Goal: Task Accomplishment & Management: Use online tool/utility

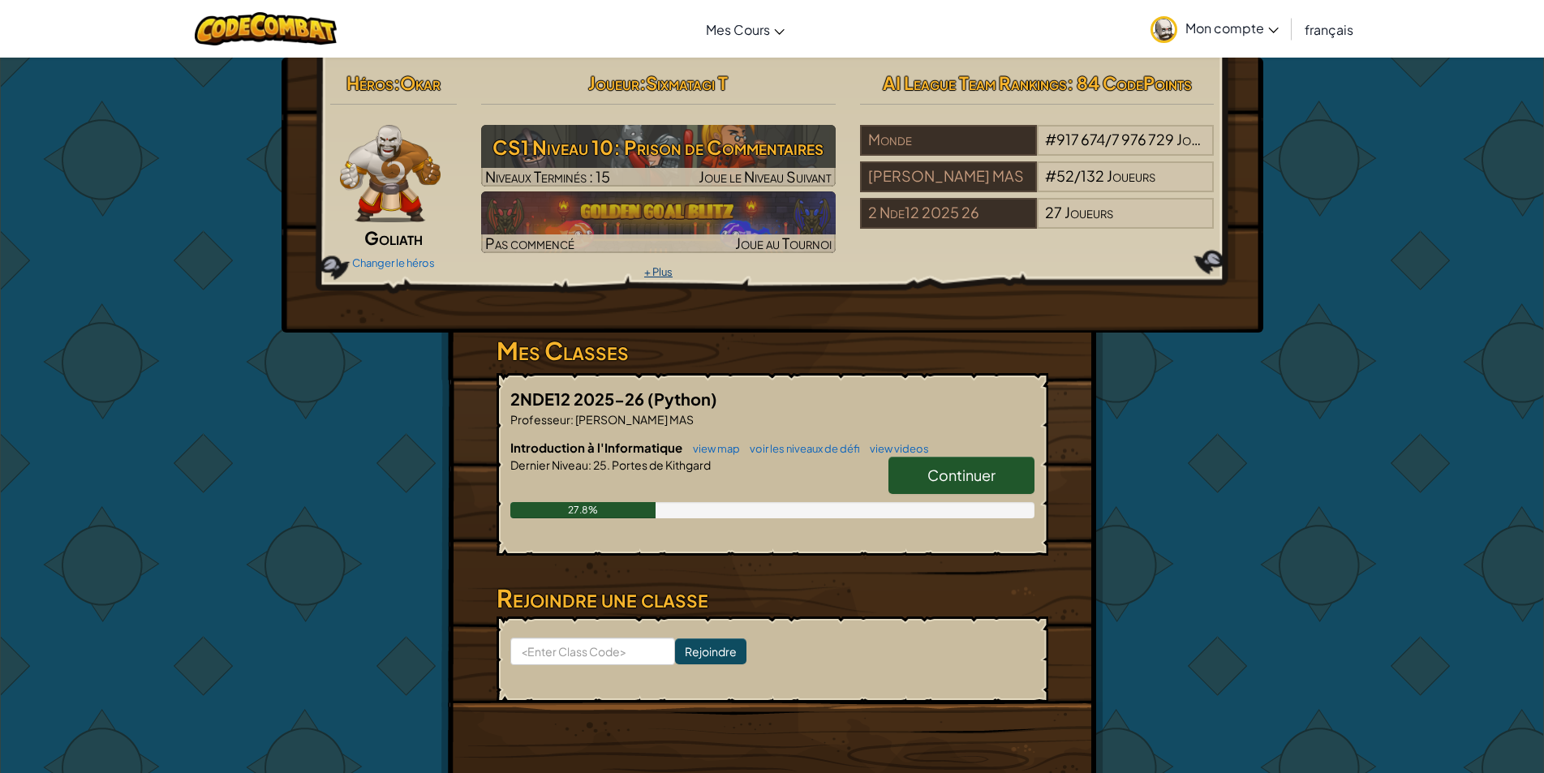
click at [653, 270] on link "+ Plus" at bounding box center [658, 271] width 28 height 13
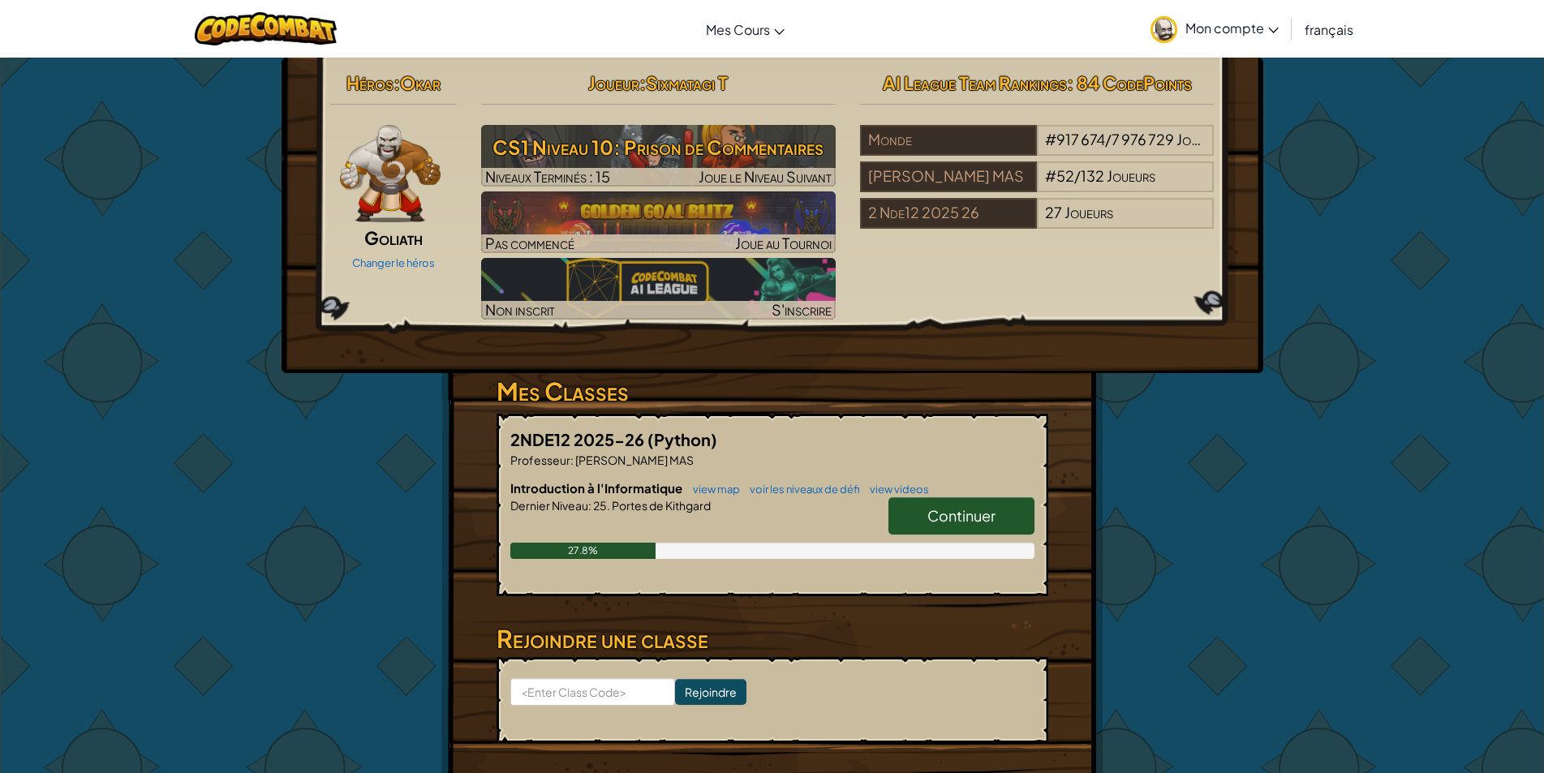
click at [941, 517] on span "Continuer" at bounding box center [961, 515] width 68 height 19
select select "fr"
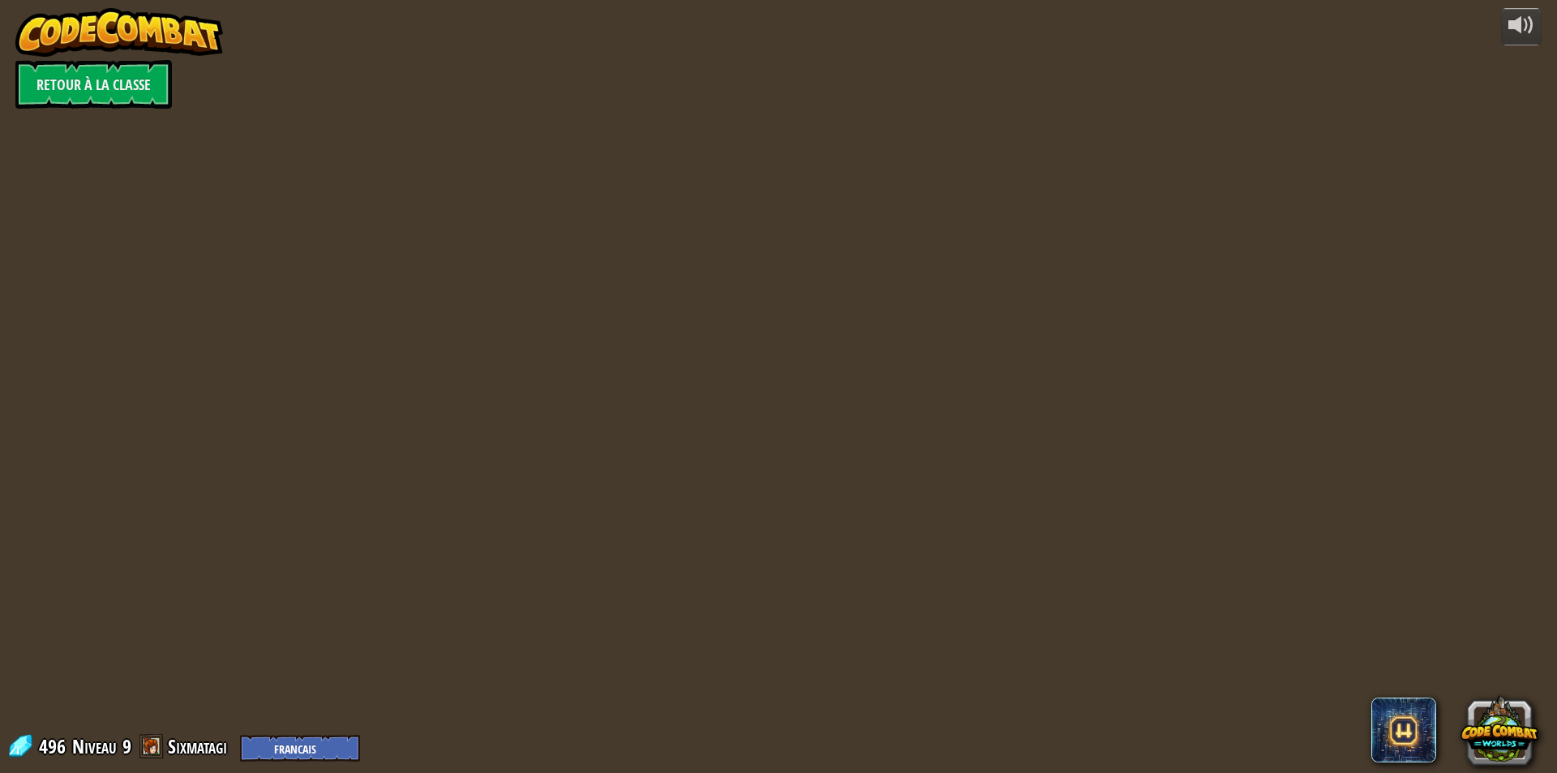
select select "fr"
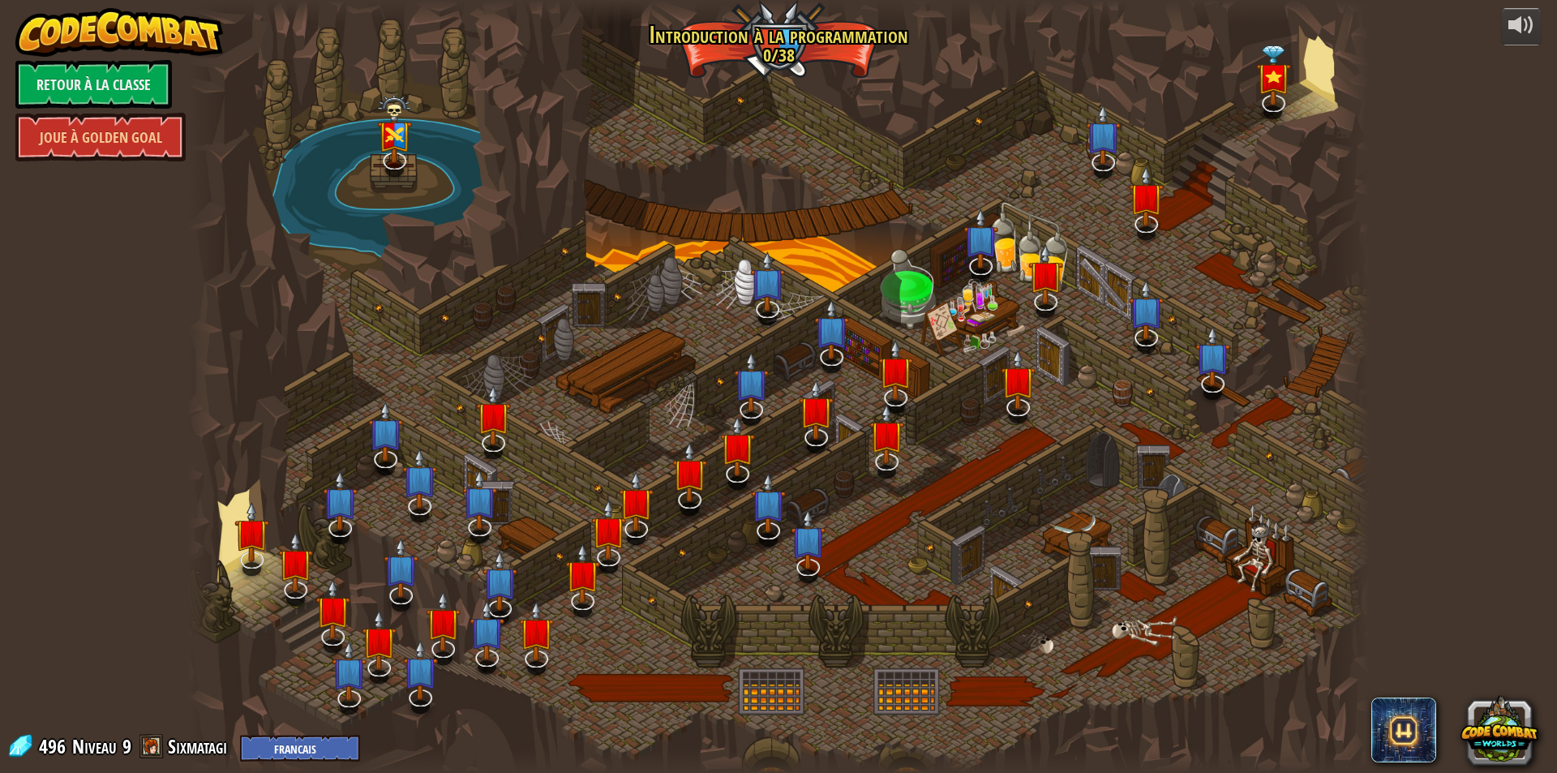
select select "fr"
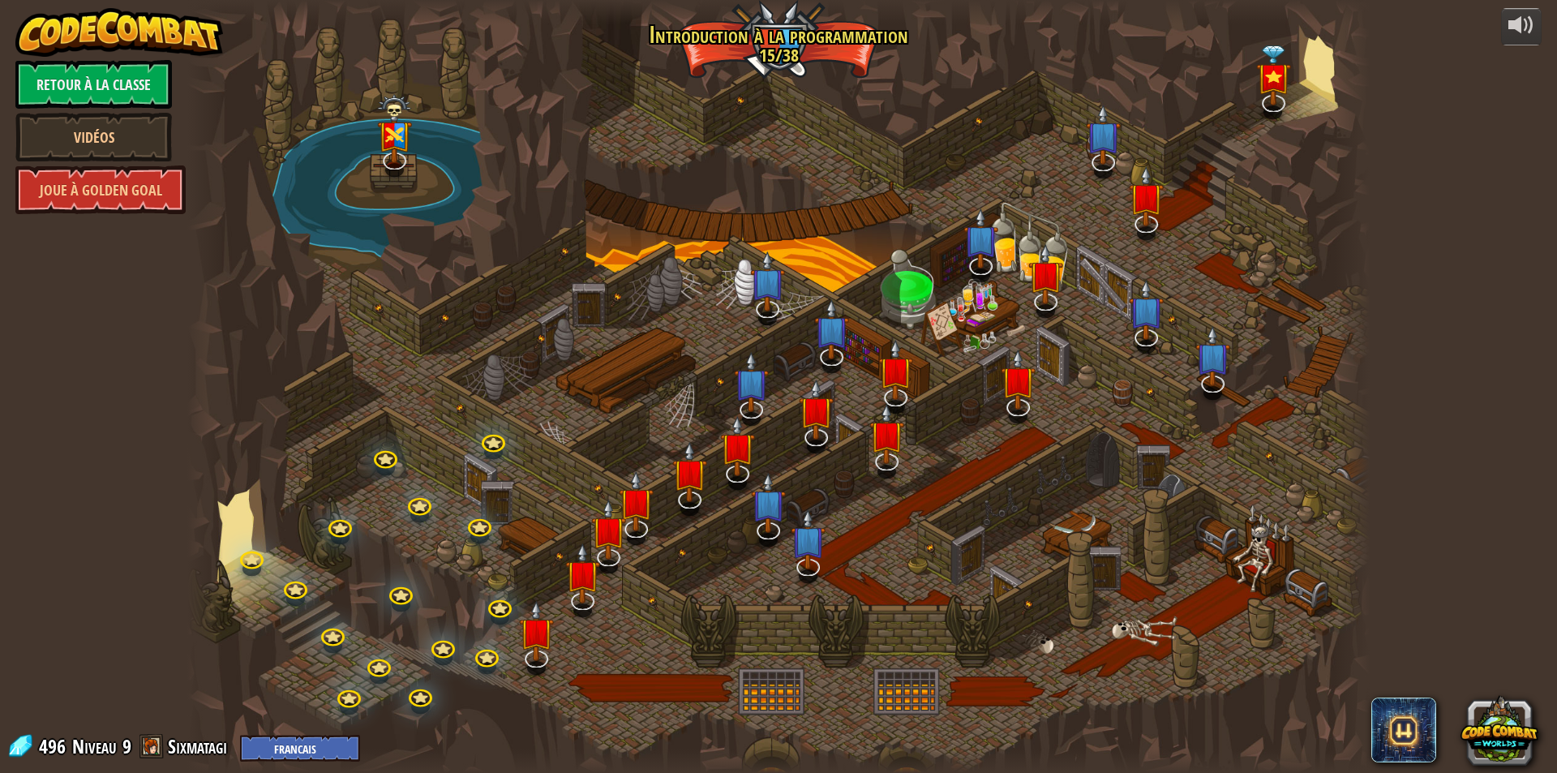
select select "fr"
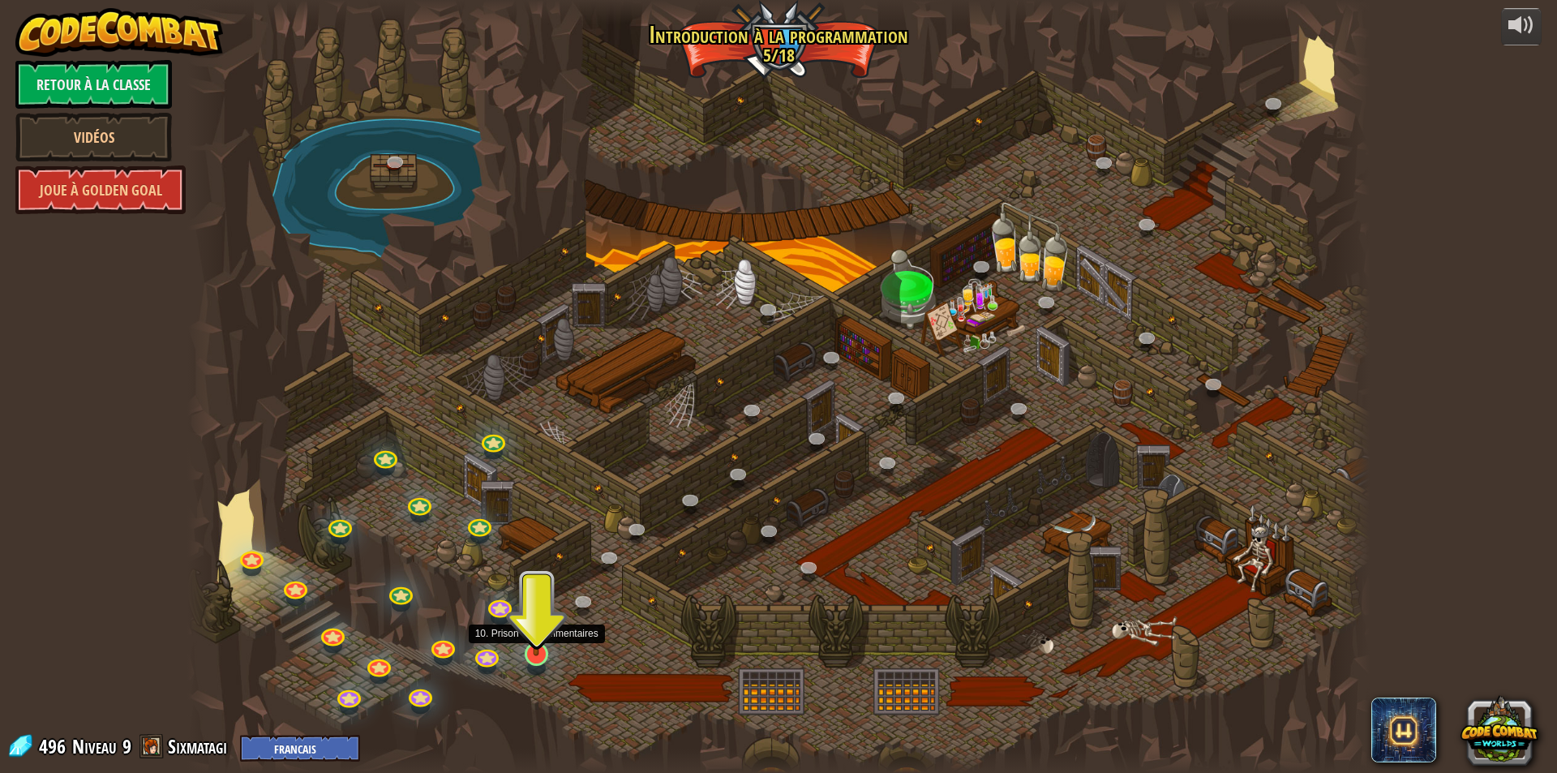
click at [536, 653] on img at bounding box center [537, 619] width 32 height 73
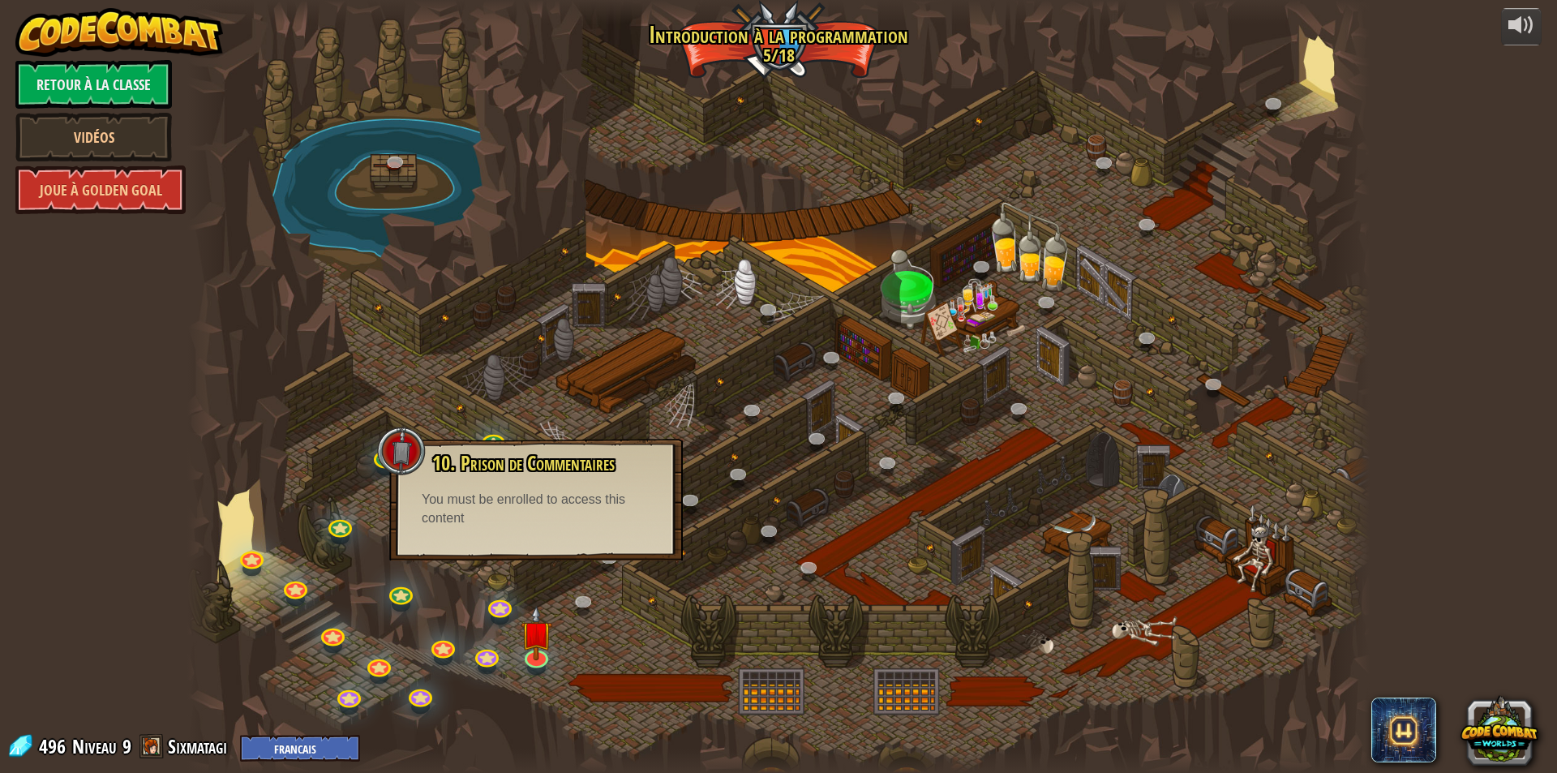
click at [548, 559] on div "10. Prison de Commentaires Vous êtes enfermé en prison avec le célèbre sorcier …" at bounding box center [536, 500] width 294 height 122
click at [402, 438] on div at bounding box center [401, 451] width 49 height 49
click at [750, 403] on link at bounding box center [753, 411] width 32 height 32
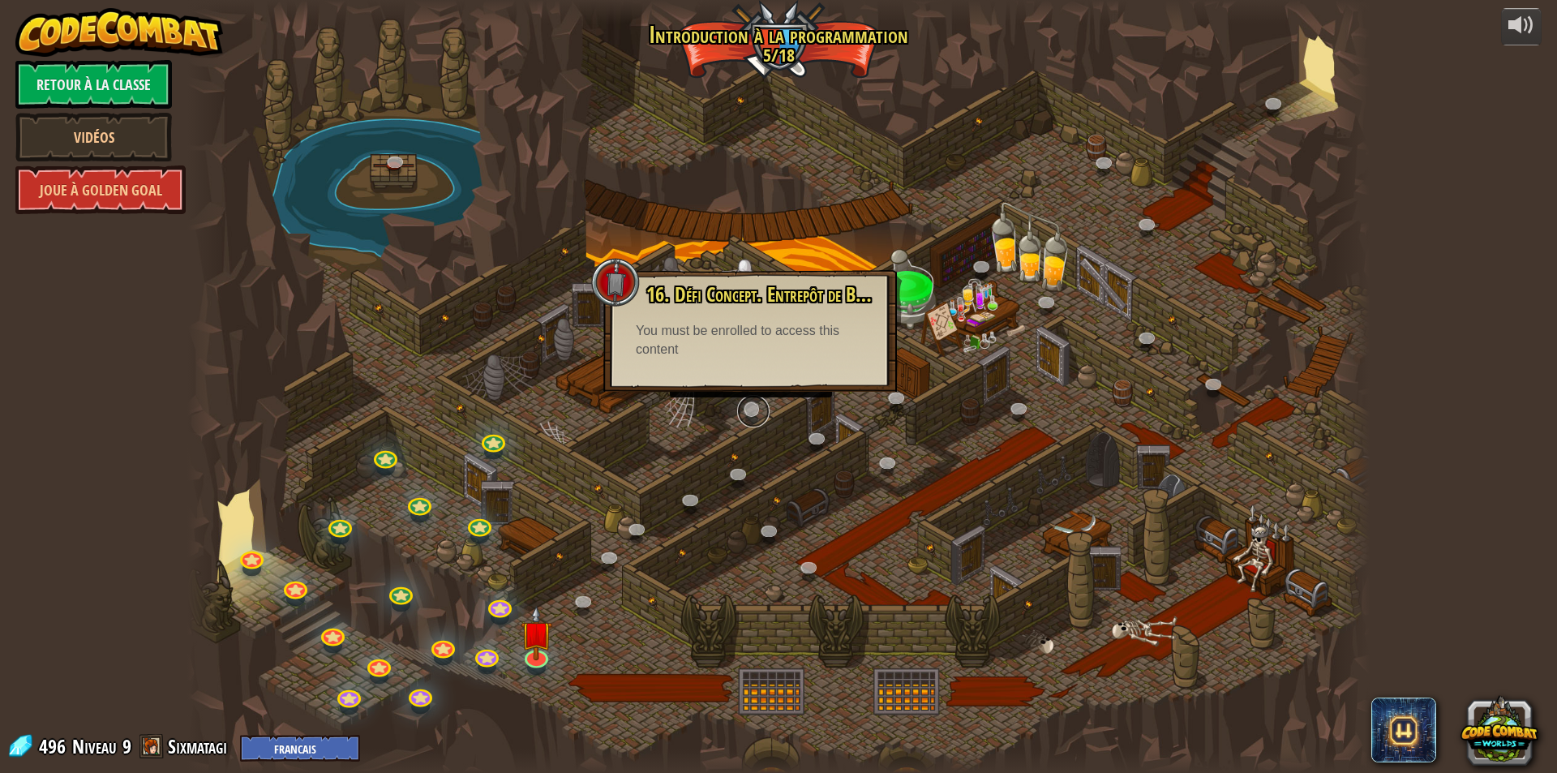
click at [750, 404] on link at bounding box center [753, 411] width 32 height 32
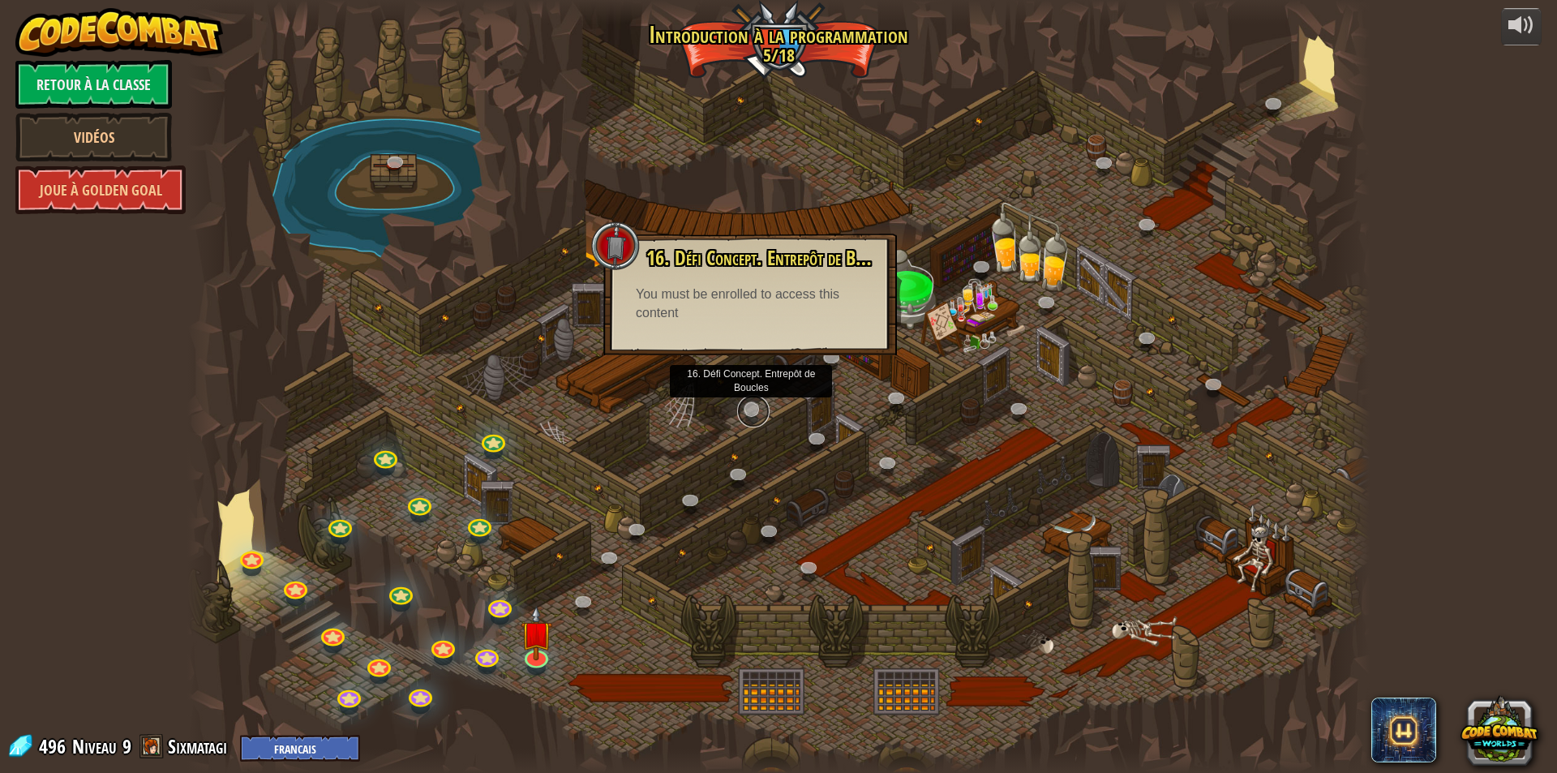
click at [750, 404] on link at bounding box center [753, 411] width 32 height 32
click at [1273, 101] on link at bounding box center [1275, 104] width 32 height 32
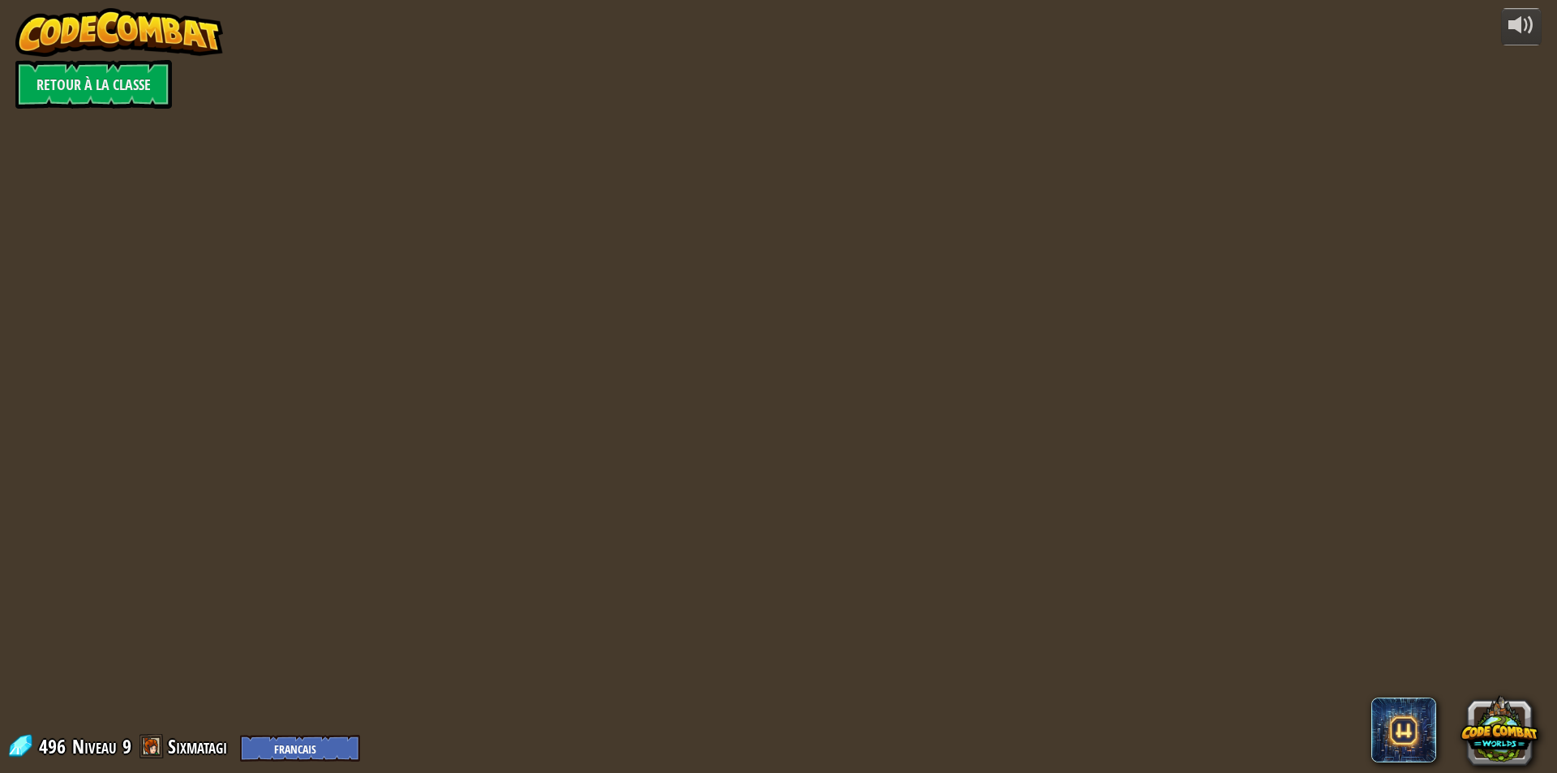
select select "fr"
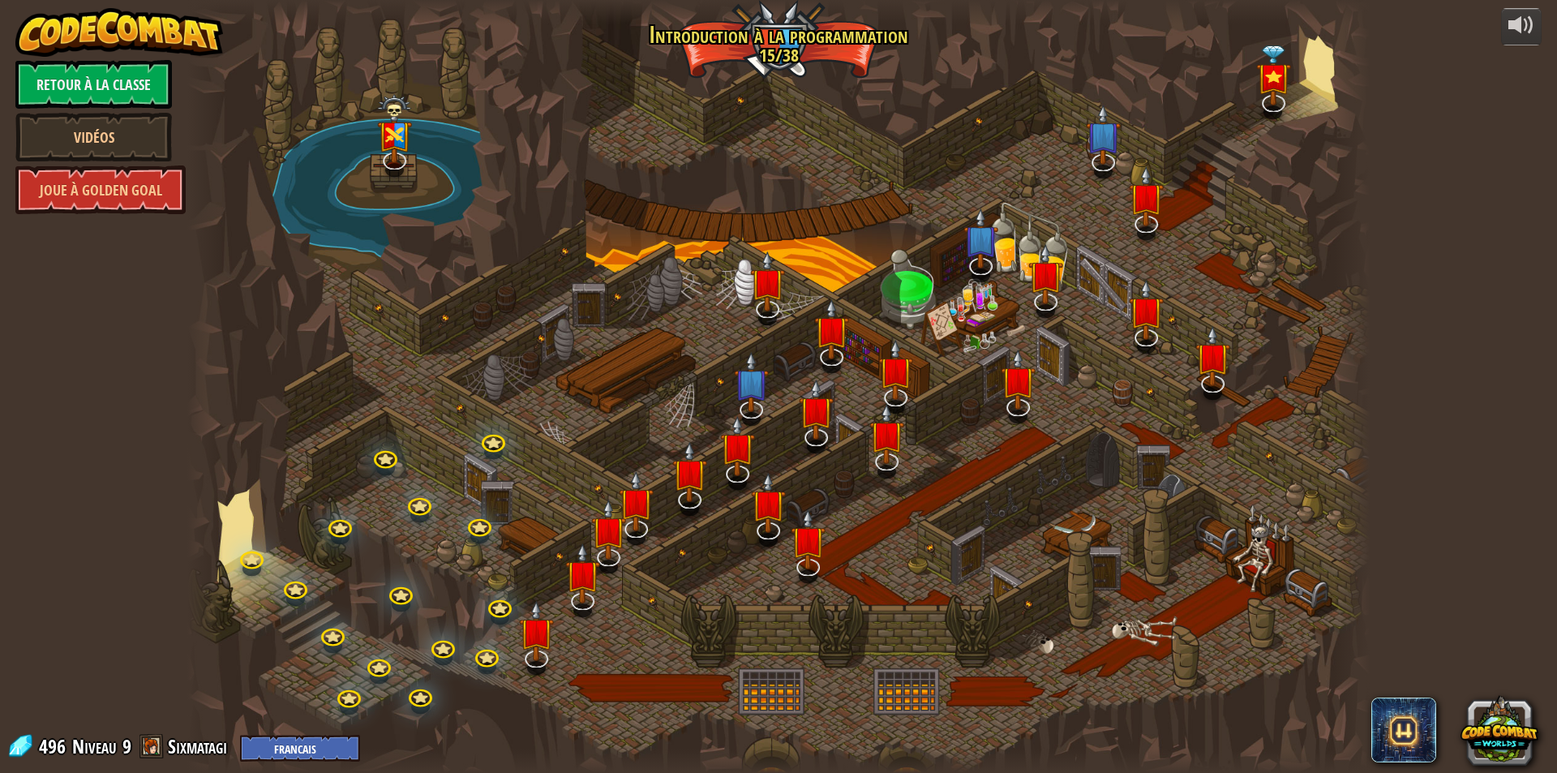
select select "fr"
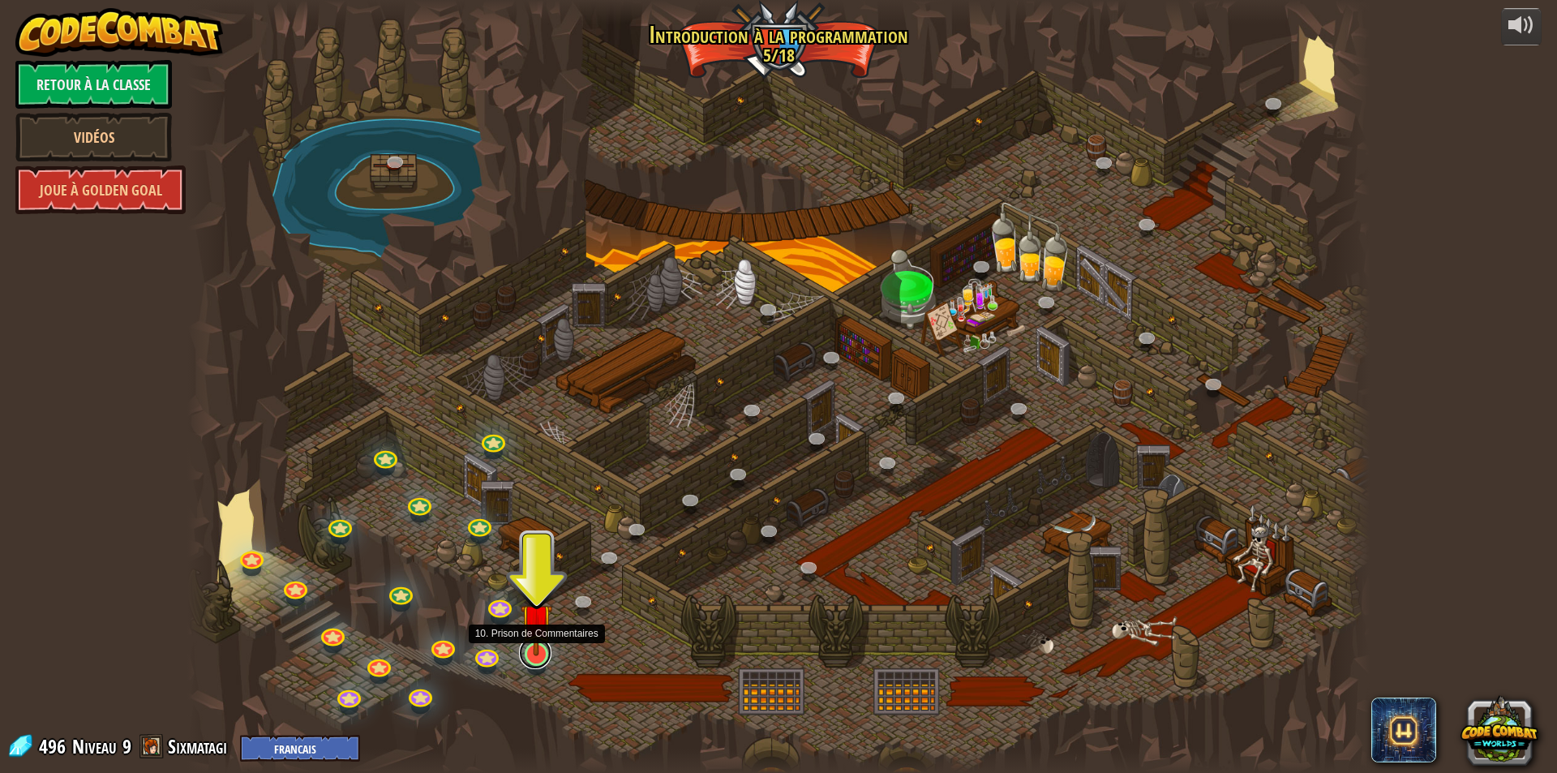
click at [540, 664] on link at bounding box center [535, 653] width 32 height 32
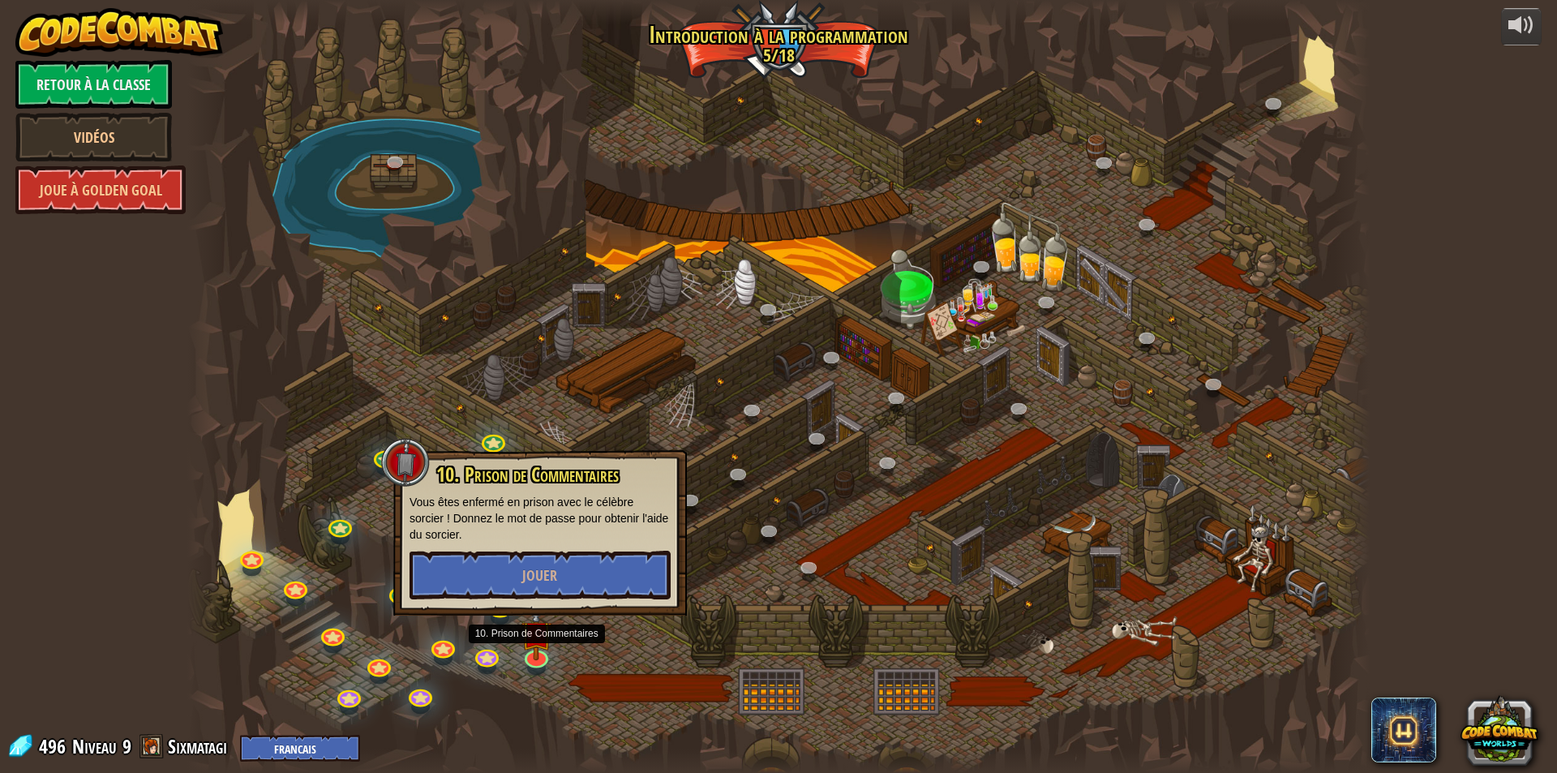
click at [569, 552] on div "10. Prison de Commentaires Vous êtes enfermé en prison avec le célèbre sorcier …" at bounding box center [540, 532] width 294 height 165
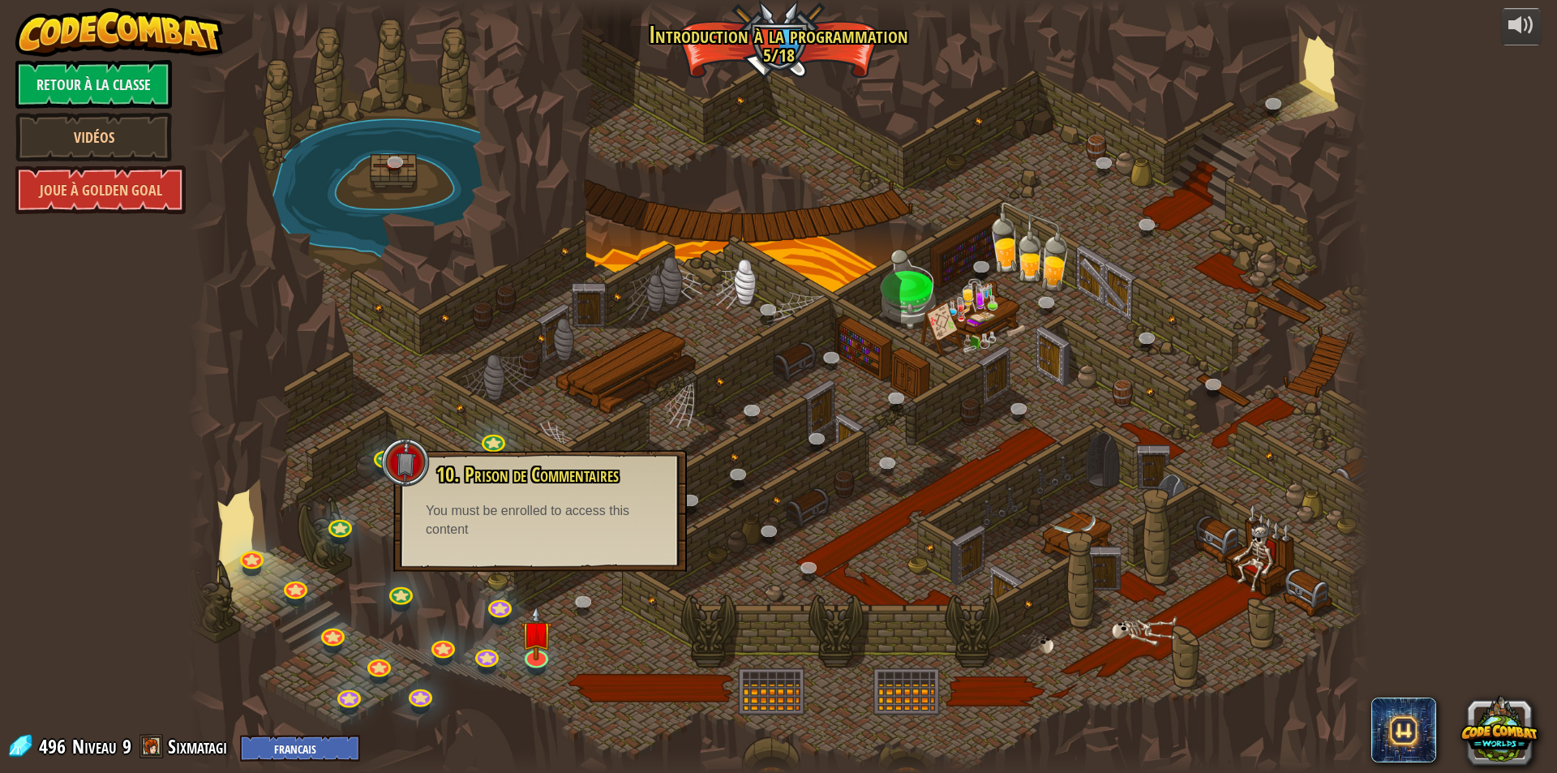
click at [573, 565] on div "10. Prison de Commentaires Vous êtes enfermé en prison avec le célèbre sorcier …" at bounding box center [540, 511] width 294 height 122
click at [536, 658] on link at bounding box center [535, 653] width 32 height 32
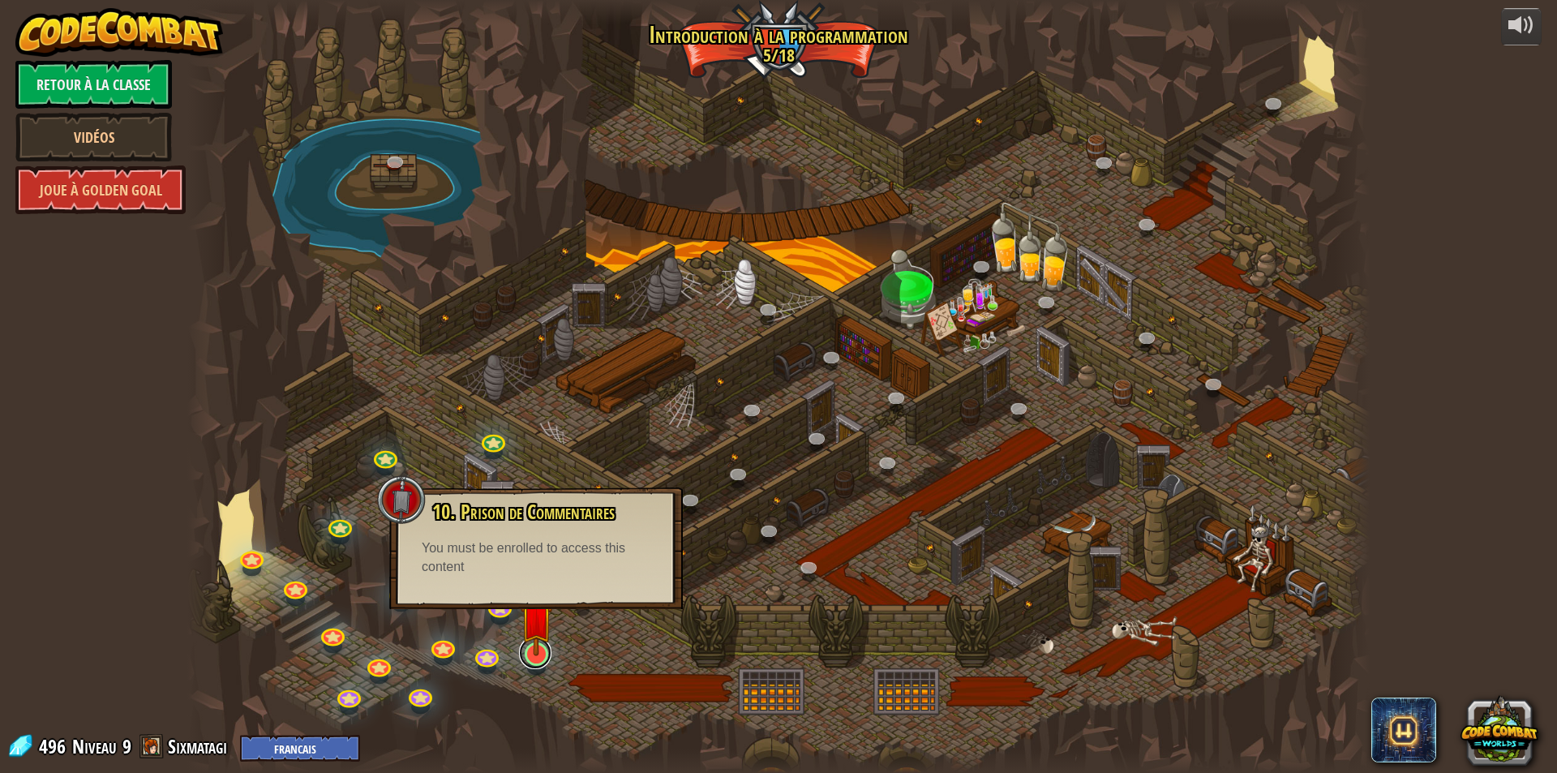
click at [536, 658] on link at bounding box center [535, 653] width 32 height 32
click at [741, 420] on div at bounding box center [778, 386] width 1183 height 773
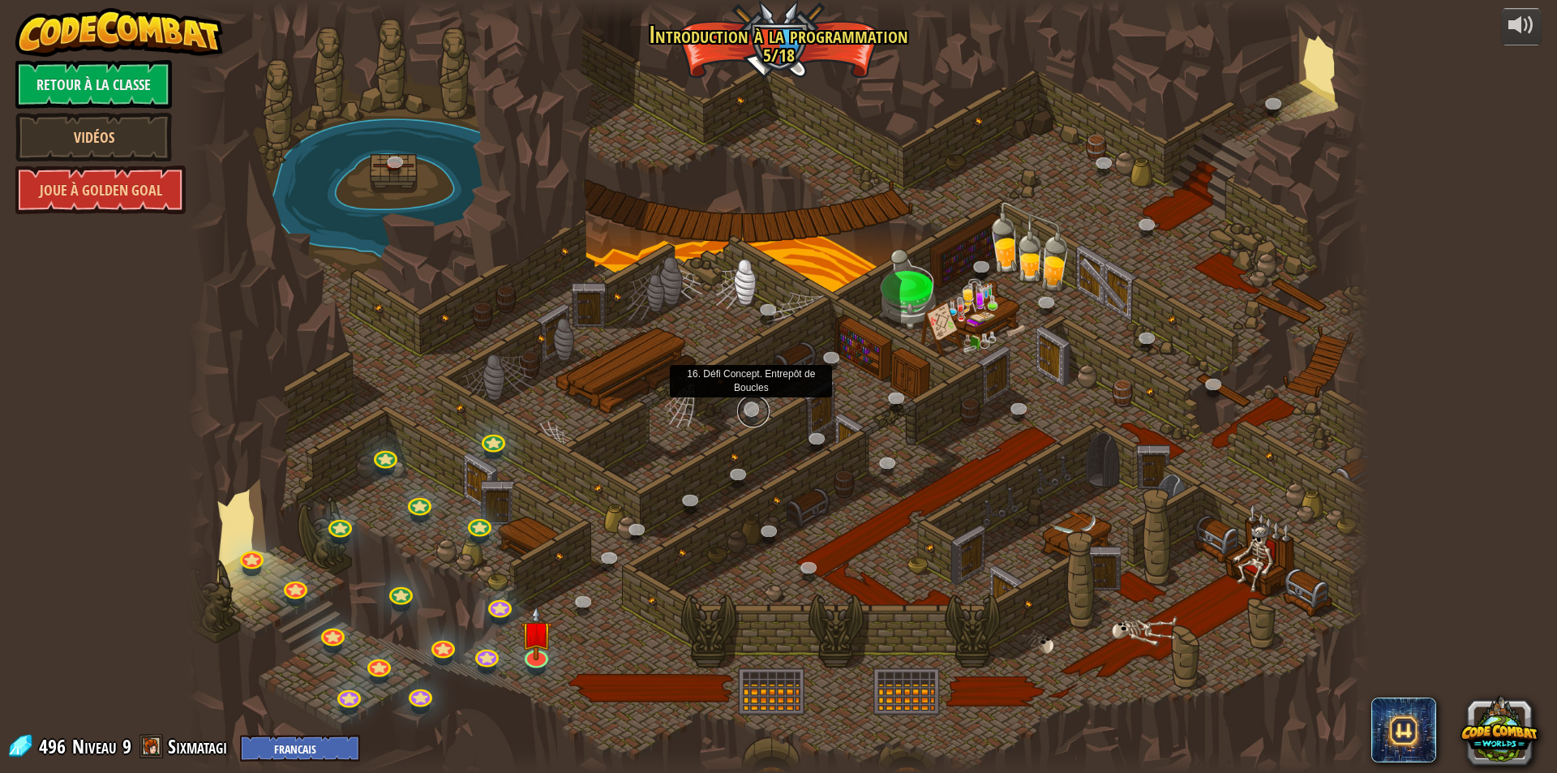
click at [752, 409] on link at bounding box center [753, 411] width 32 height 32
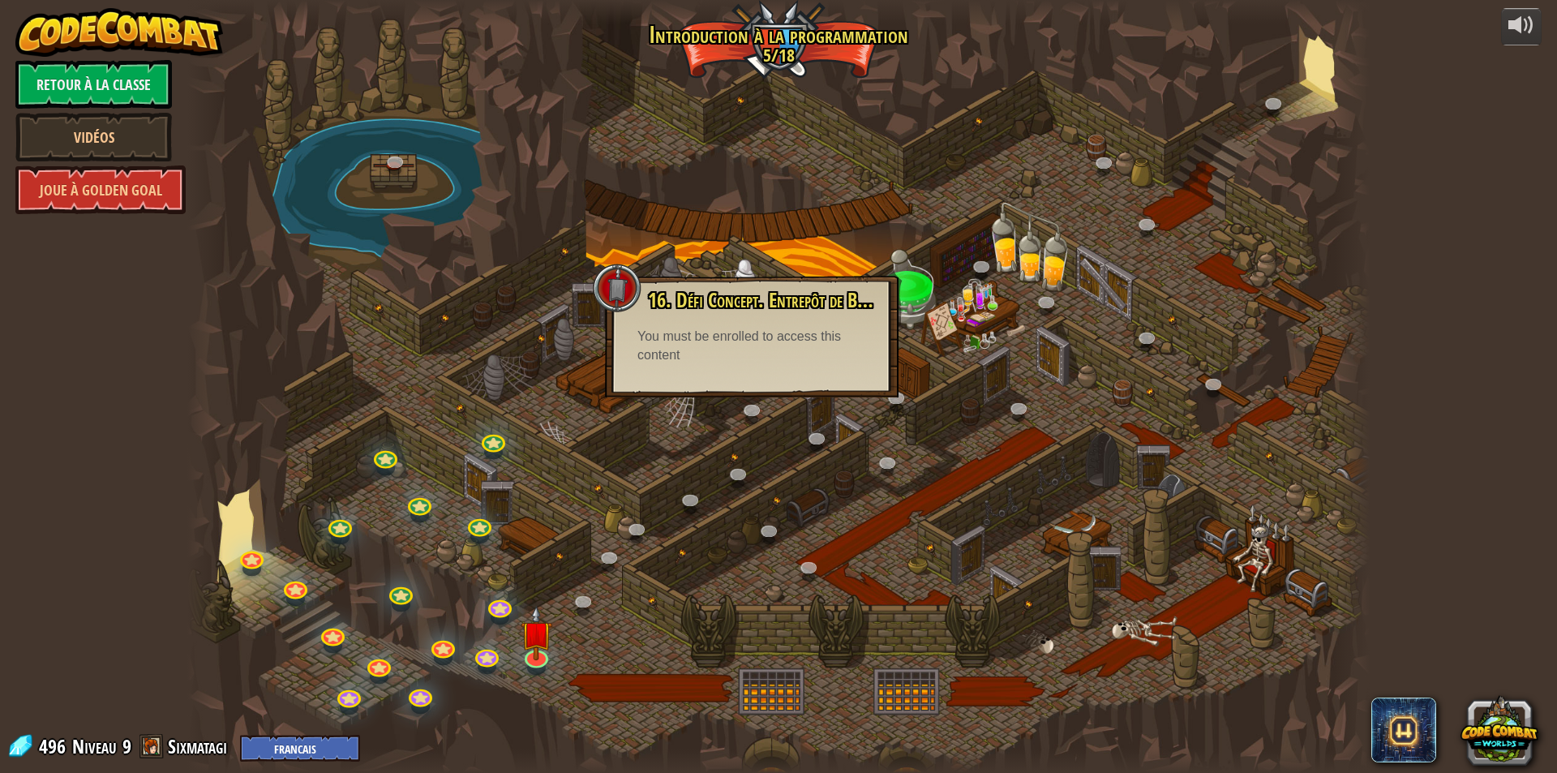
click at [357, 218] on div at bounding box center [778, 386] width 1183 height 773
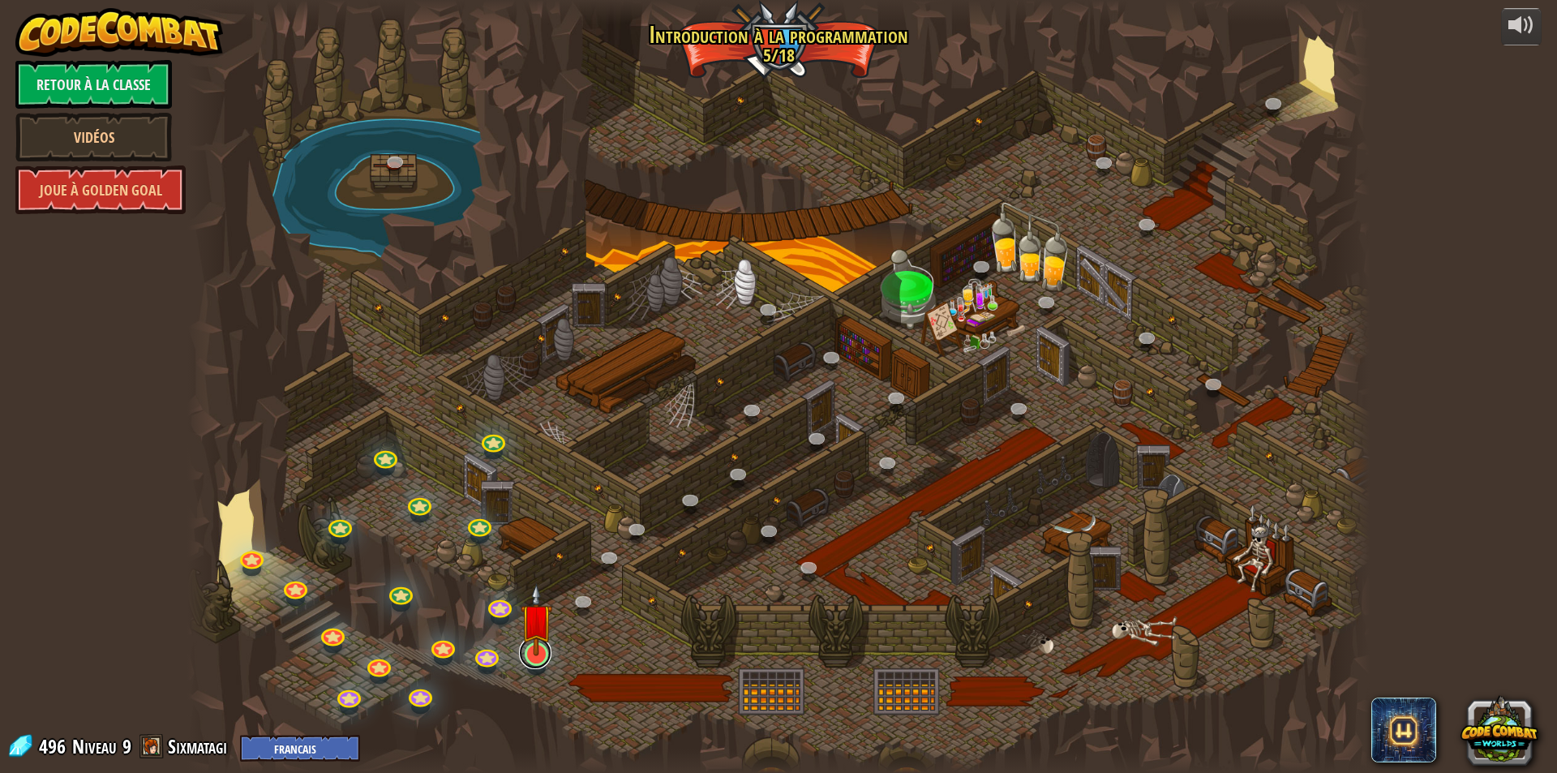
click at [543, 668] on link at bounding box center [535, 653] width 32 height 32
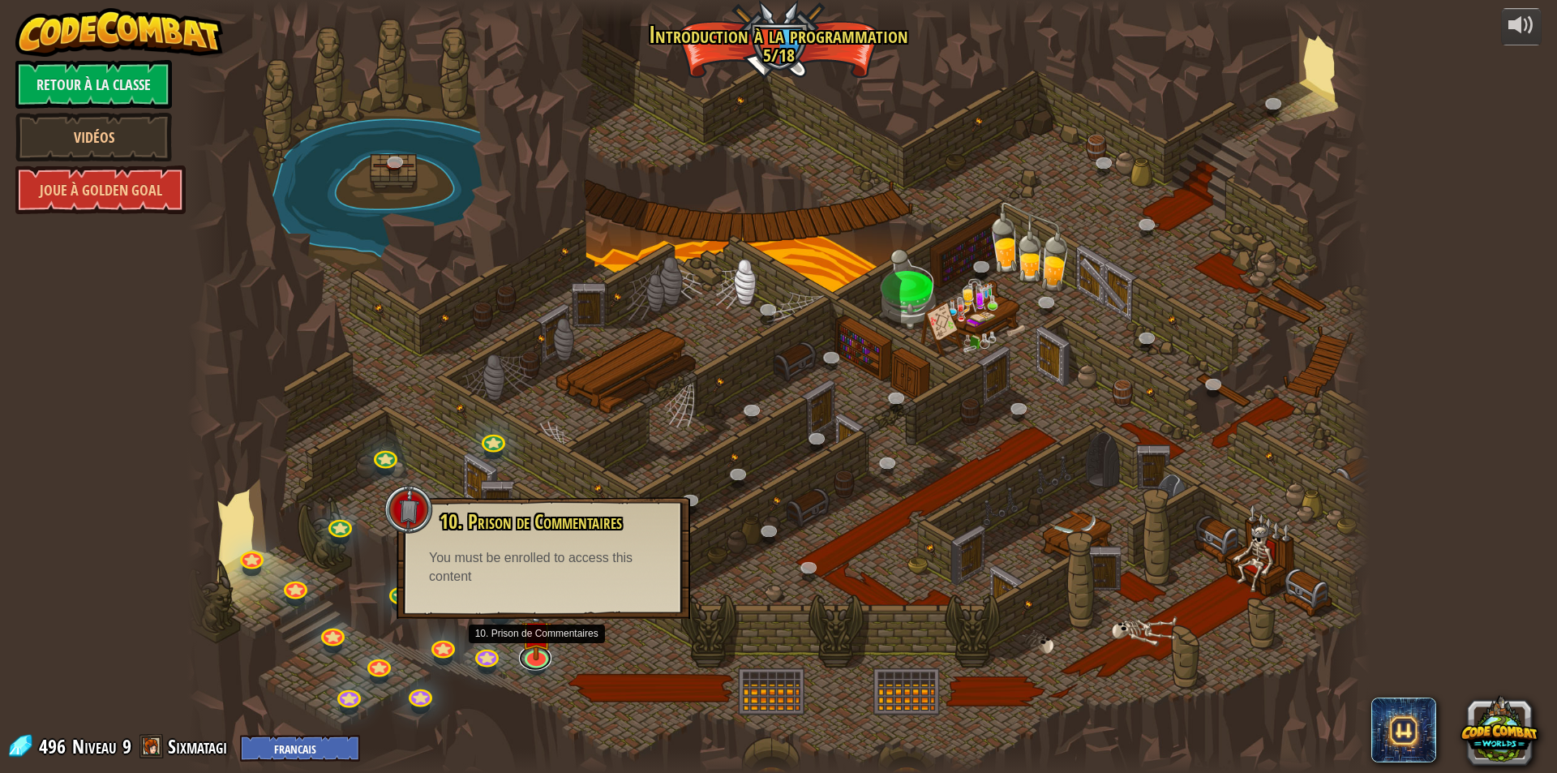
drag, startPoint x: 543, startPoint y: 668, endPoint x: 442, endPoint y: 493, distance: 201.7
click at [543, 668] on link at bounding box center [535, 658] width 32 height 24
click at [105, 90] on link "Retour à la Classe" at bounding box center [93, 84] width 157 height 49
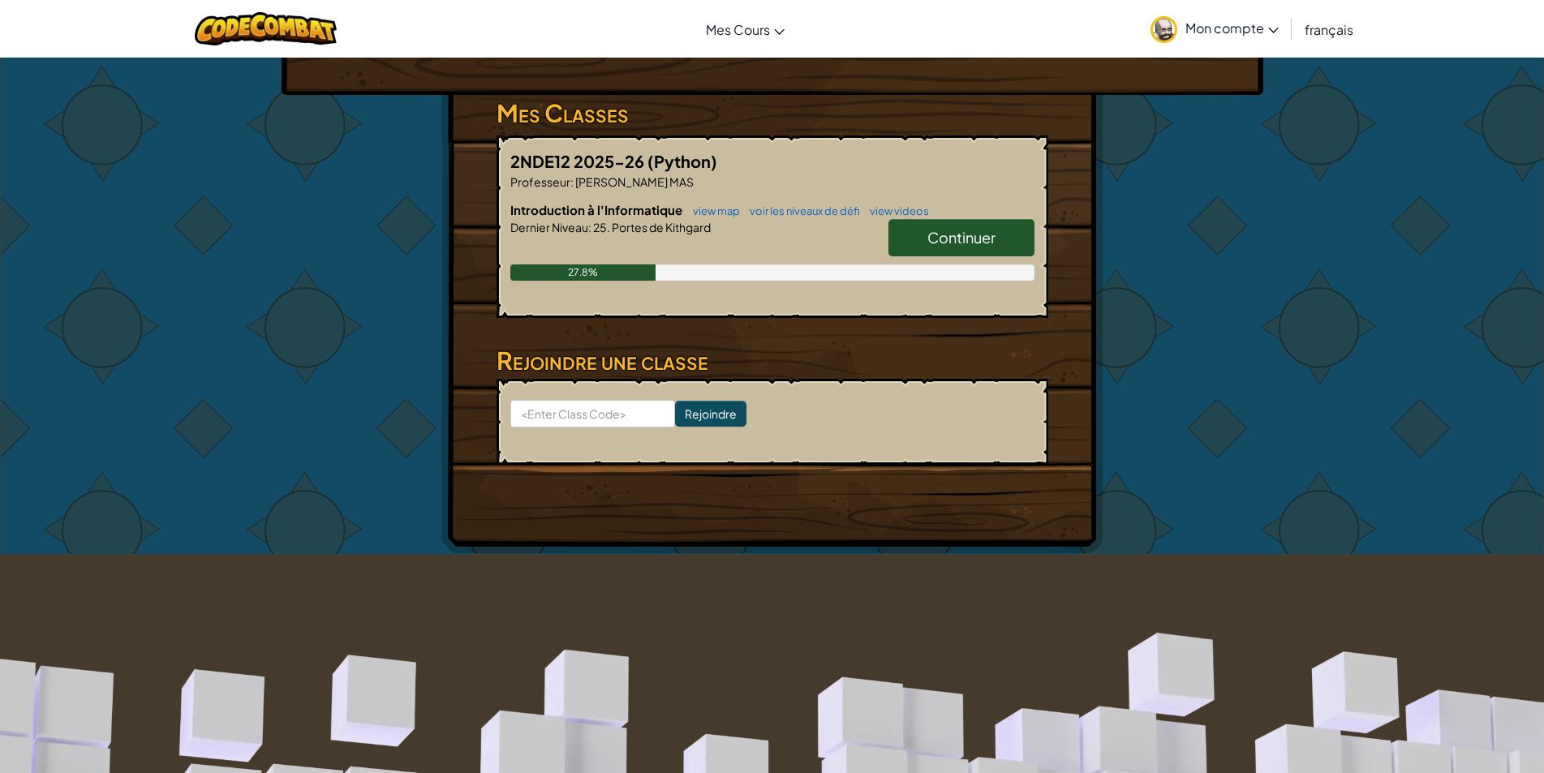
scroll to position [243, 0]
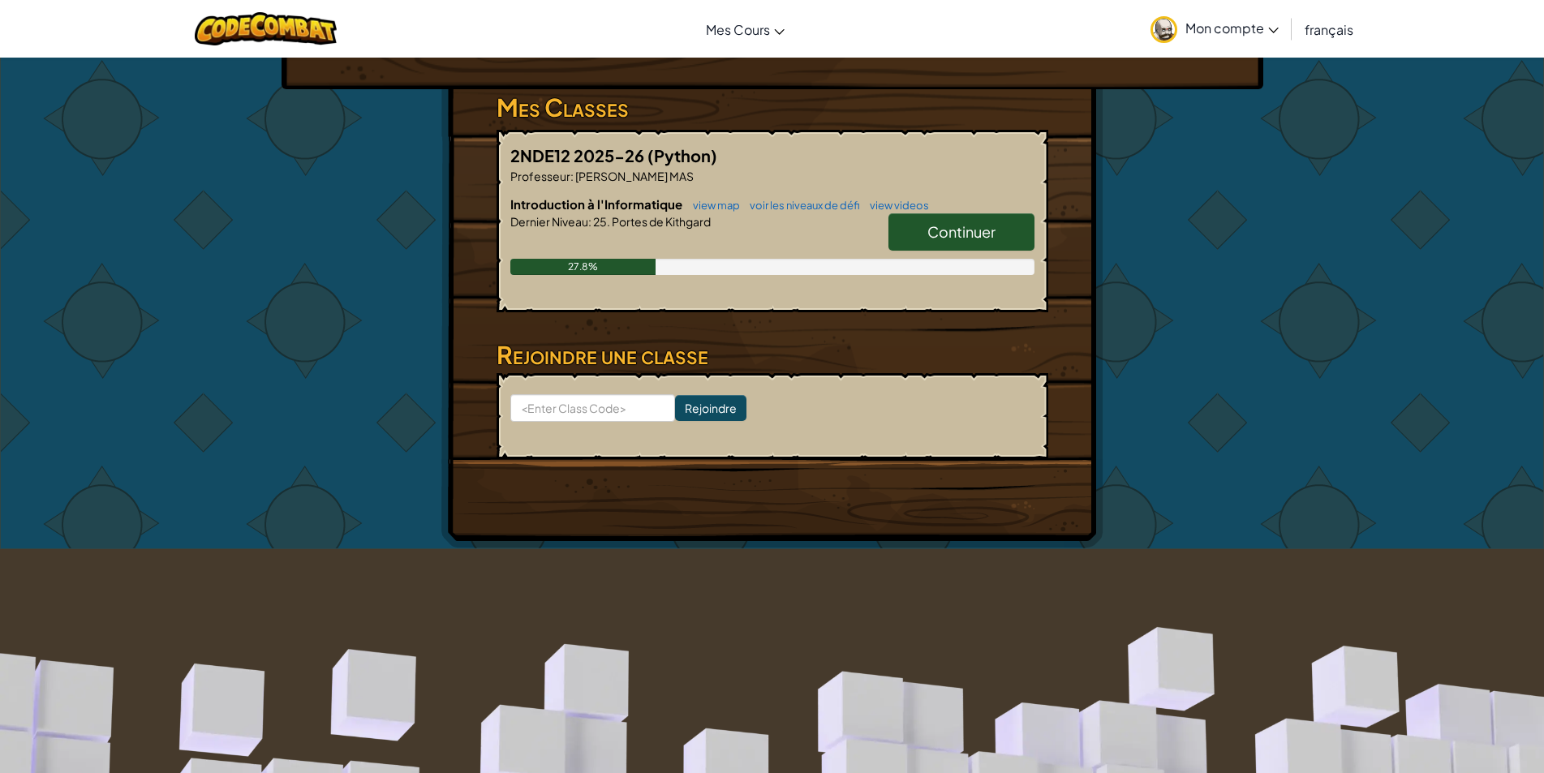
click at [1005, 234] on link "Continuer" at bounding box center [961, 231] width 146 height 37
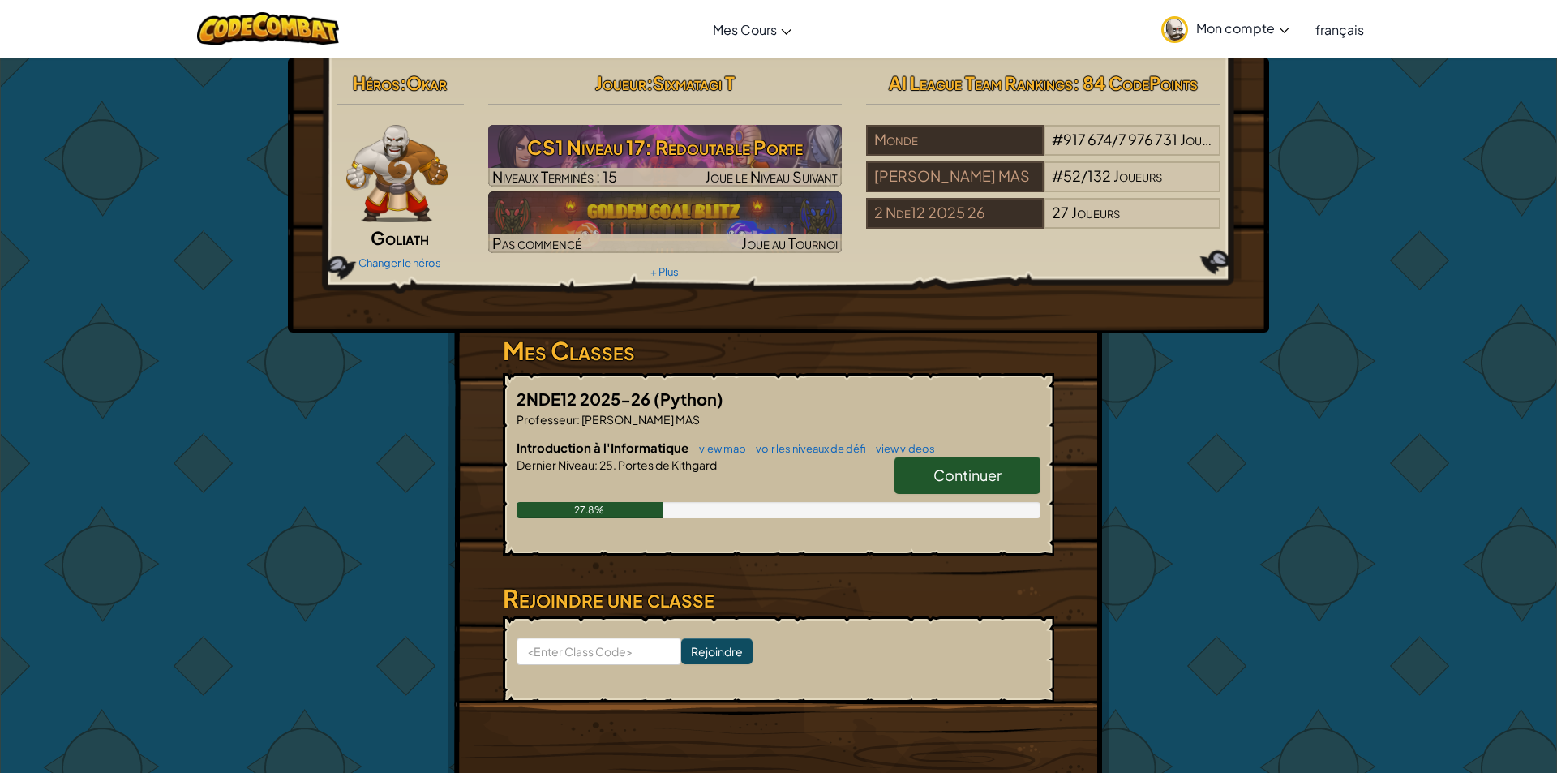
select select "fr"
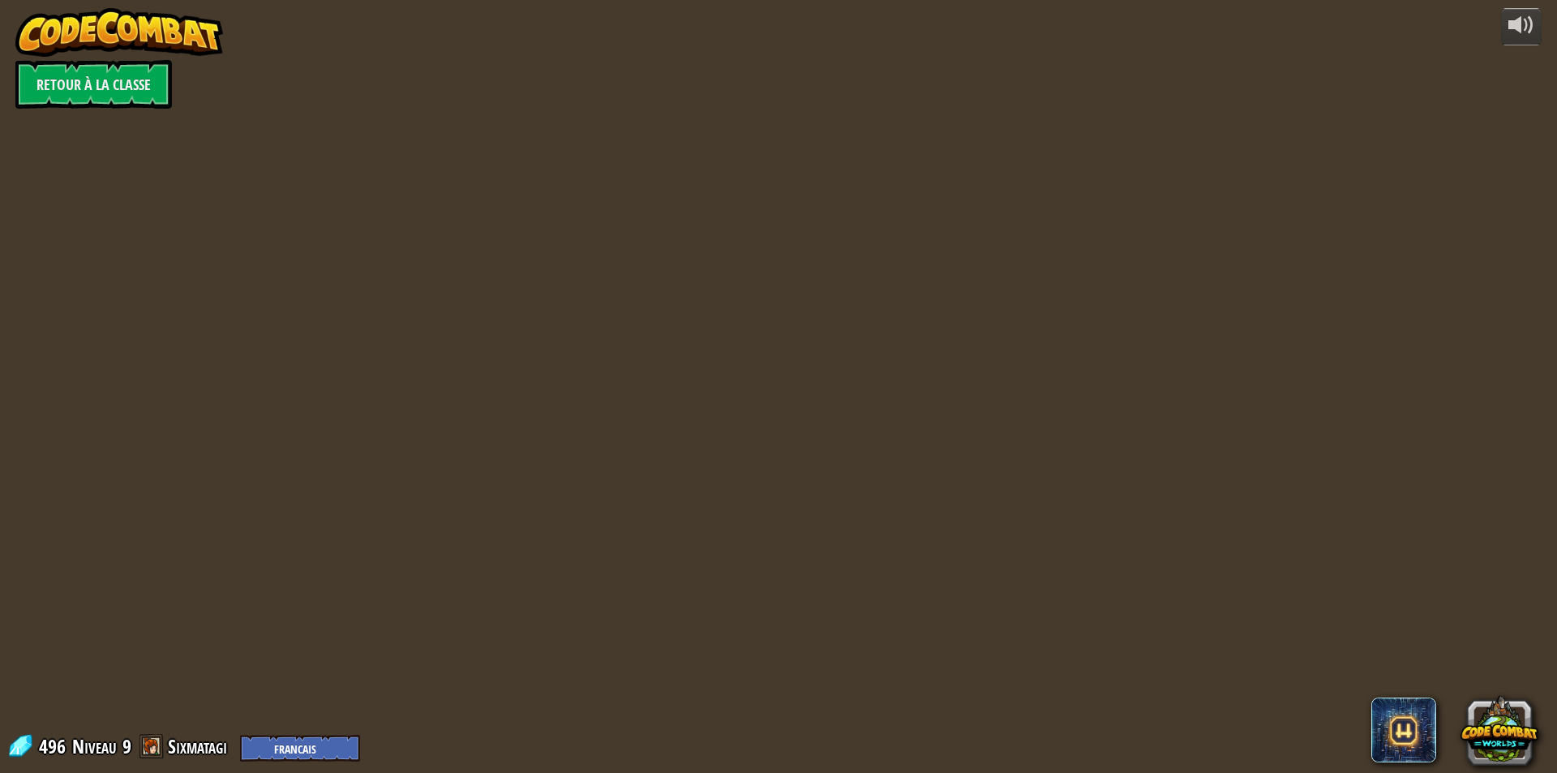
select select "fr"
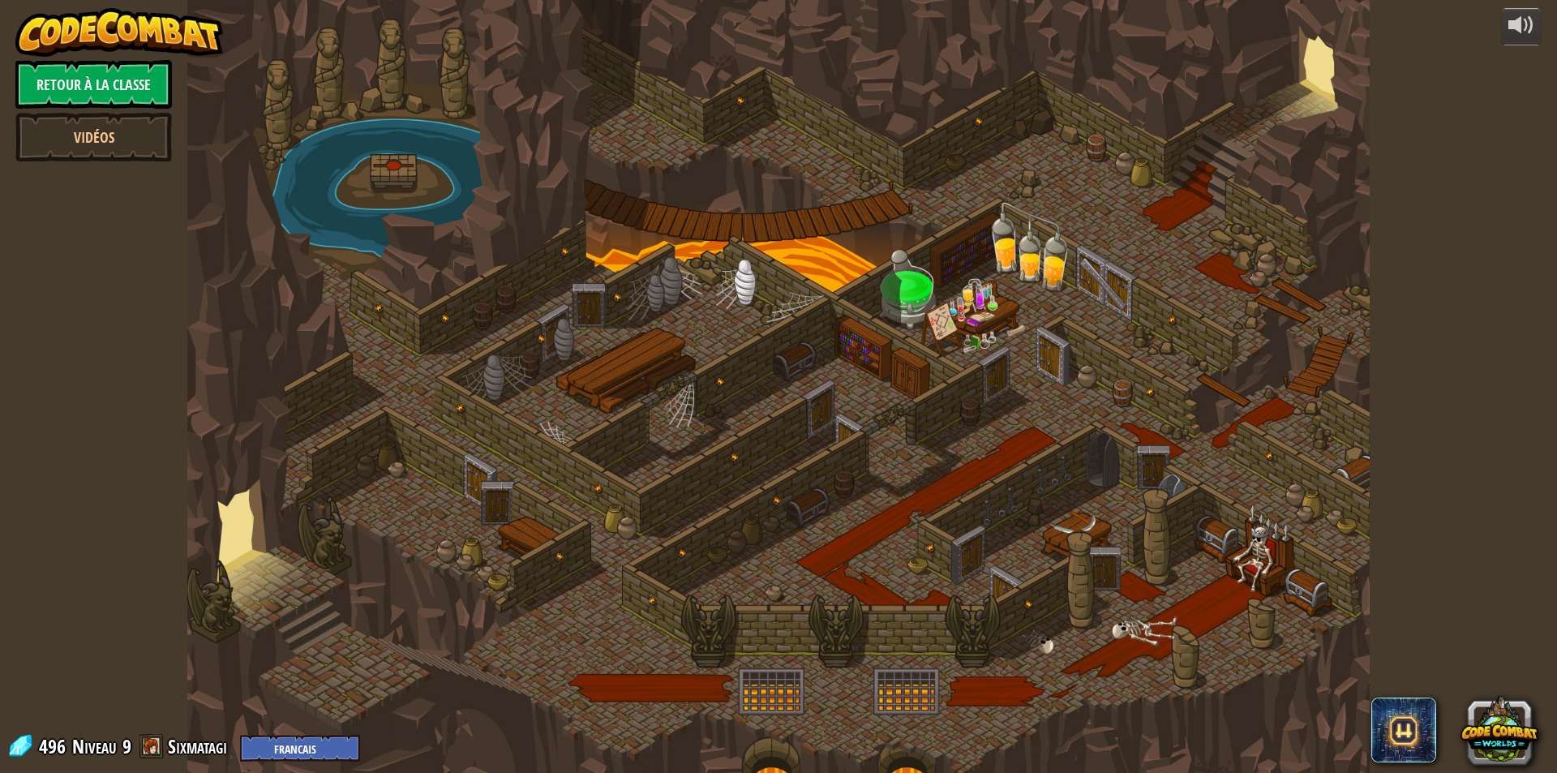
select select "fr"
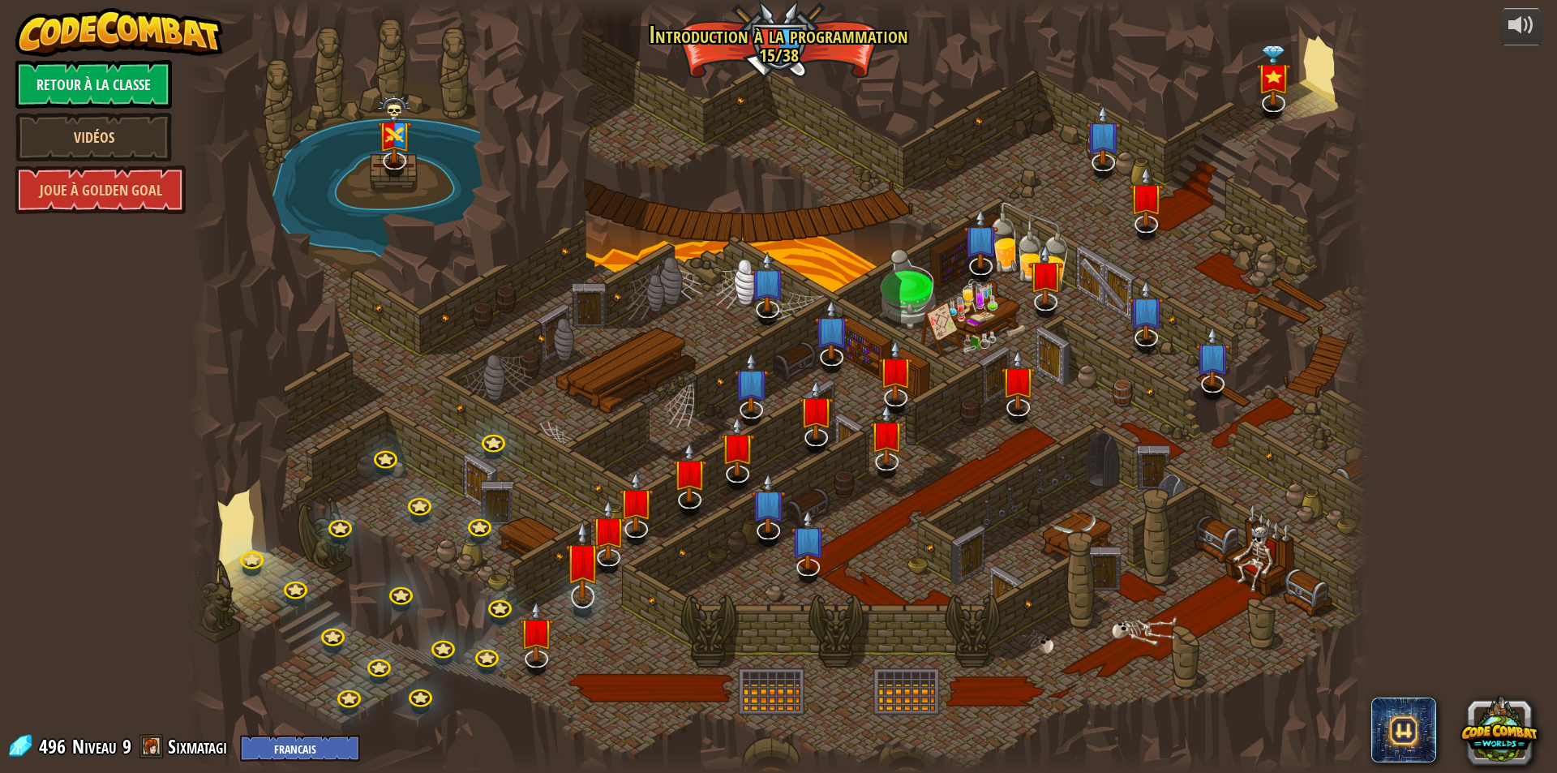
select select "fr"
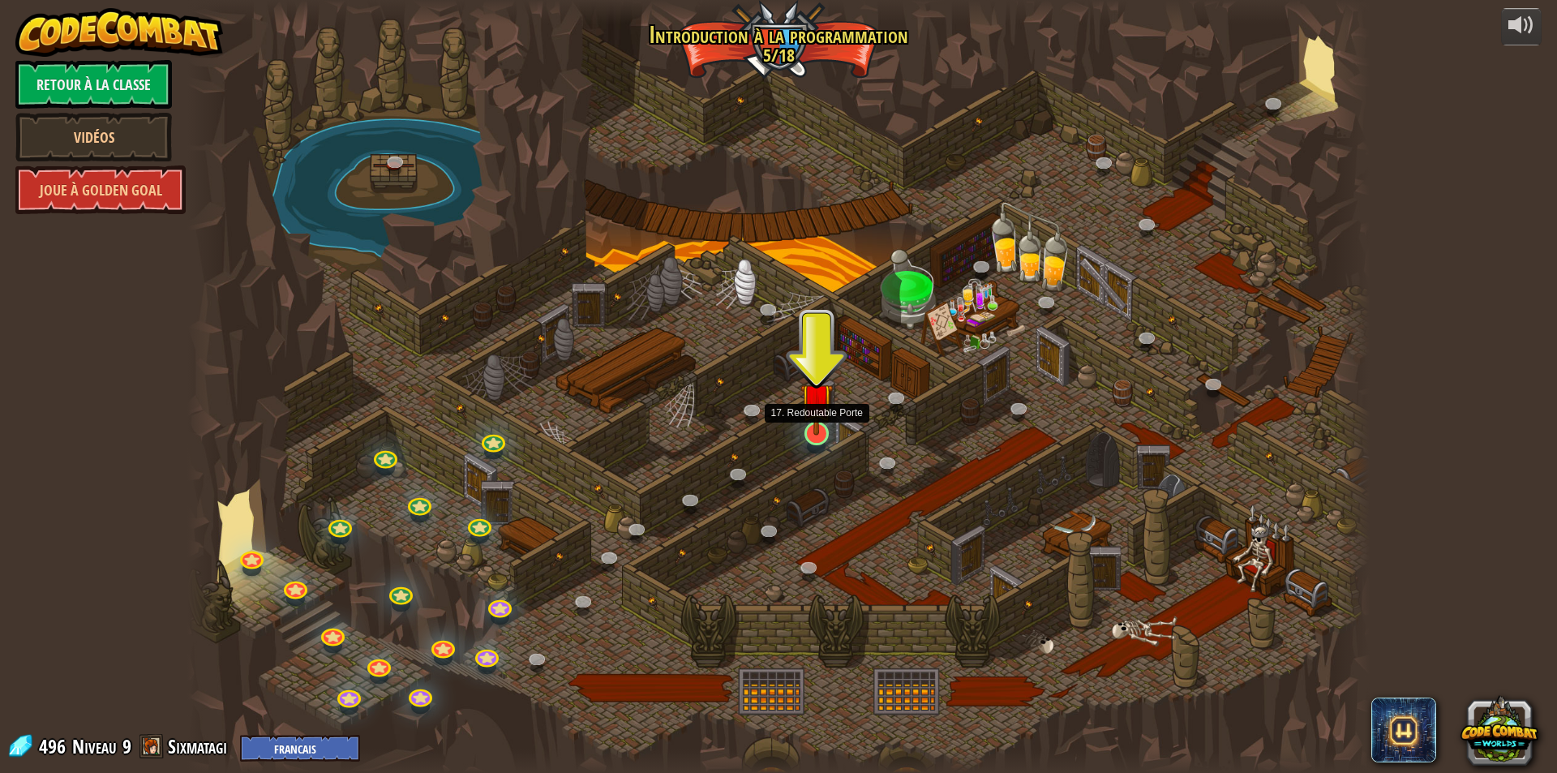
click at [815, 438] on div at bounding box center [817, 434] width 24 height 24
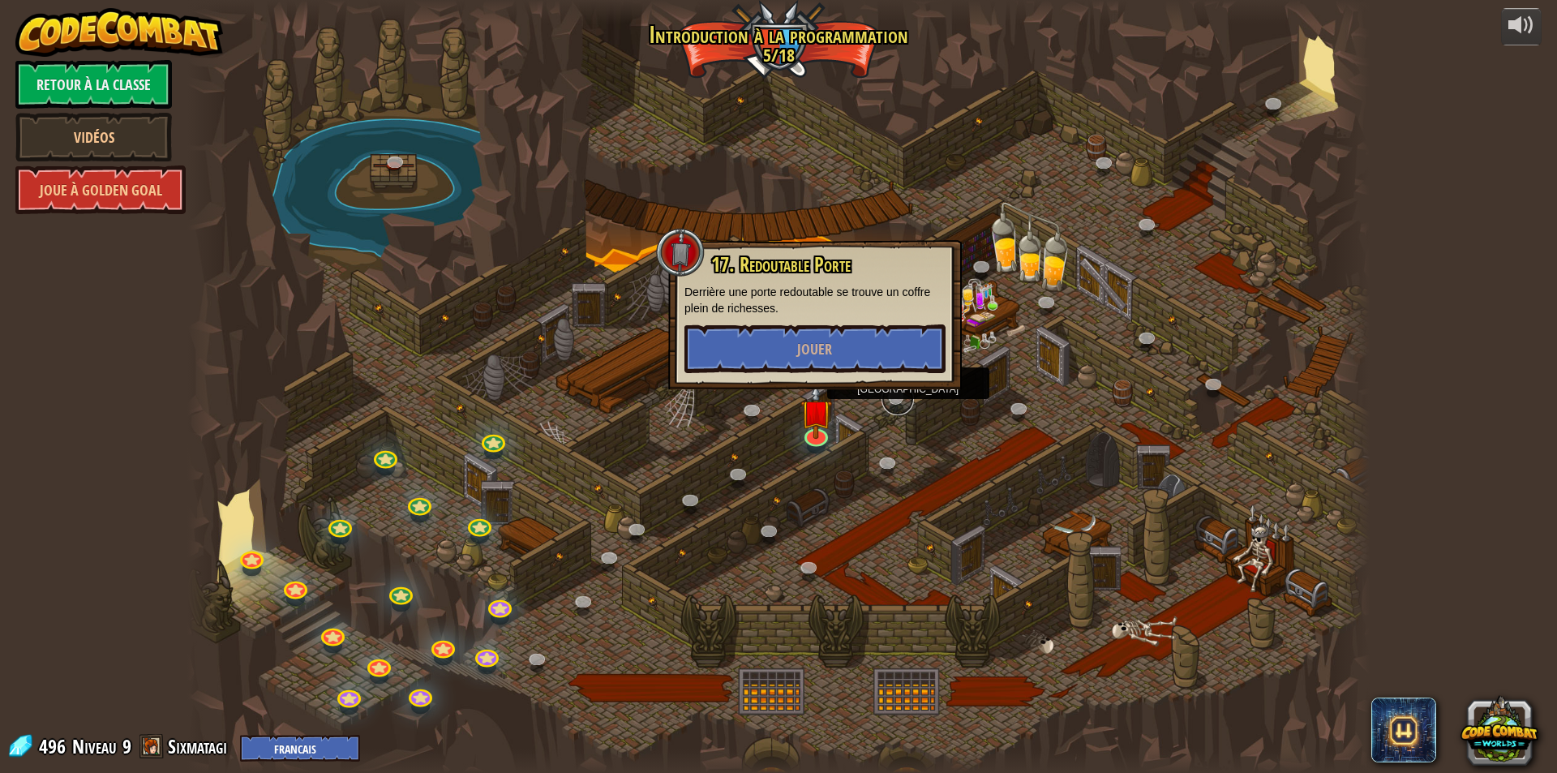
click at [895, 405] on link at bounding box center [898, 399] width 32 height 32
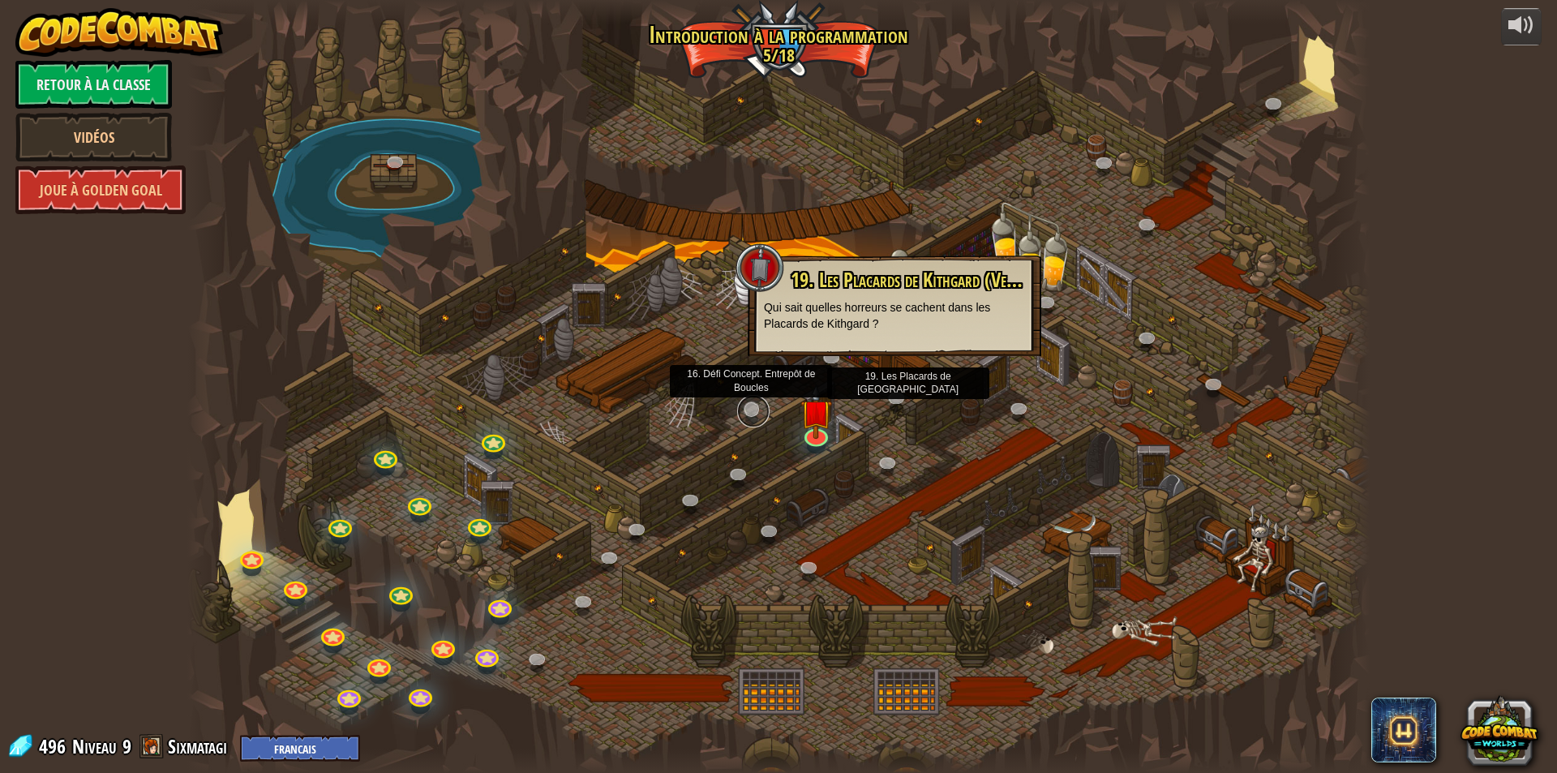
click at [758, 422] on link at bounding box center [753, 411] width 32 height 32
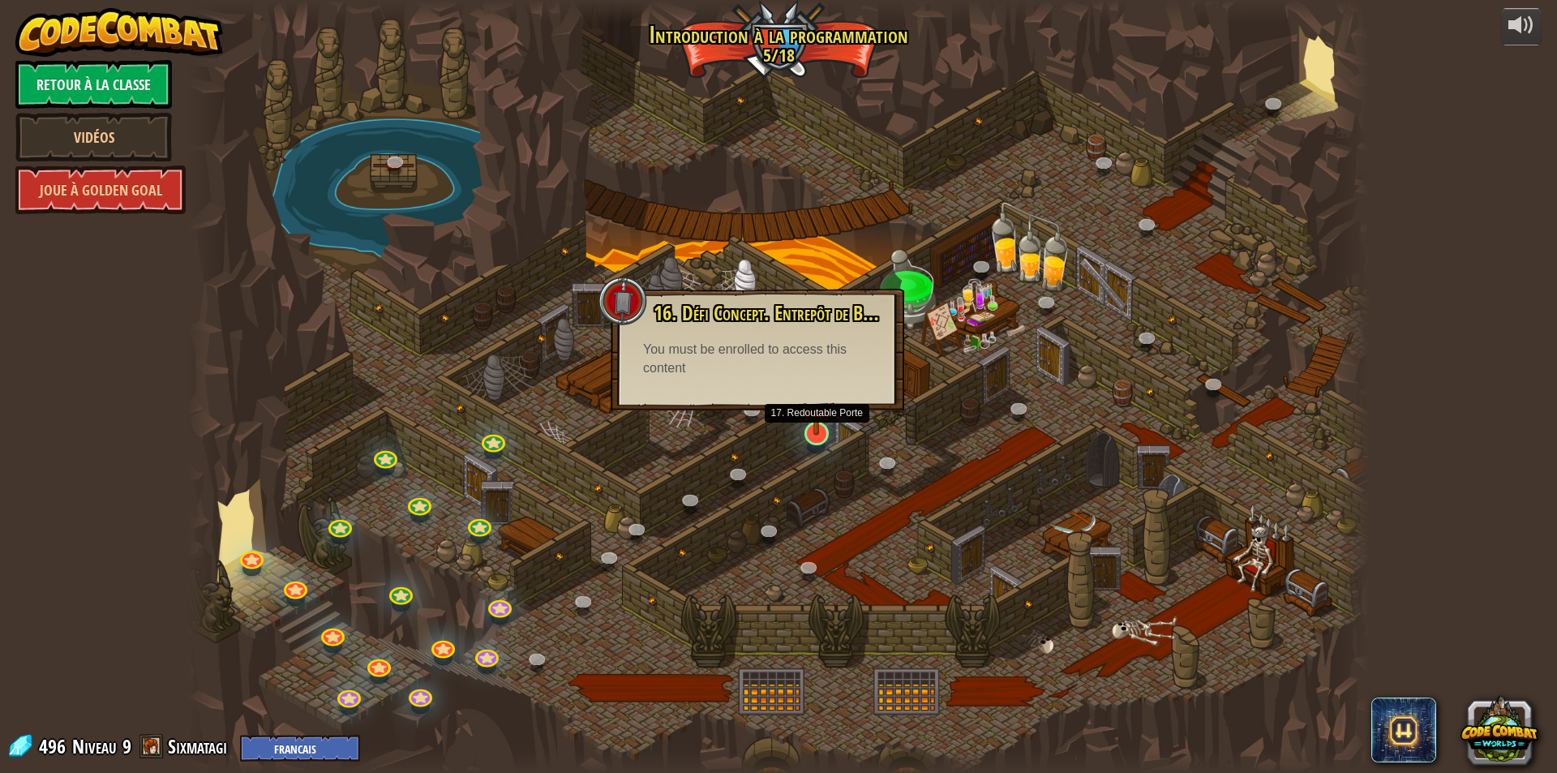
click at [809, 431] on img at bounding box center [817, 399] width 32 height 73
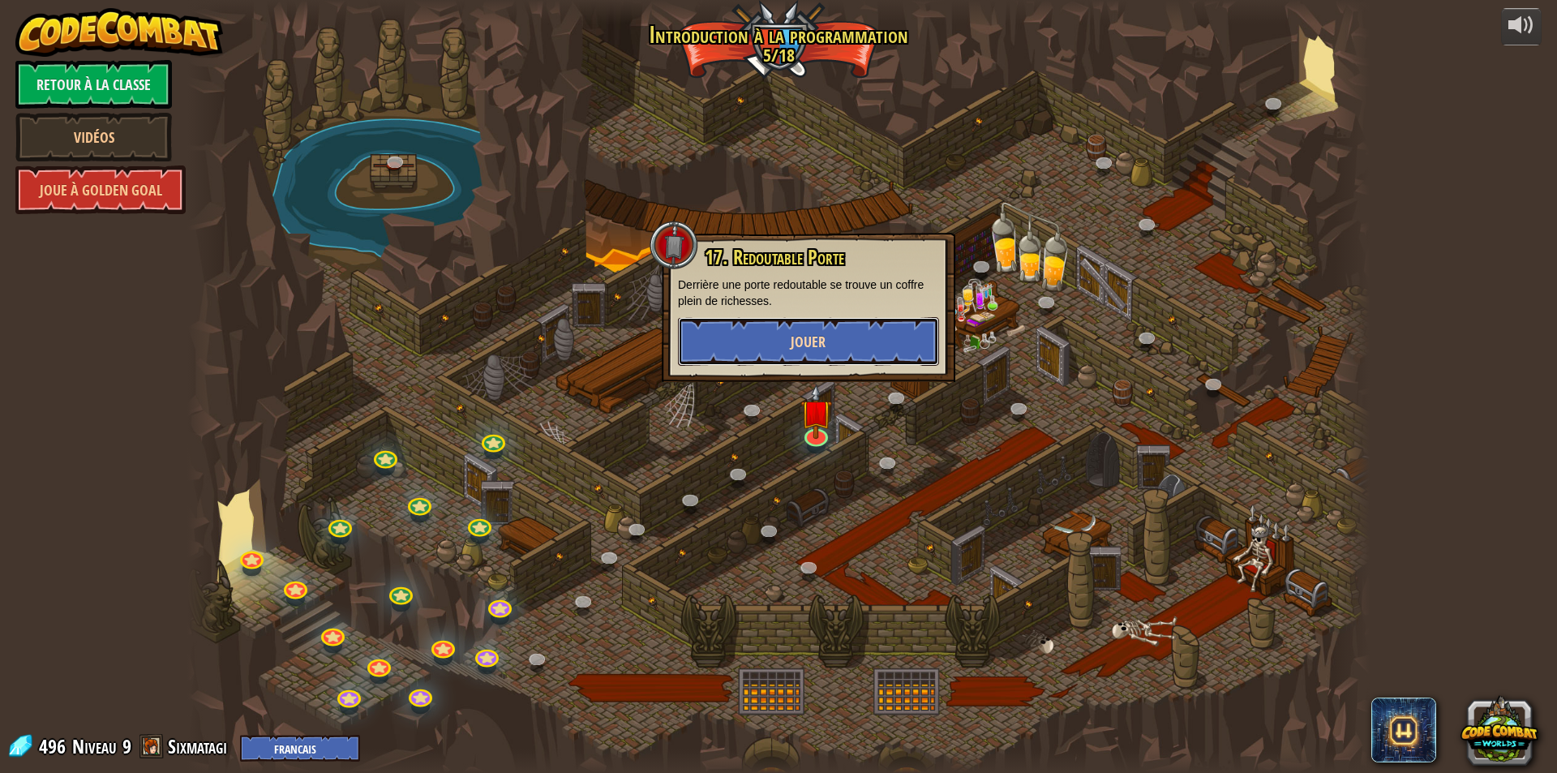
click at [845, 341] on button "Jouer" at bounding box center [808, 341] width 261 height 49
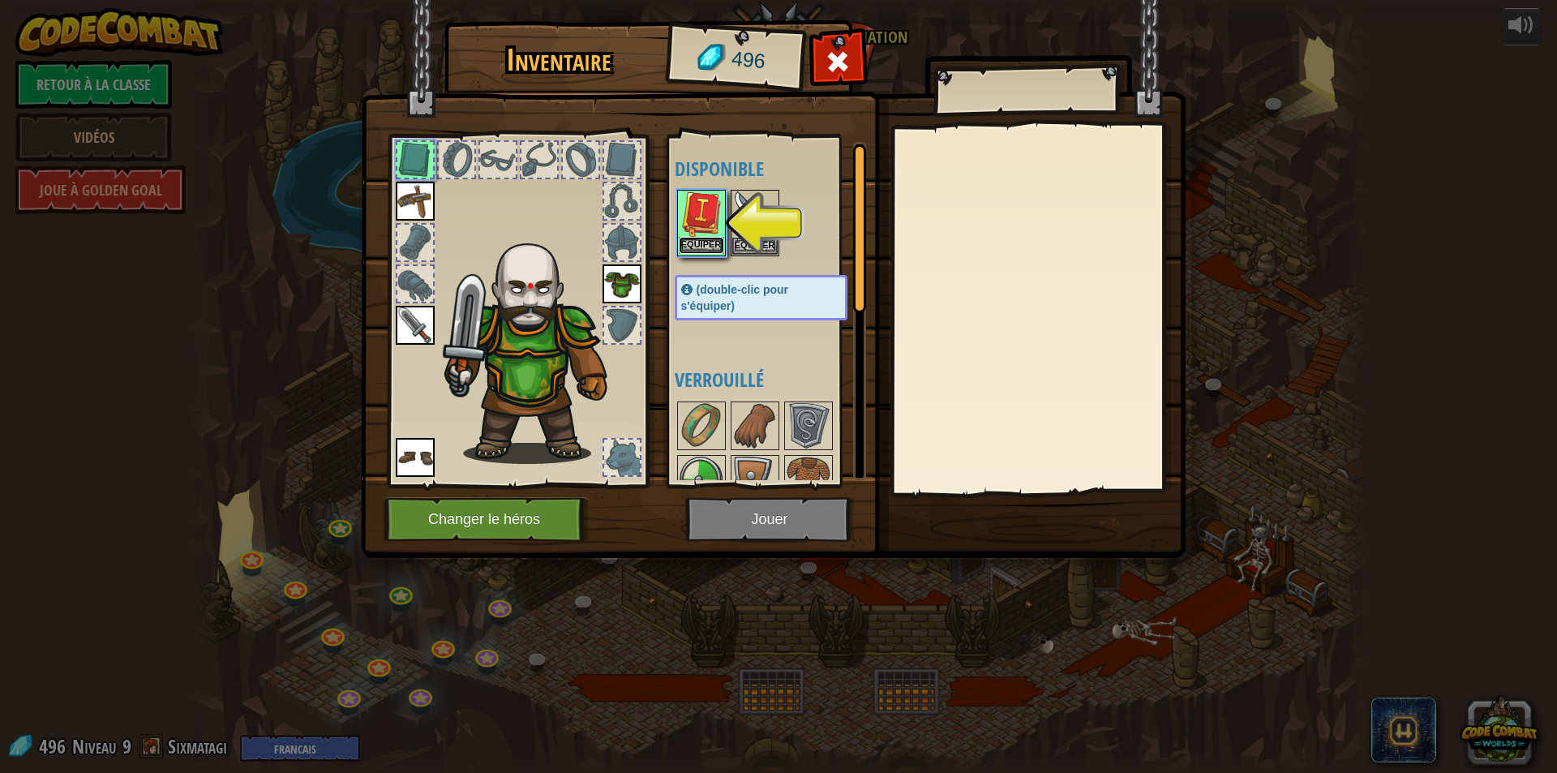
click at [694, 241] on button "Equiper" at bounding box center [701, 245] width 45 height 17
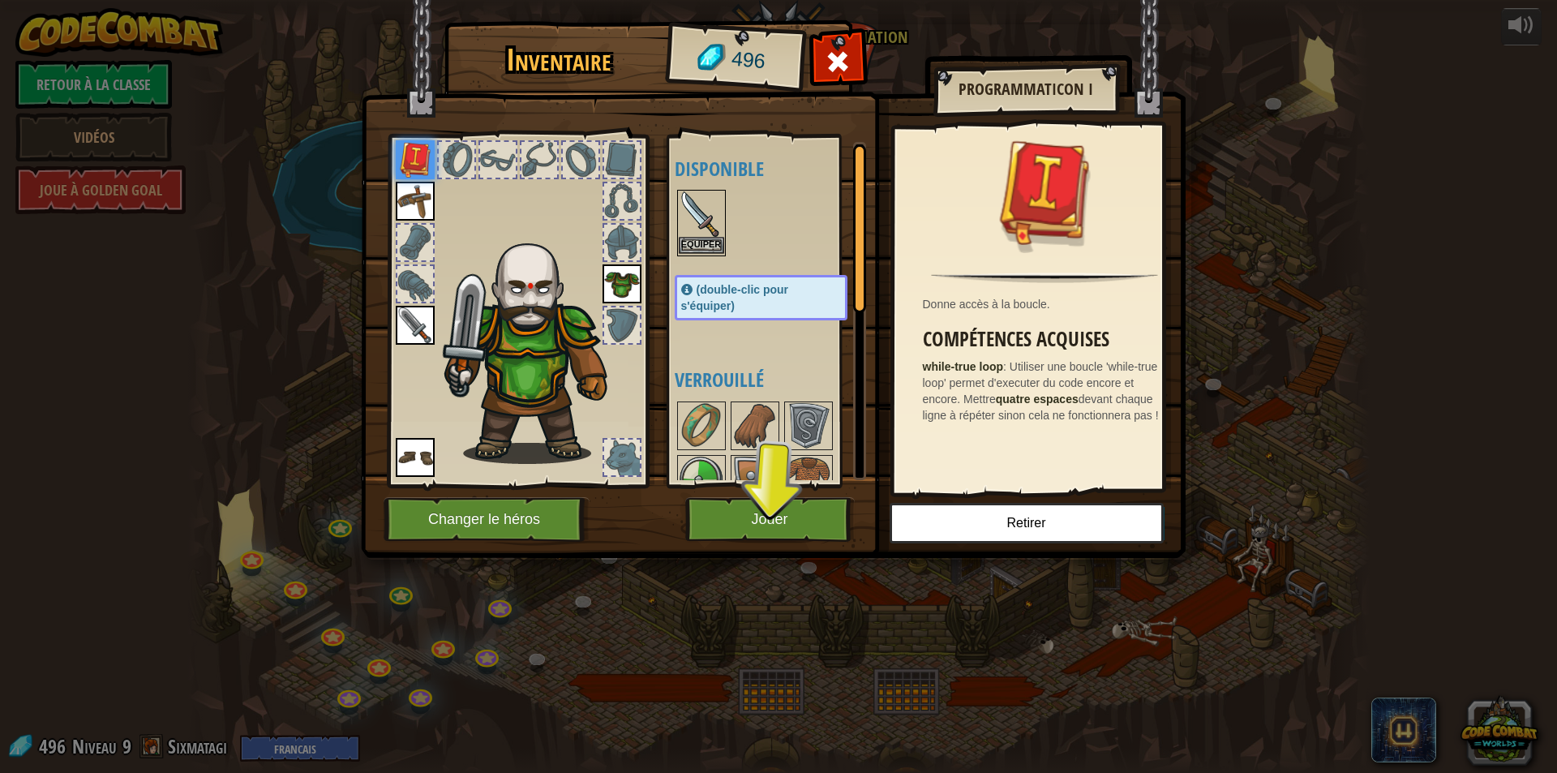
click at [708, 225] on img at bounding box center [701, 213] width 45 height 45
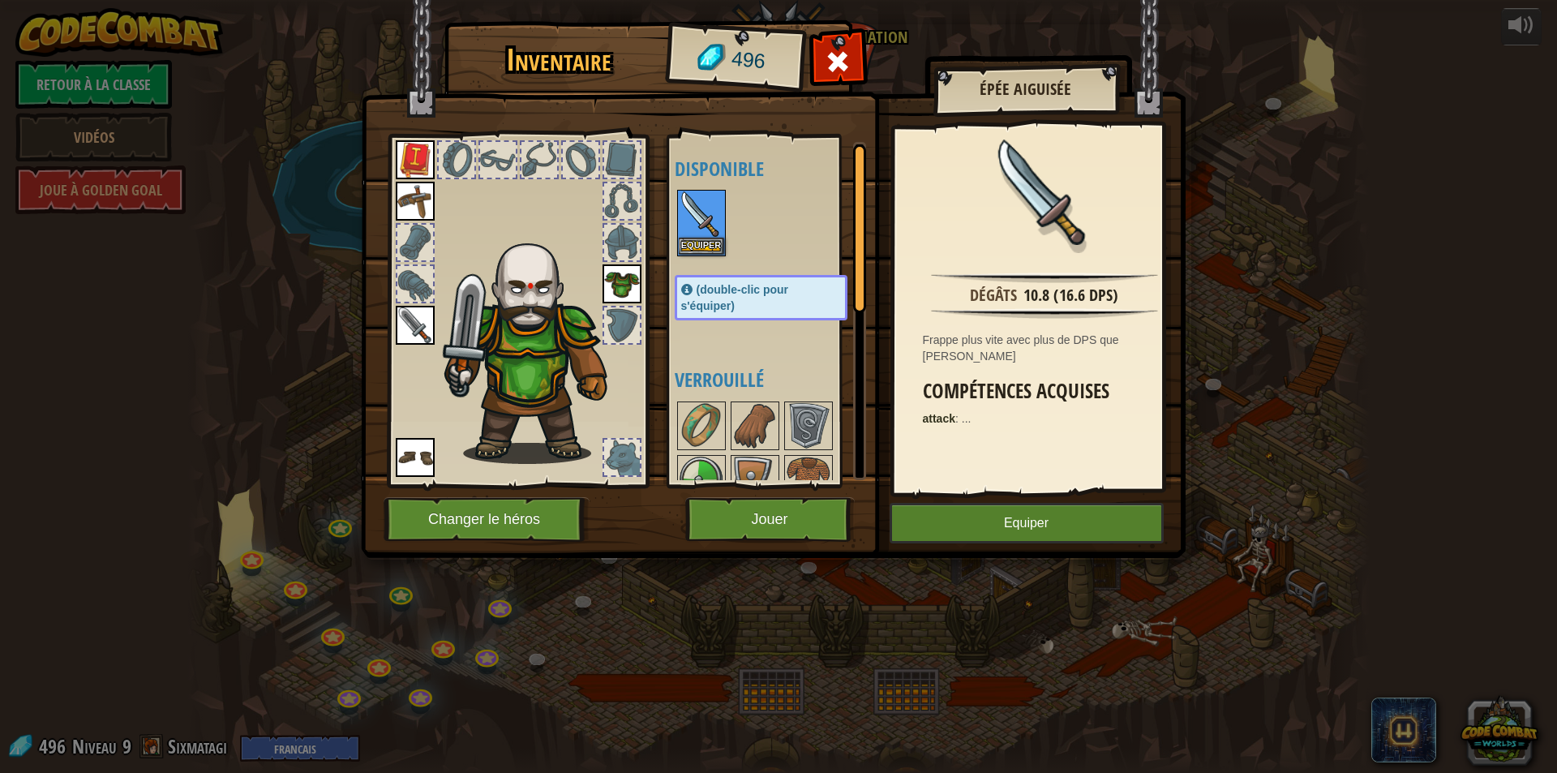
click at [414, 324] on img at bounding box center [415, 325] width 39 height 39
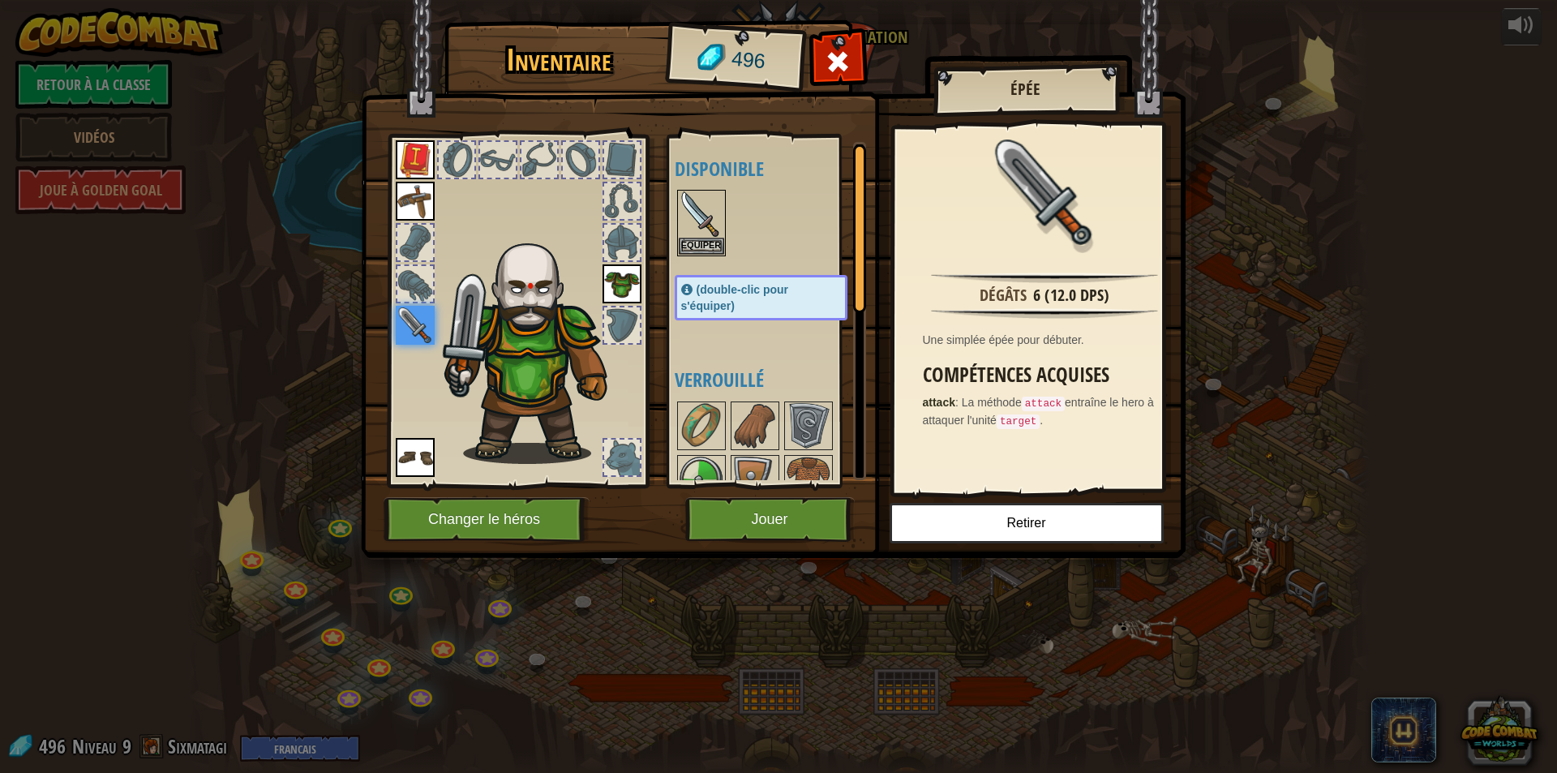
click at [710, 182] on div "Disponible Equiper Equiper Equiper Equiper Equiper (double-clic pour s'équiper)…" at bounding box center [777, 311] width 205 height 338
click at [706, 193] on img at bounding box center [701, 213] width 45 height 45
click at [703, 216] on img at bounding box center [701, 213] width 45 height 45
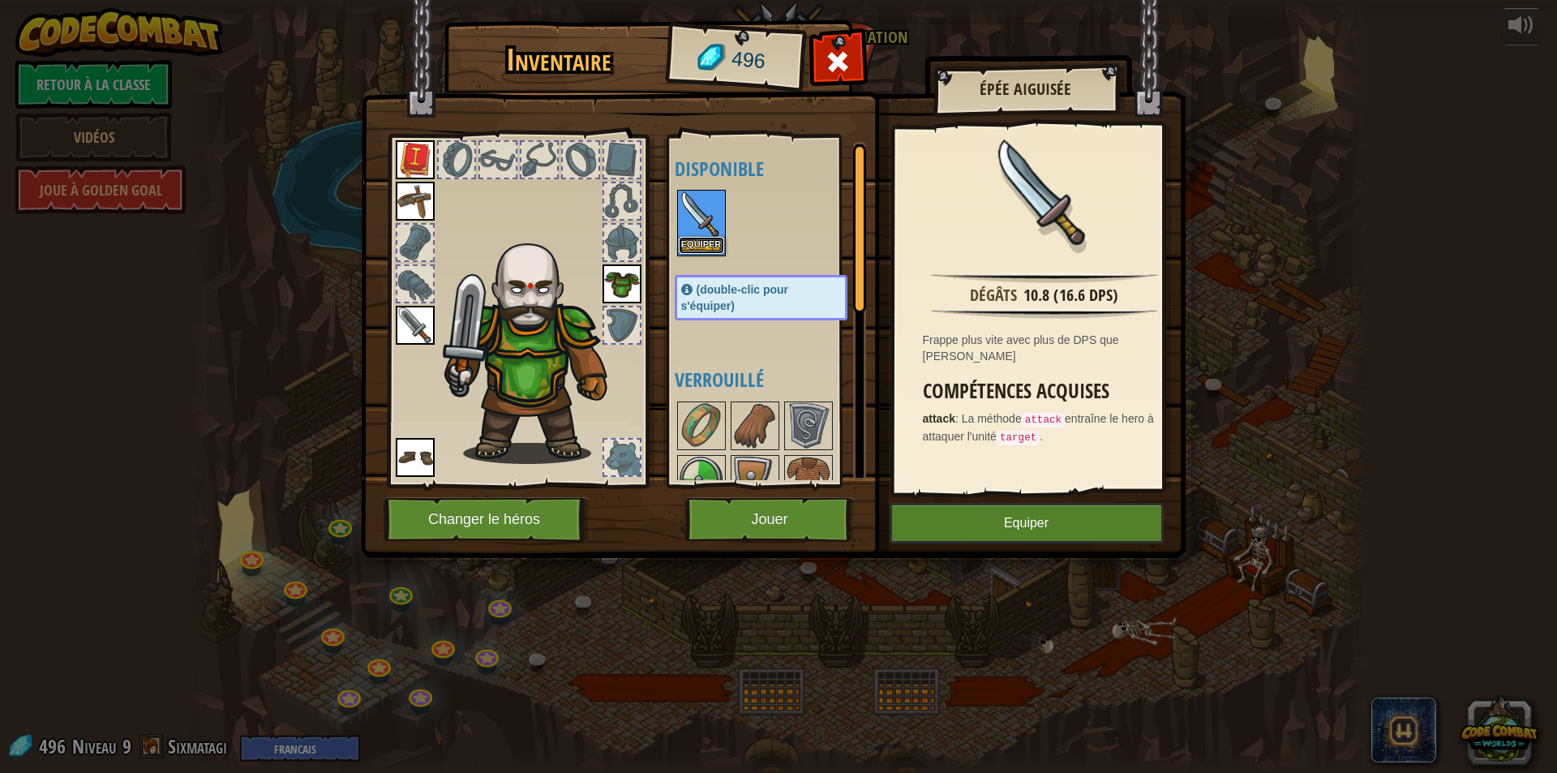
click at [714, 244] on button "Equiper" at bounding box center [701, 245] width 45 height 17
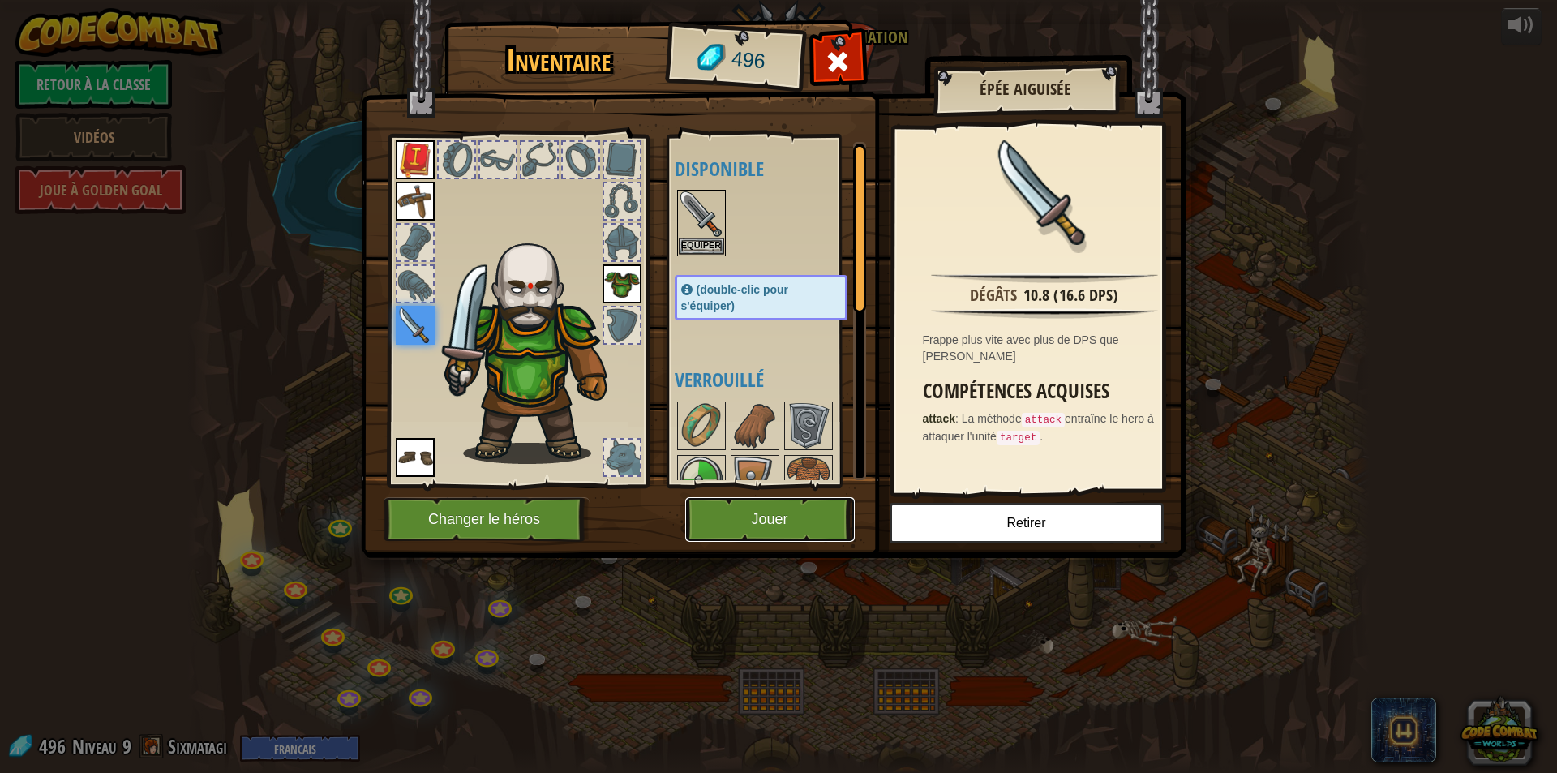
click at [742, 505] on button "Jouer" at bounding box center [770, 519] width 170 height 45
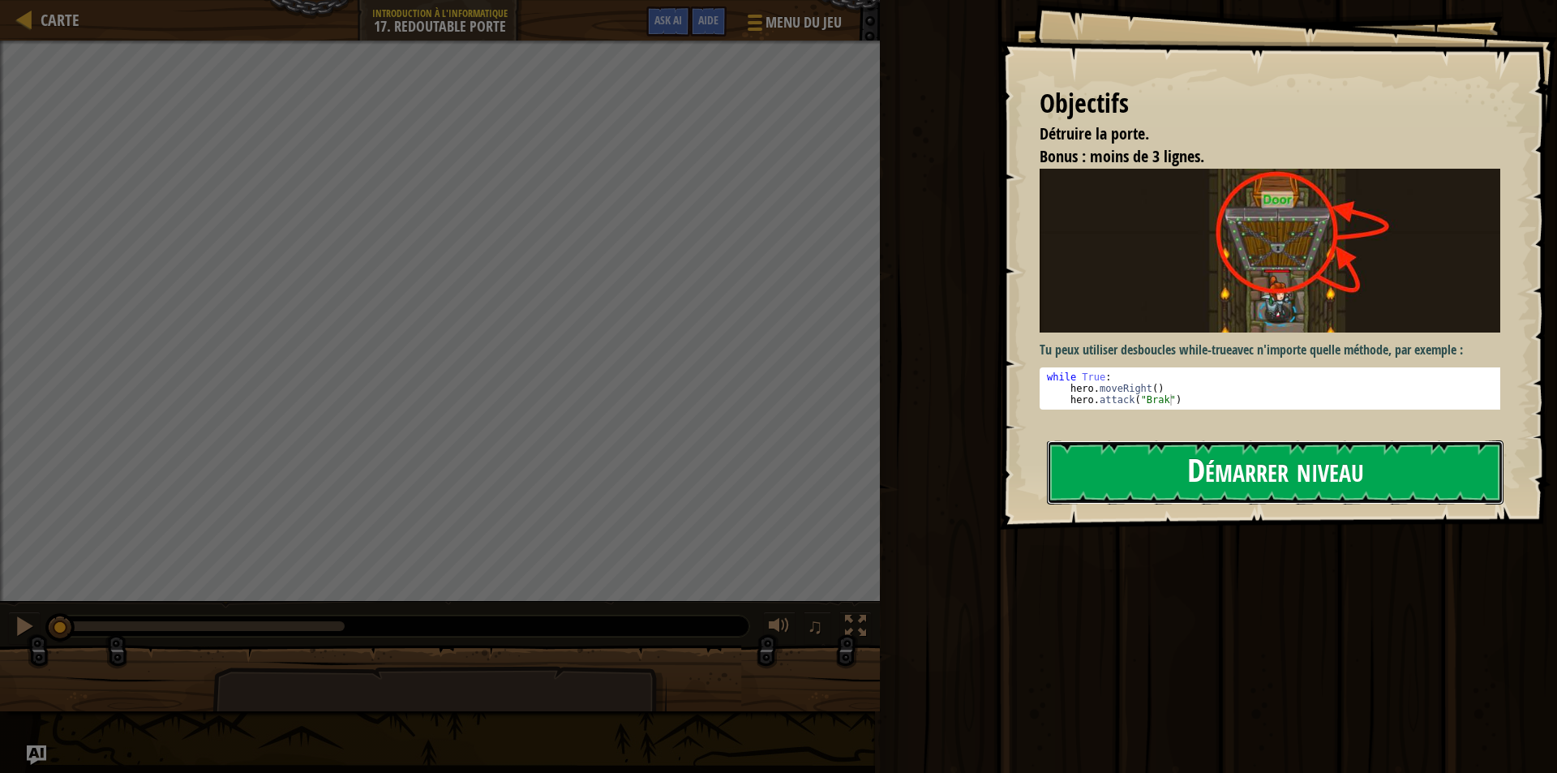
click at [1192, 475] on button "Démarrer niveau" at bounding box center [1275, 472] width 457 height 64
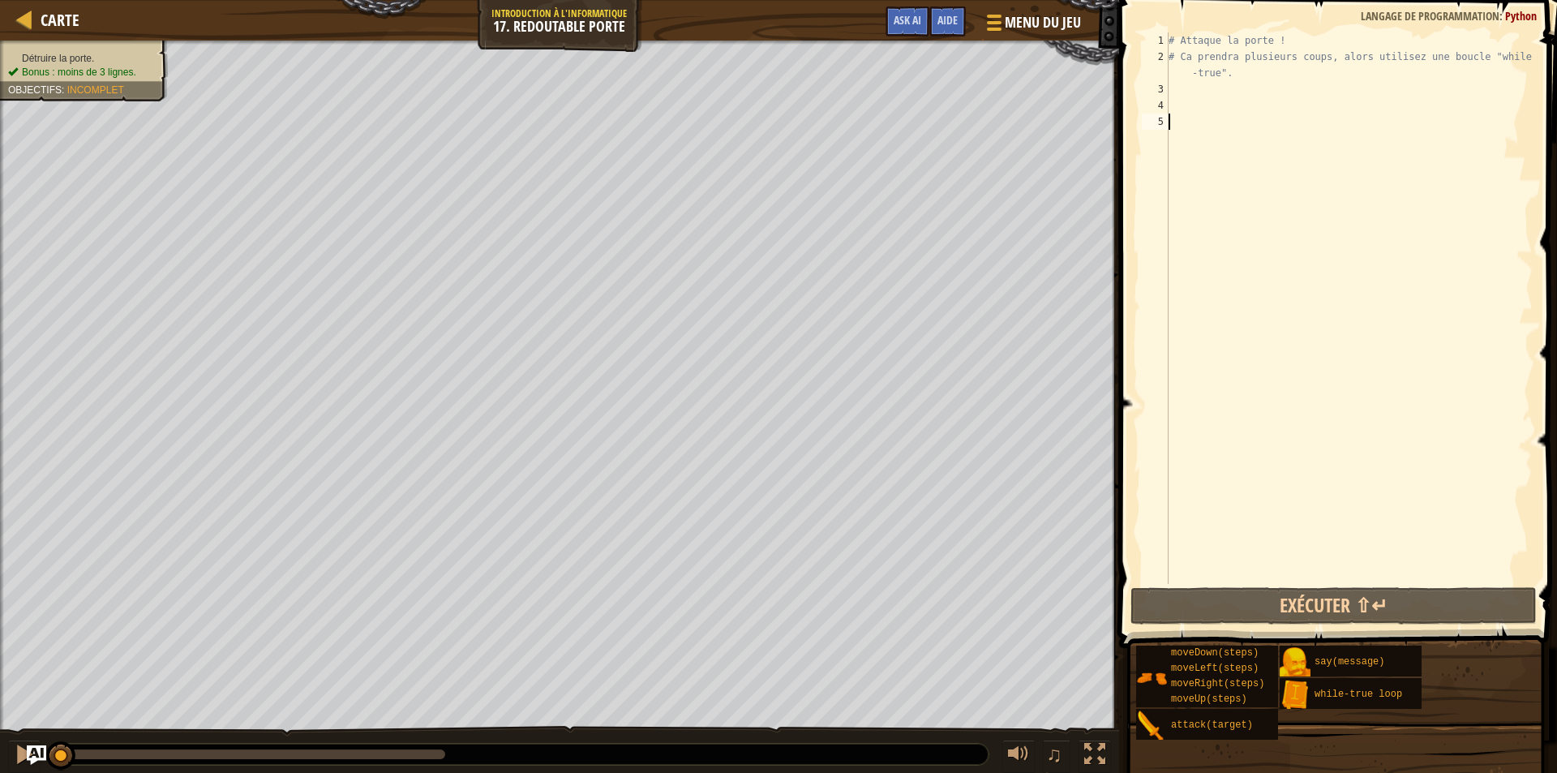
scroll to position [7, 0]
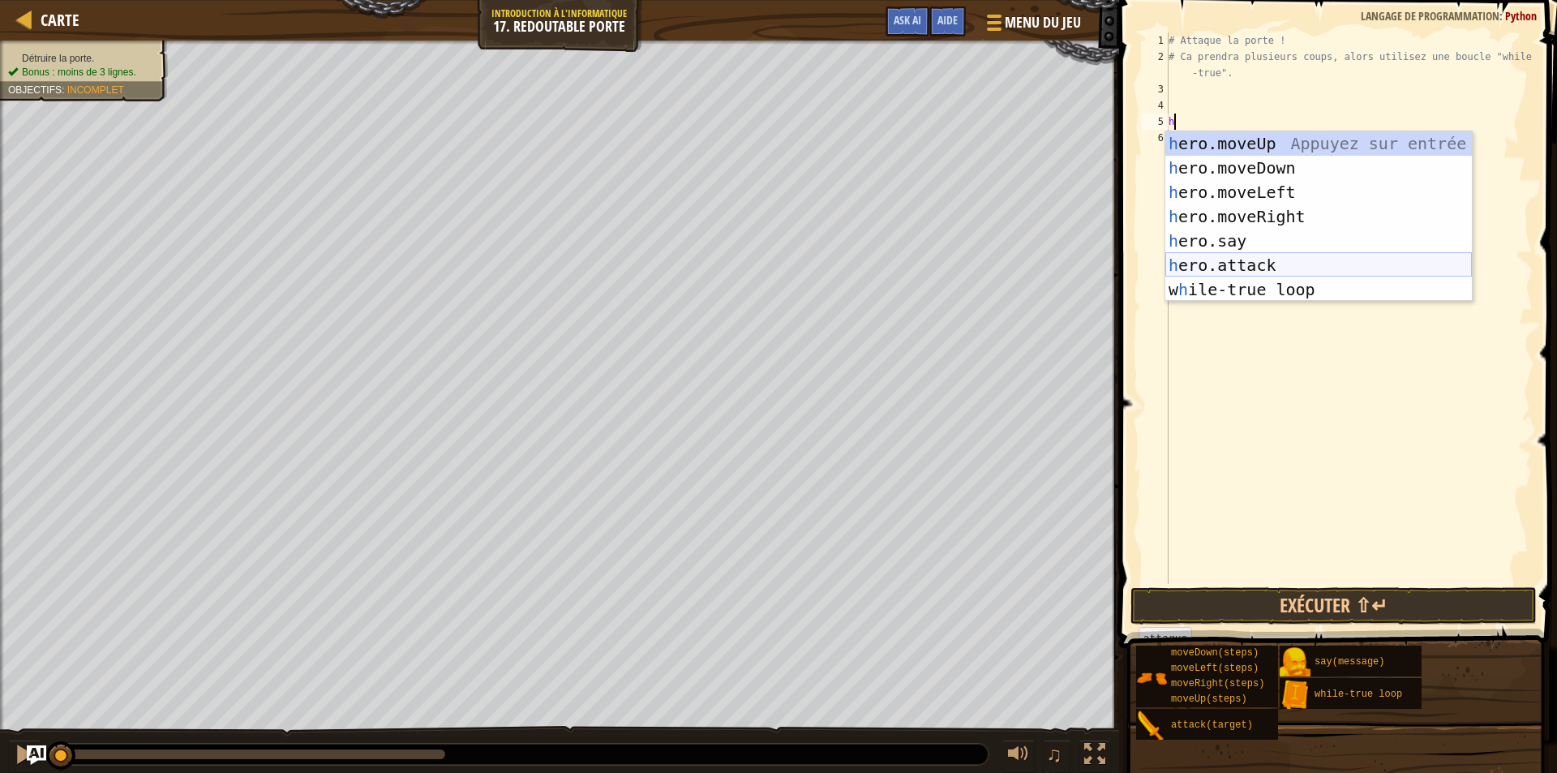
click at [1271, 272] on div "h ero.moveUp Appuyez sur entrée h ero.moveDown Appuyez sur entrée h ero.moveLef…" at bounding box center [1319, 240] width 307 height 219
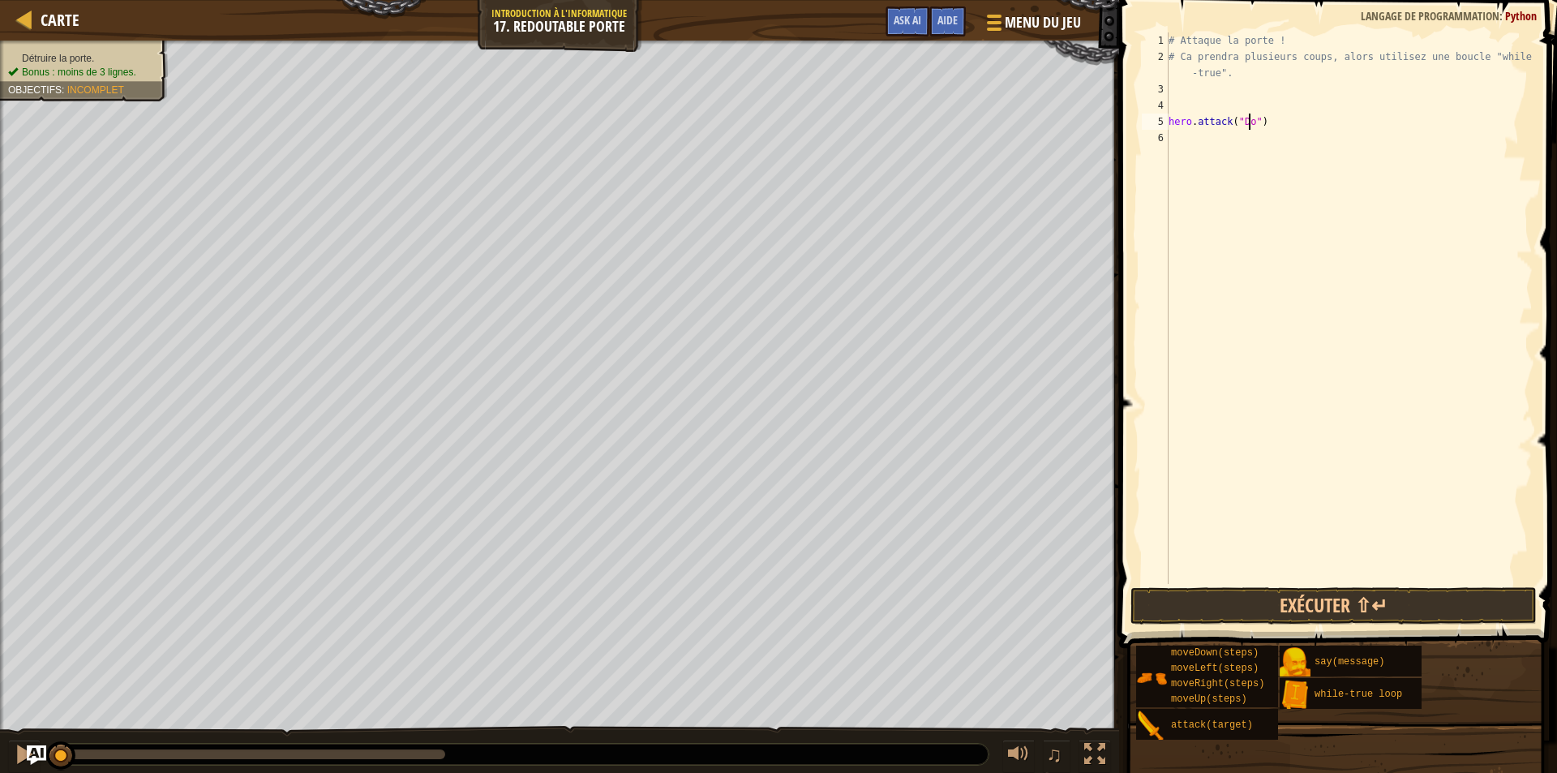
type textarea "hero.attack("Door")"
click at [1253, 148] on div "# Attaque la porte ! # Ca prendra plusieurs coups, alors utilisez une boucle "w…" at bounding box center [1349, 324] width 367 height 584
type textarea "h"
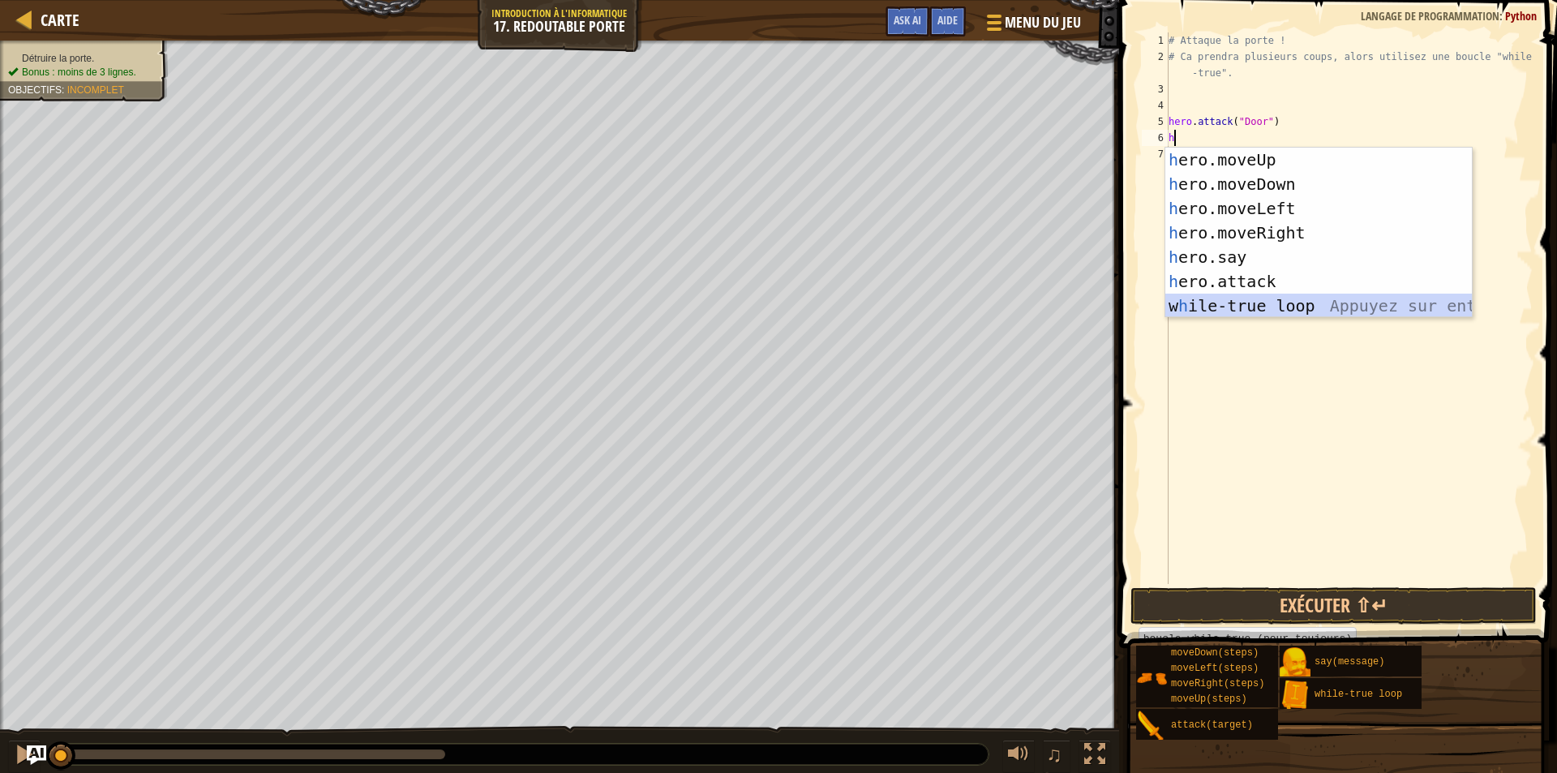
click at [1269, 306] on div "h ero.moveUp Appuyez sur entrée h ero.moveDown Appuyez sur entrée h ero.moveLef…" at bounding box center [1319, 257] width 307 height 219
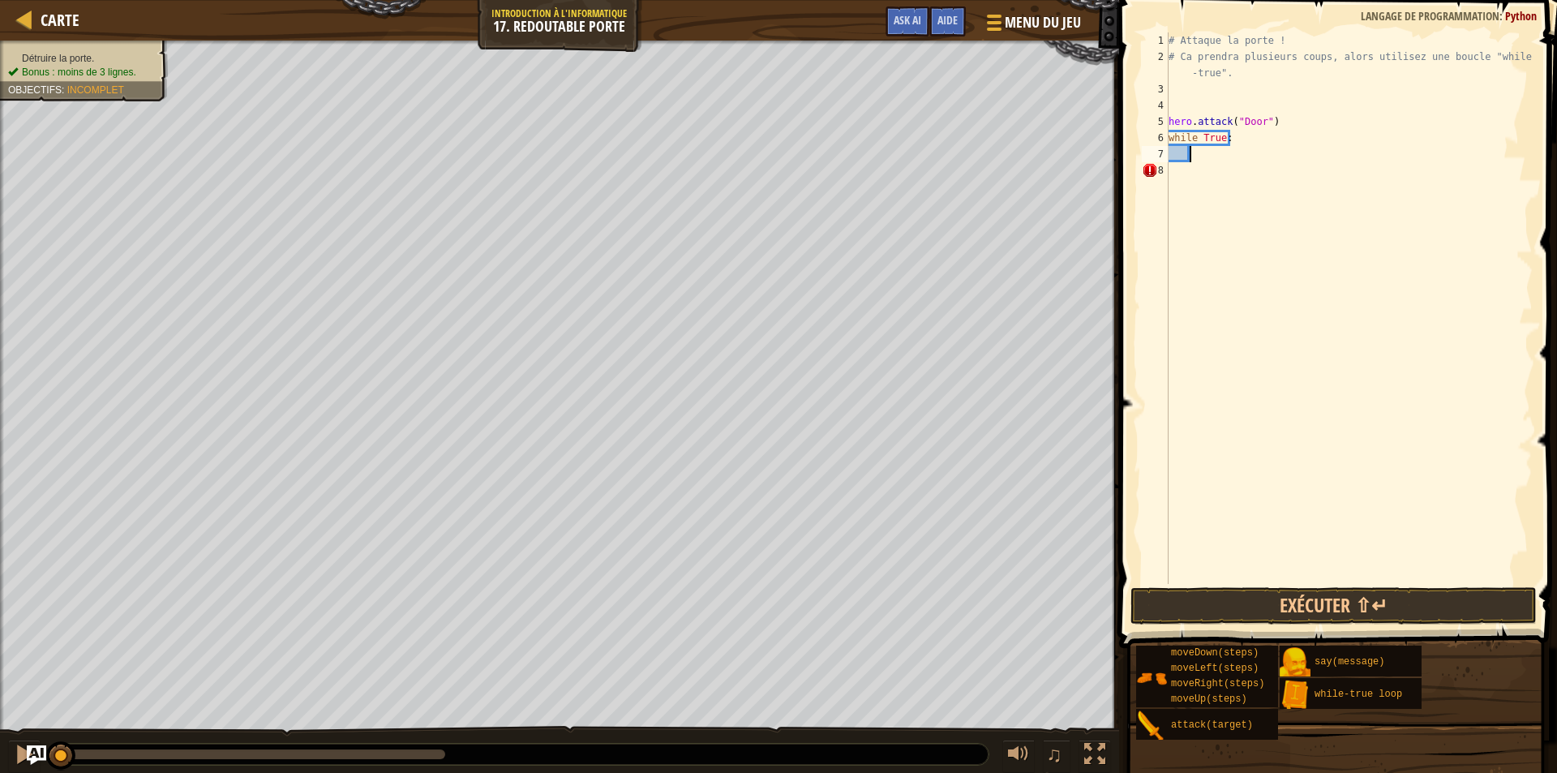
click at [1228, 198] on div "# Attaque la porte ! # Ca prendra plusieurs coups, alors utilisez une boucle "w…" at bounding box center [1349, 324] width 367 height 584
click at [1338, 605] on button "Exécuter ⇧↵" at bounding box center [1334, 605] width 406 height 37
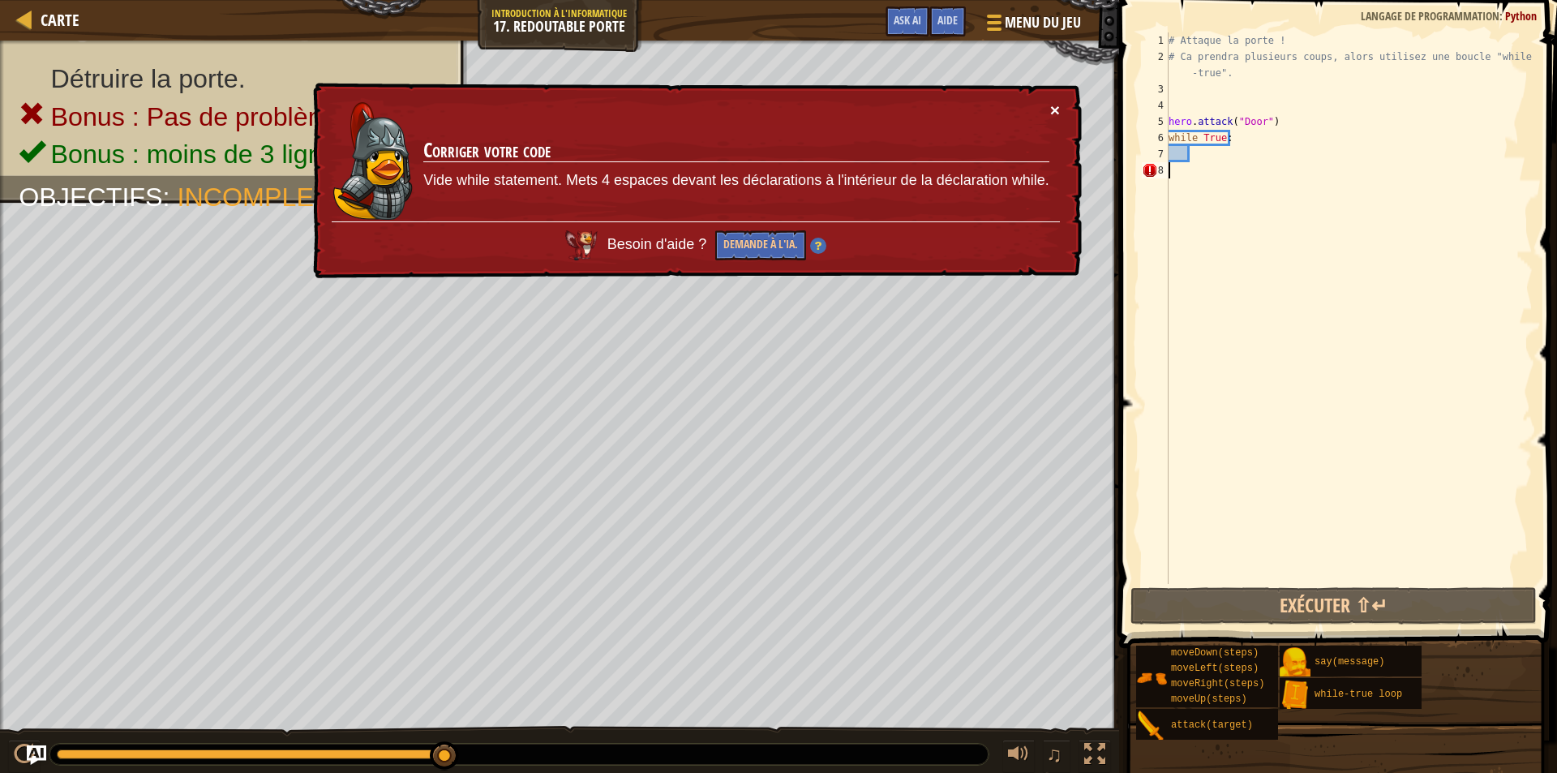
click at [1054, 107] on button "×" at bounding box center [1055, 109] width 10 height 17
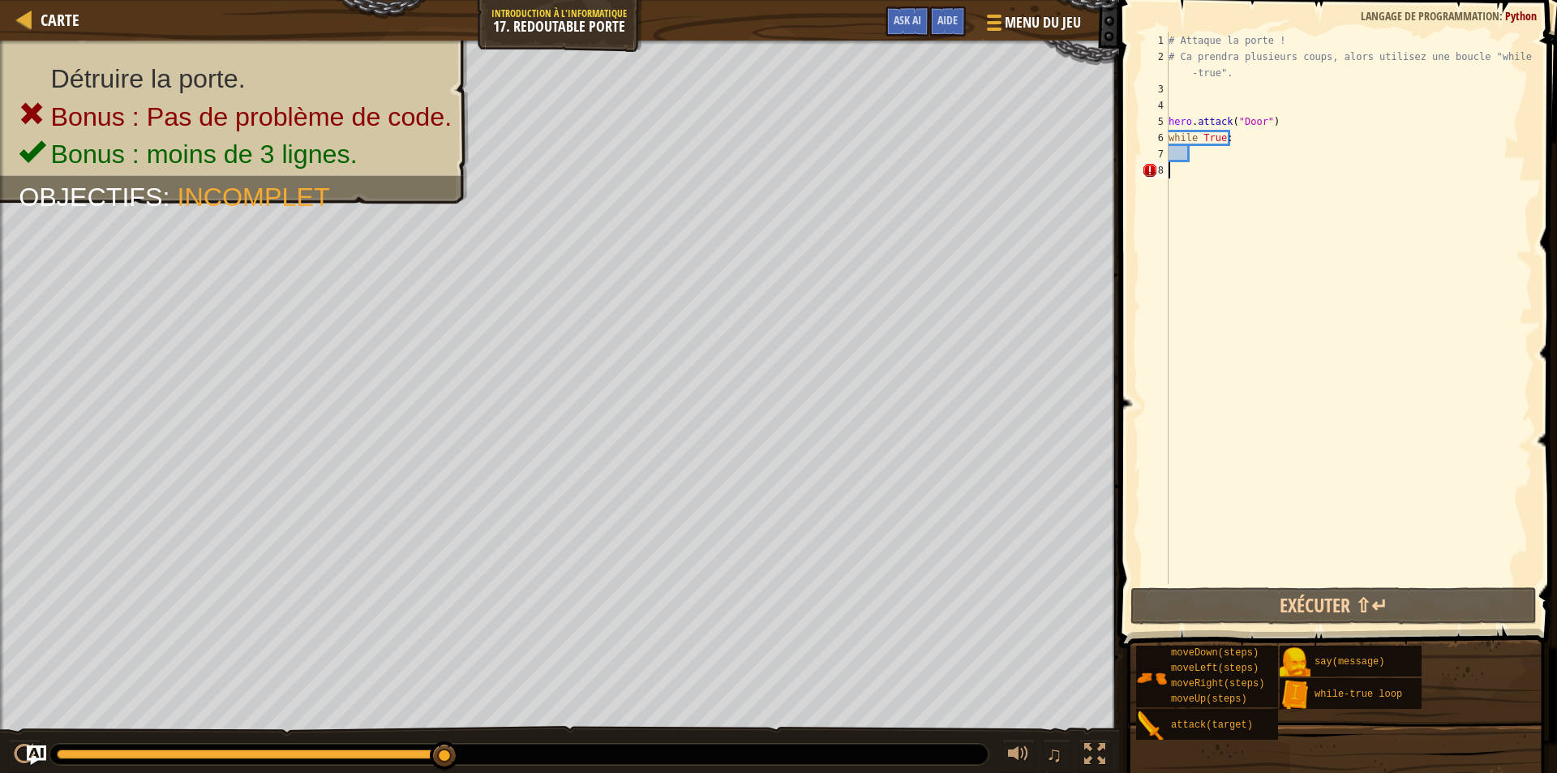
click at [1245, 162] on div "# Attaque la porte ! # Ca prendra plusieurs coups, alors utilisez une boucle "w…" at bounding box center [1349, 324] width 367 height 584
click at [1241, 147] on div "# Attaque la porte ! # Ca prendra plusieurs coups, alors utilisez une boucle "w…" at bounding box center [1349, 324] width 367 height 584
click at [1219, 169] on div "# Attaque la porte ! # Ca prendra plusieurs coups, alors utilisez une boucle "w…" at bounding box center [1349, 324] width 367 height 584
click at [1228, 154] on div "# Attaque la porte ! # Ca prendra plusieurs coups, alors utilisez une boucle "w…" at bounding box center [1349, 324] width 367 height 584
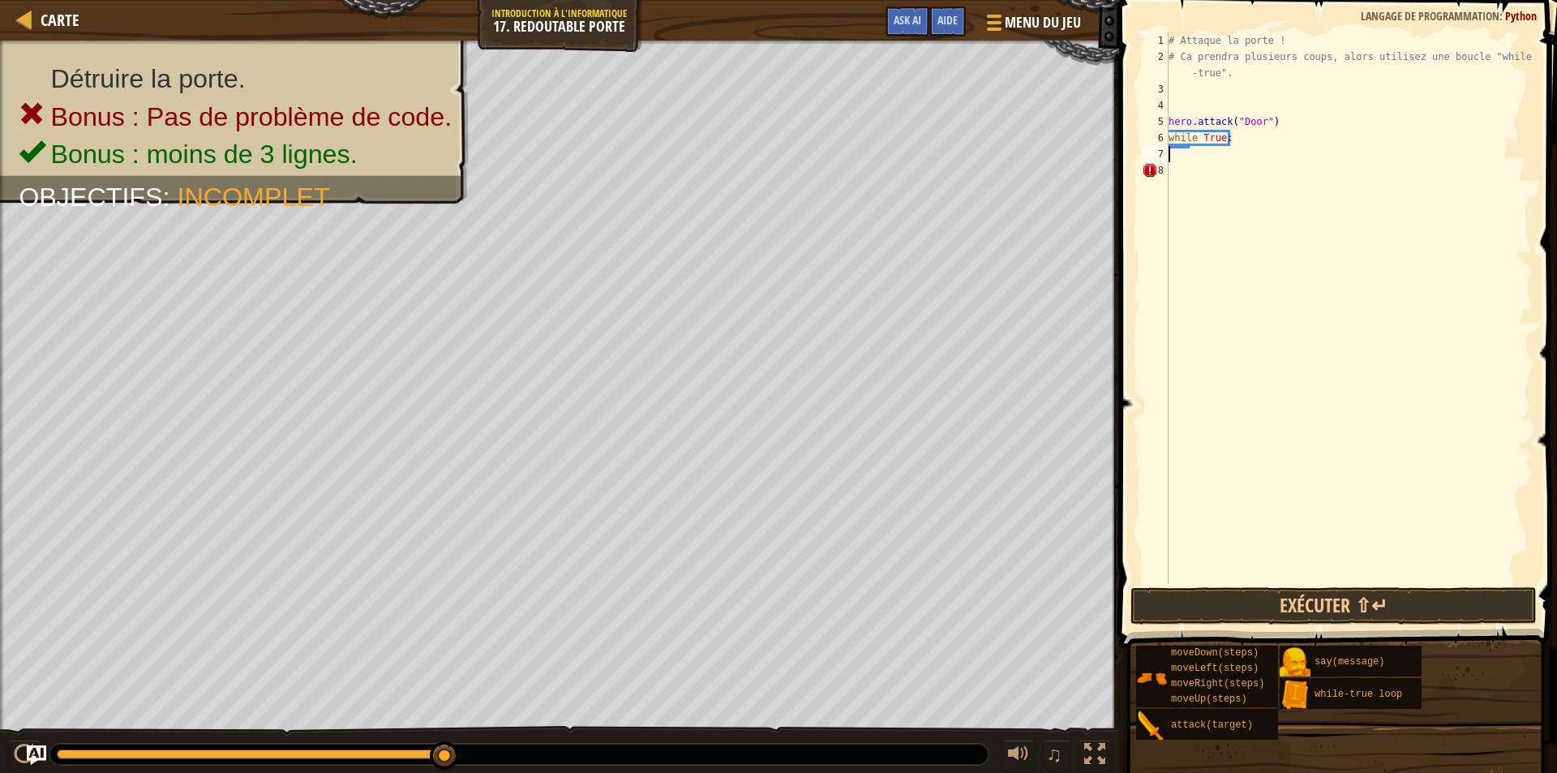
click at [1217, 168] on div "# Attaque la porte ! # Ca prendra plusieurs coups, alors utilisez une boucle "w…" at bounding box center [1349, 324] width 367 height 584
click at [1235, 148] on div "# Attaque la porte ! # Ca prendra plusieurs coups, alors utilisez une boucle "w…" at bounding box center [1349, 324] width 367 height 584
click at [1243, 138] on div "# Attaque la porte ! # Ca prendra plusieurs coups, alors utilisez une boucle "w…" at bounding box center [1349, 324] width 367 height 584
type textarea "w"
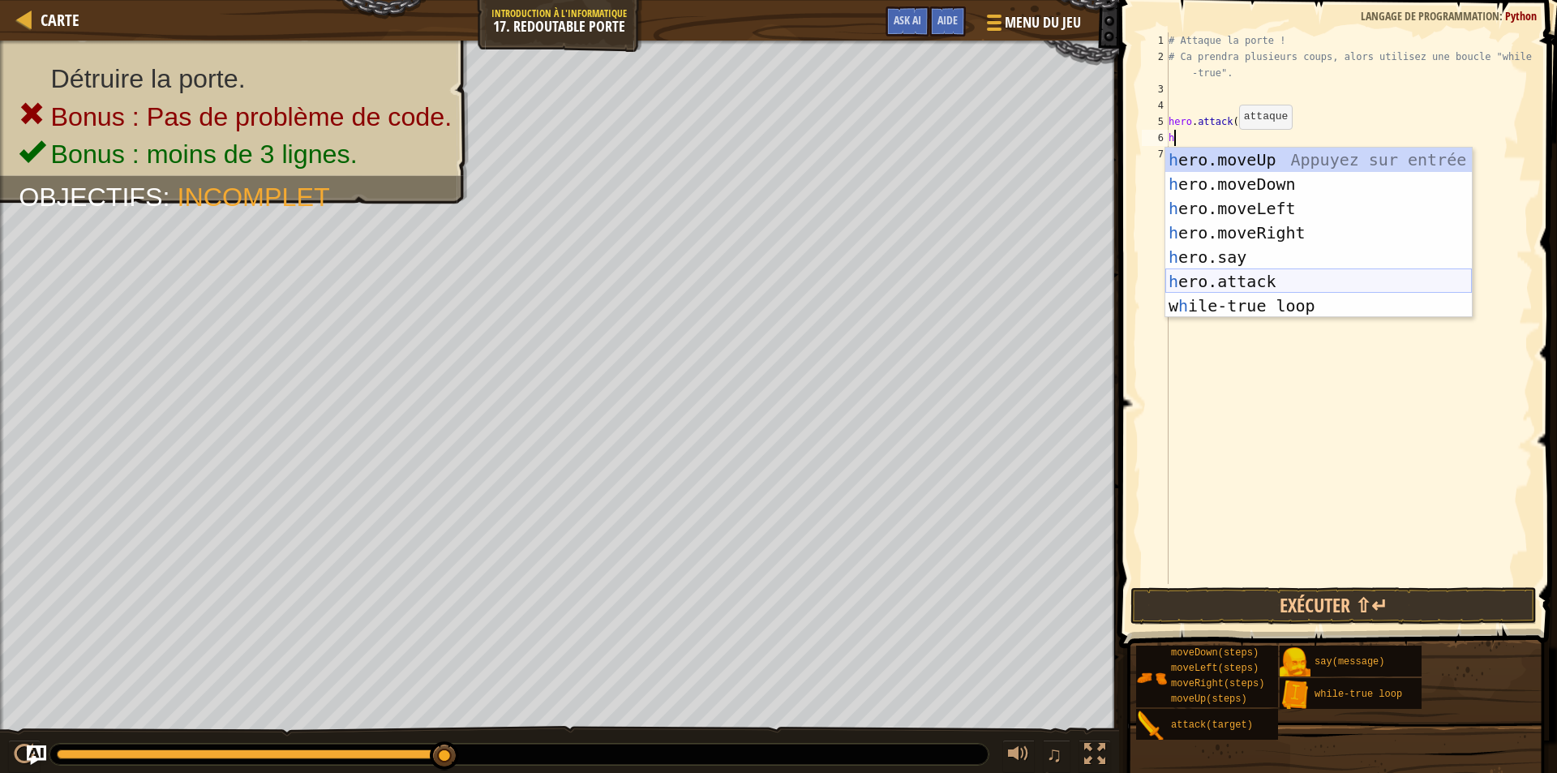
click at [1254, 277] on div "h ero.moveUp Appuyez sur entrée h ero.moveDown Appuyez sur entrée h ero.moveLef…" at bounding box center [1319, 257] width 307 height 219
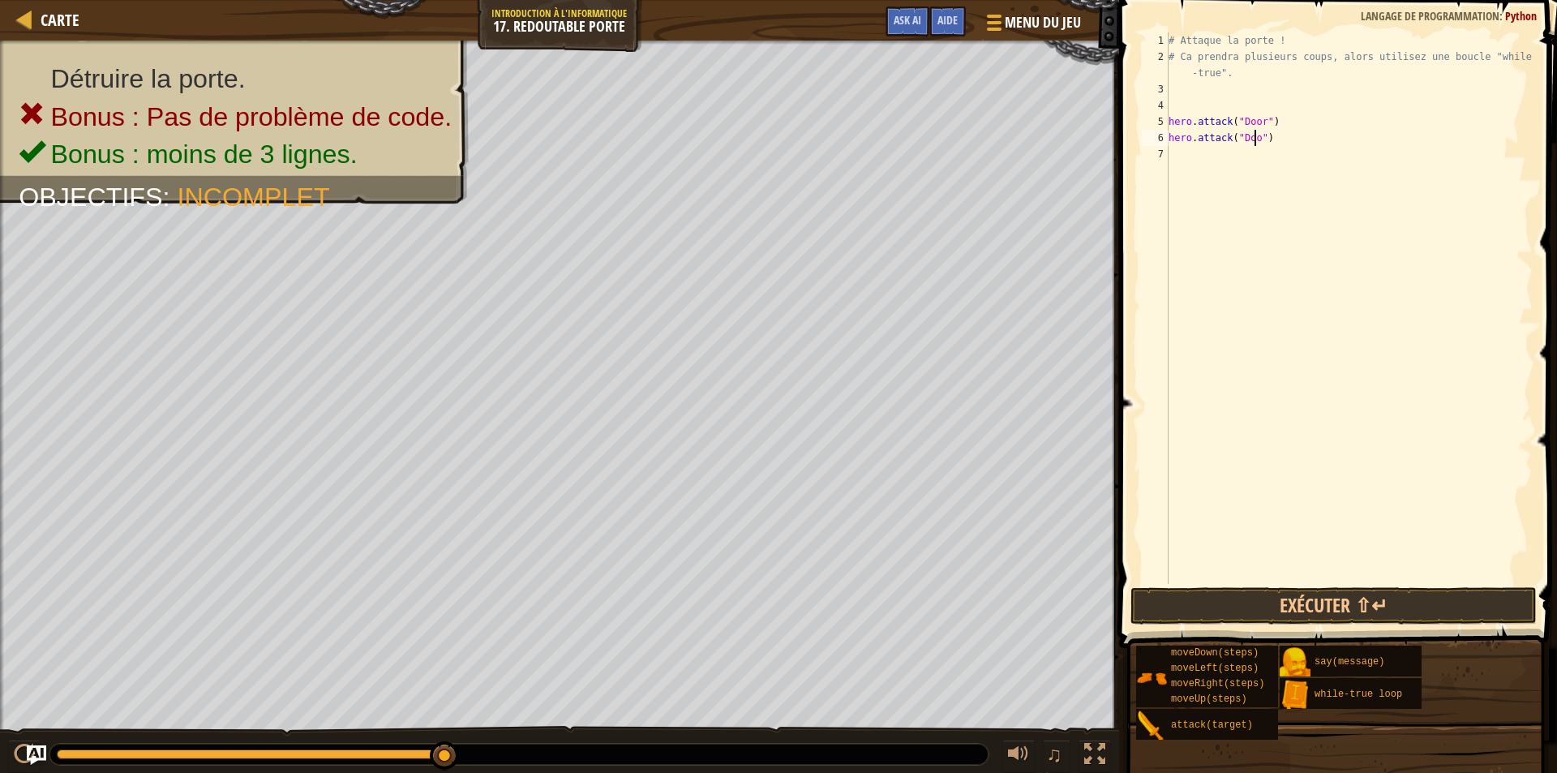
type textarea "hero.attack("Door")"
click at [1217, 178] on div "# Attaque la porte ! # Ca prendra plusieurs coups, alors utilisez une boucle "w…" at bounding box center [1349, 324] width 367 height 584
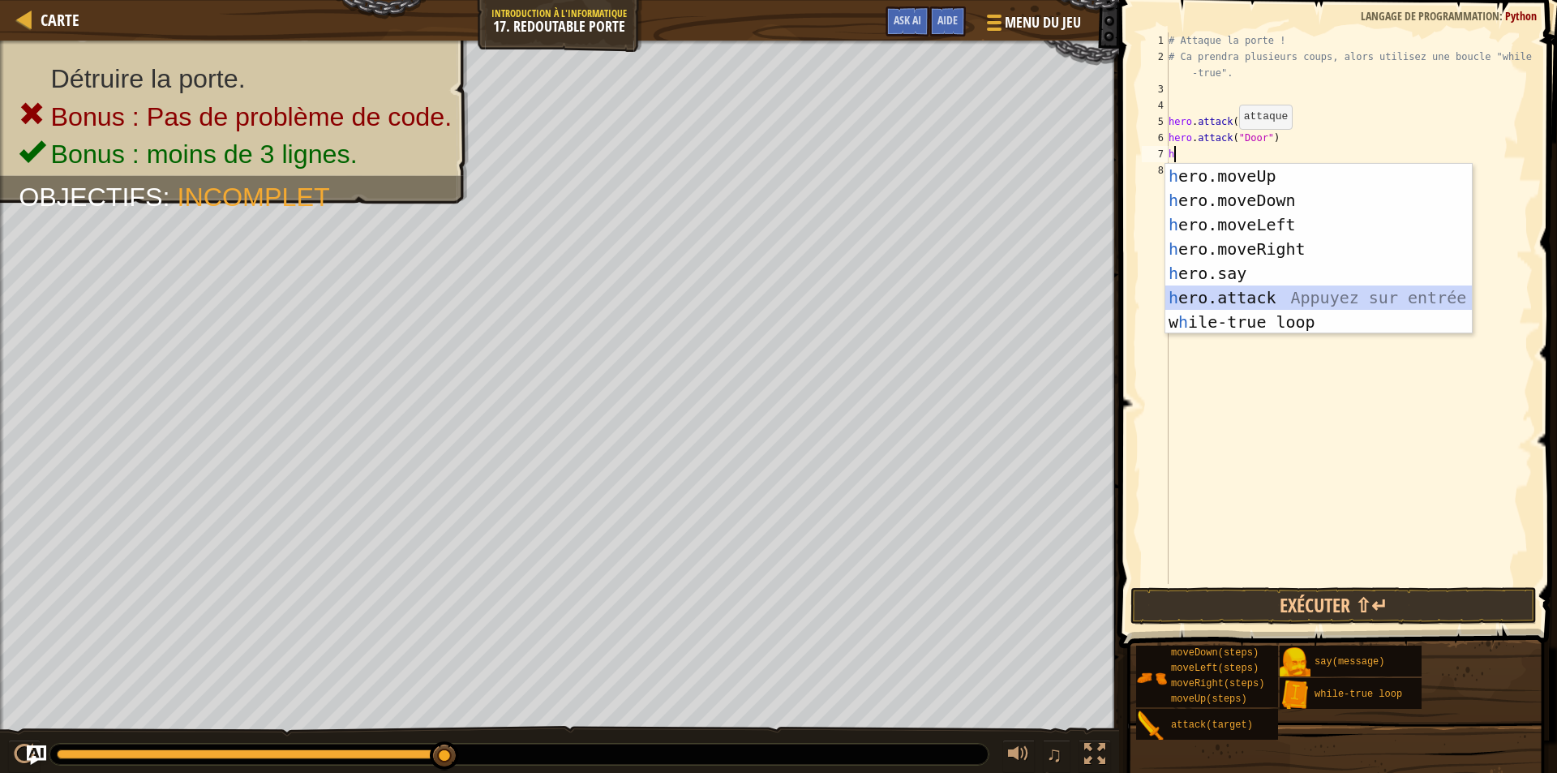
click at [1254, 296] on div "h ero.moveUp Appuyez sur entrée h ero.moveDown Appuyez sur entrée h ero.moveLef…" at bounding box center [1319, 273] width 307 height 219
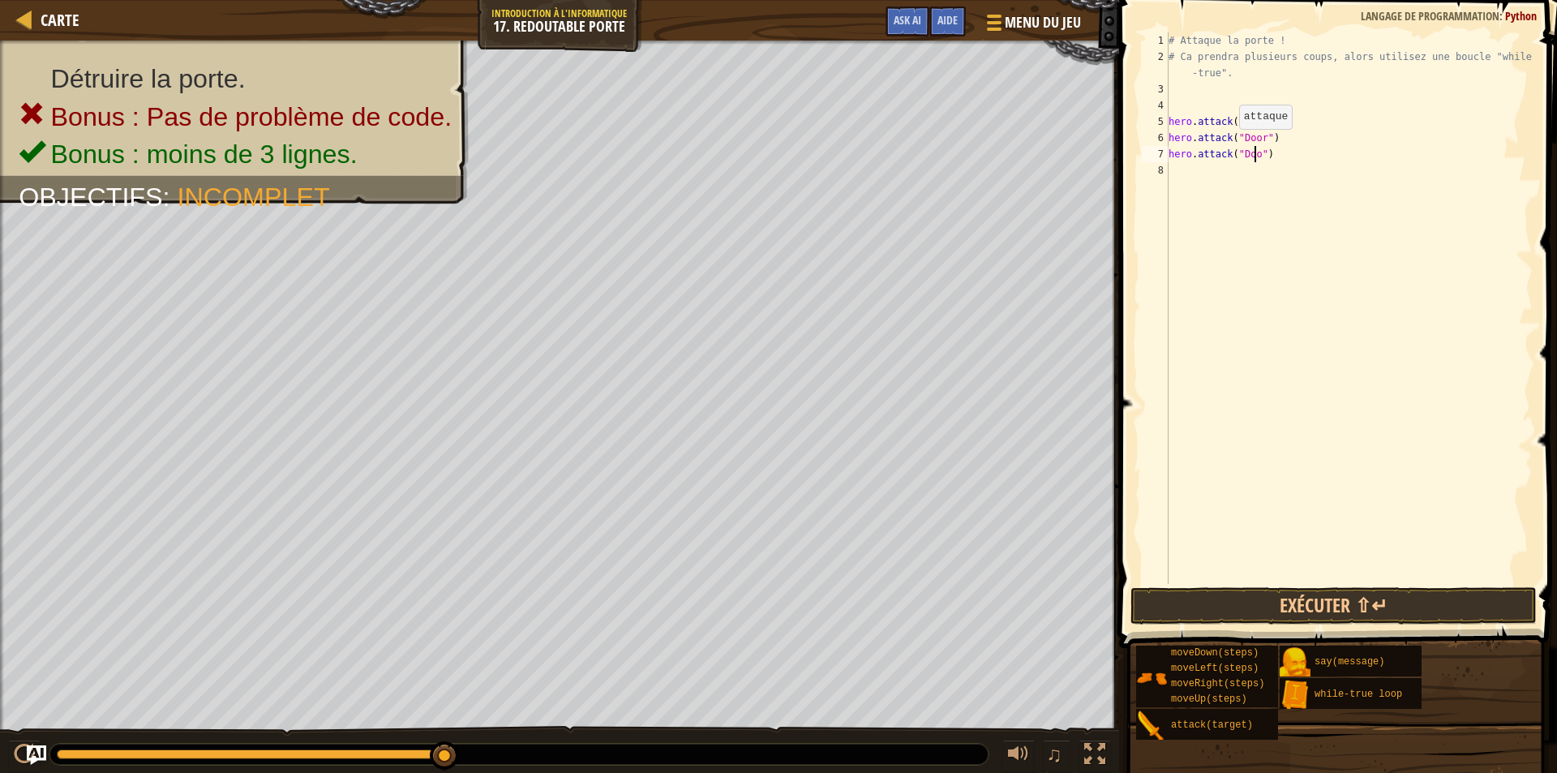
scroll to position [7, 7]
click at [1303, 603] on button "Exécuter ⇧↵" at bounding box center [1334, 605] width 406 height 37
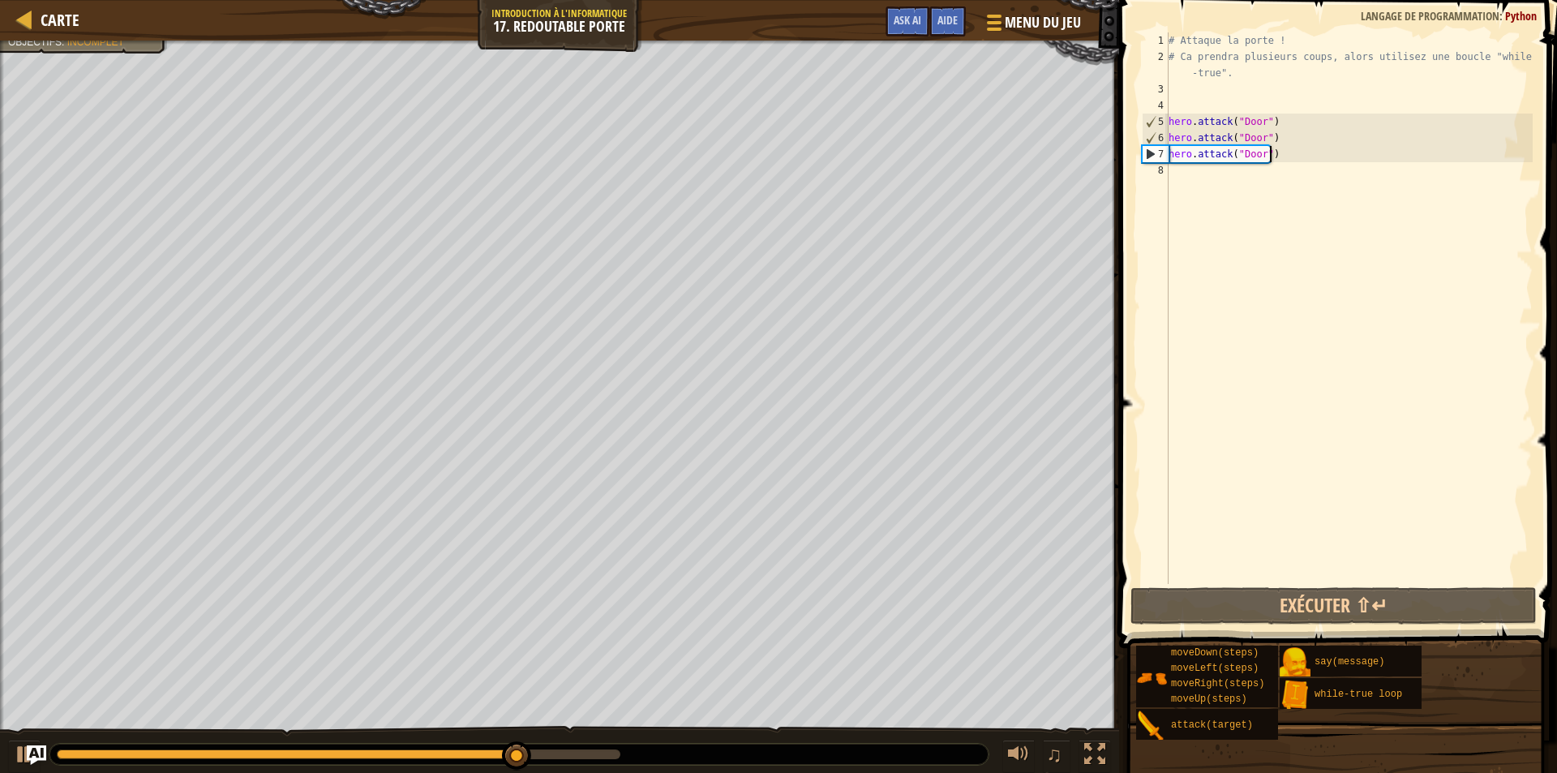
click at [1315, 160] on div "# Attaque la porte ! # Ca prendra plusieurs coups, alors utilisez une boucle "w…" at bounding box center [1349, 324] width 367 height 584
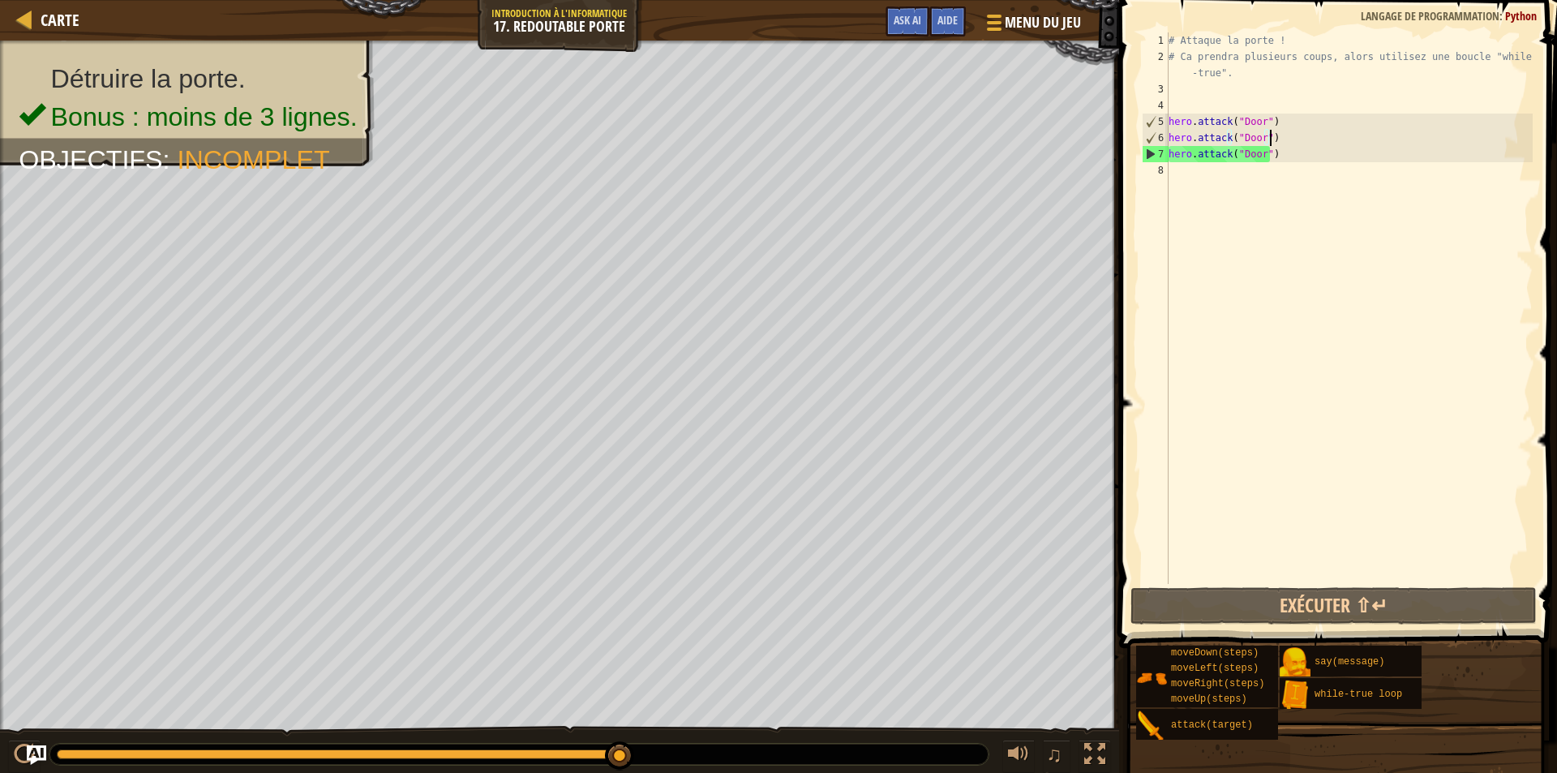
click at [1291, 137] on div "# Attaque la porte ! # Ca prendra plusieurs coups, alors utilisez une boucle "w…" at bounding box center [1349, 324] width 367 height 584
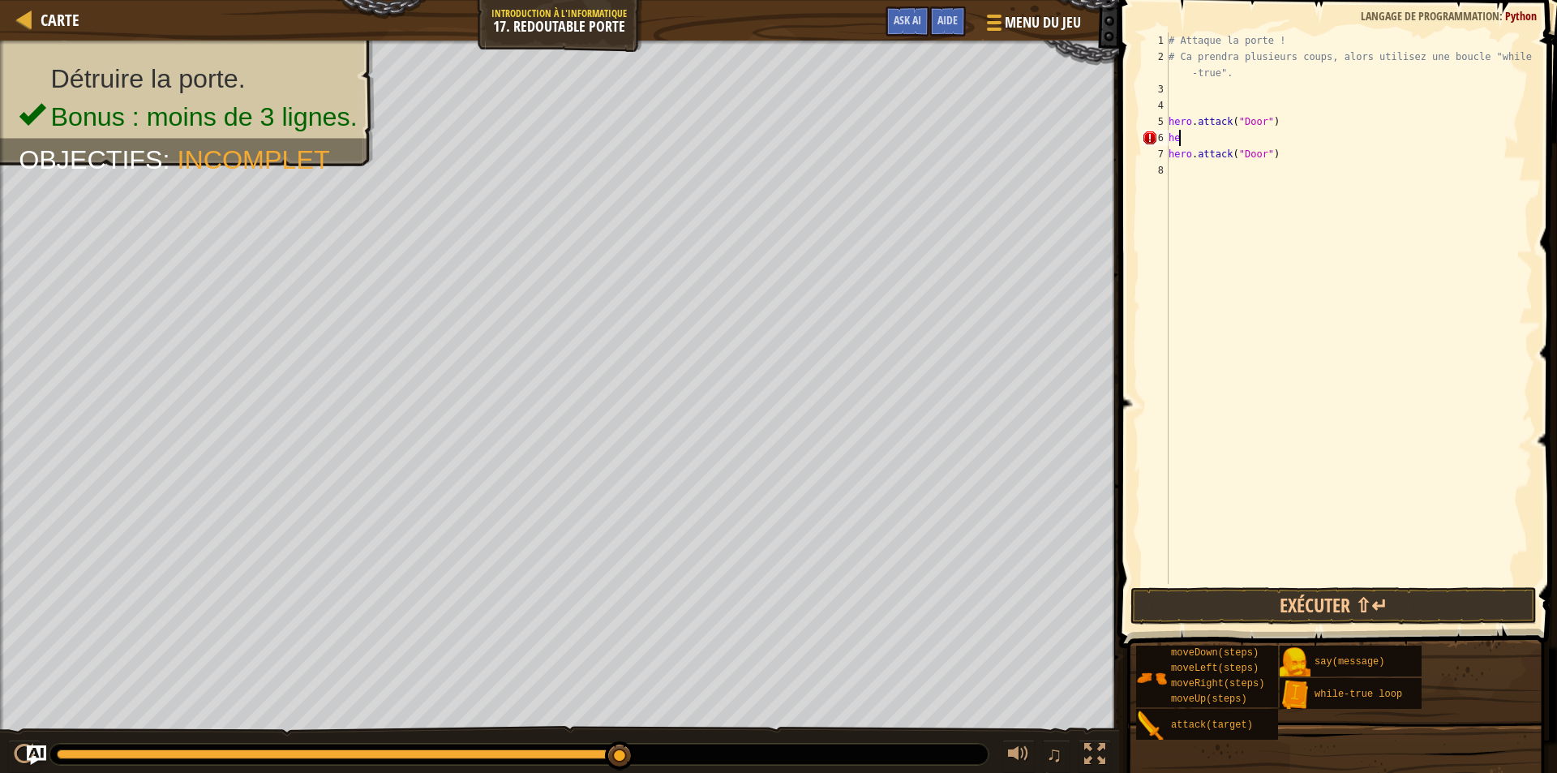
scroll to position [7, 0]
type textarea "h"
click at [1293, 129] on div "# Attaque la porte ! # Ca prendra plusieurs coups, alors utilisez une boucle "w…" at bounding box center [1349, 324] width 367 height 584
type textarea "h"
click at [1268, 133] on div "# Attaque la porte ! # Ca prendra plusieurs coups, alors utilisez une boucle "w…" at bounding box center [1349, 324] width 367 height 584
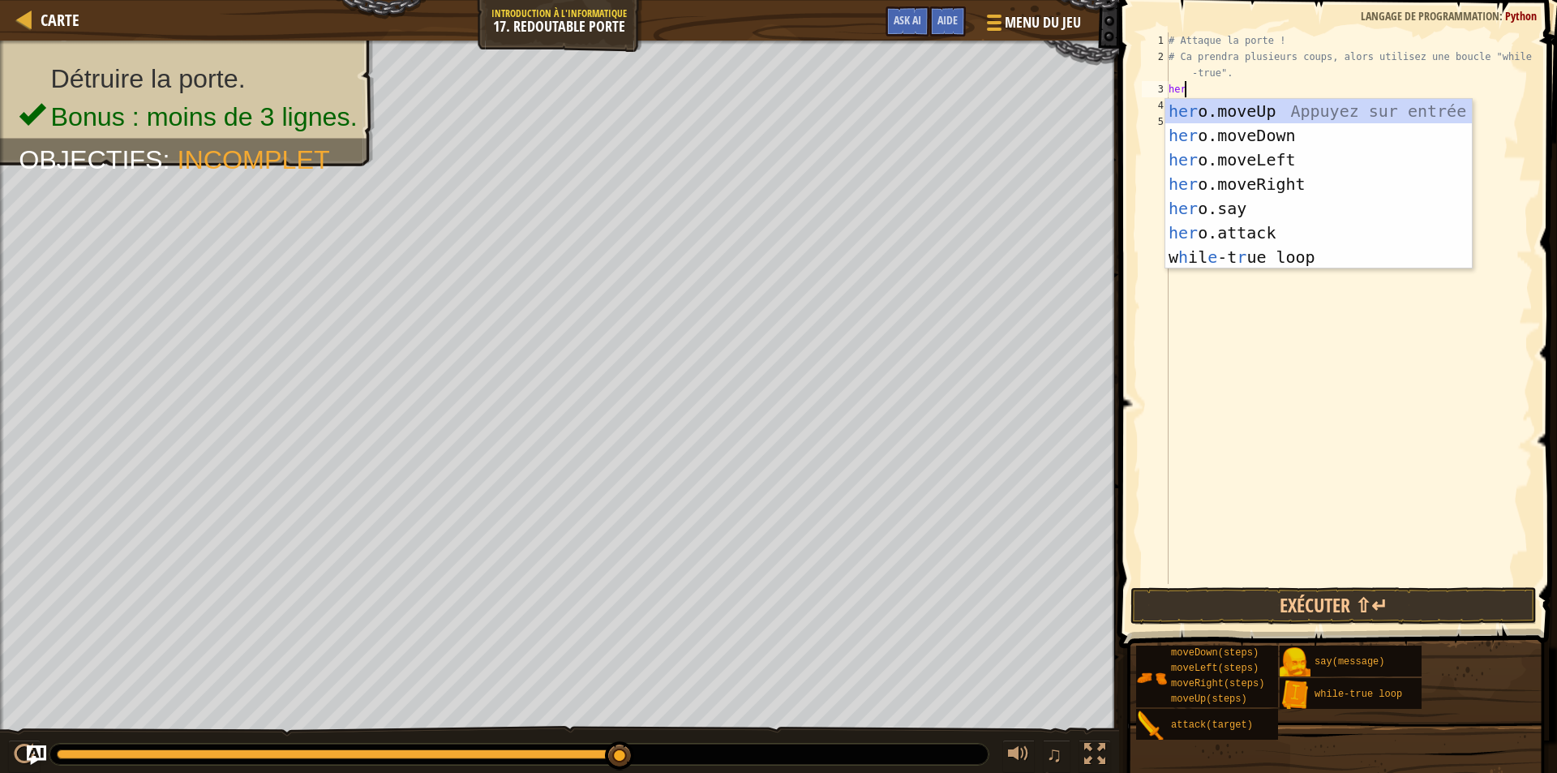
type textarea "hero"
click at [1254, 250] on div "hero .moveUp Appuyez sur entrée hero .moveDown Appuyez sur entrée hero .moveLef…" at bounding box center [1319, 208] width 307 height 219
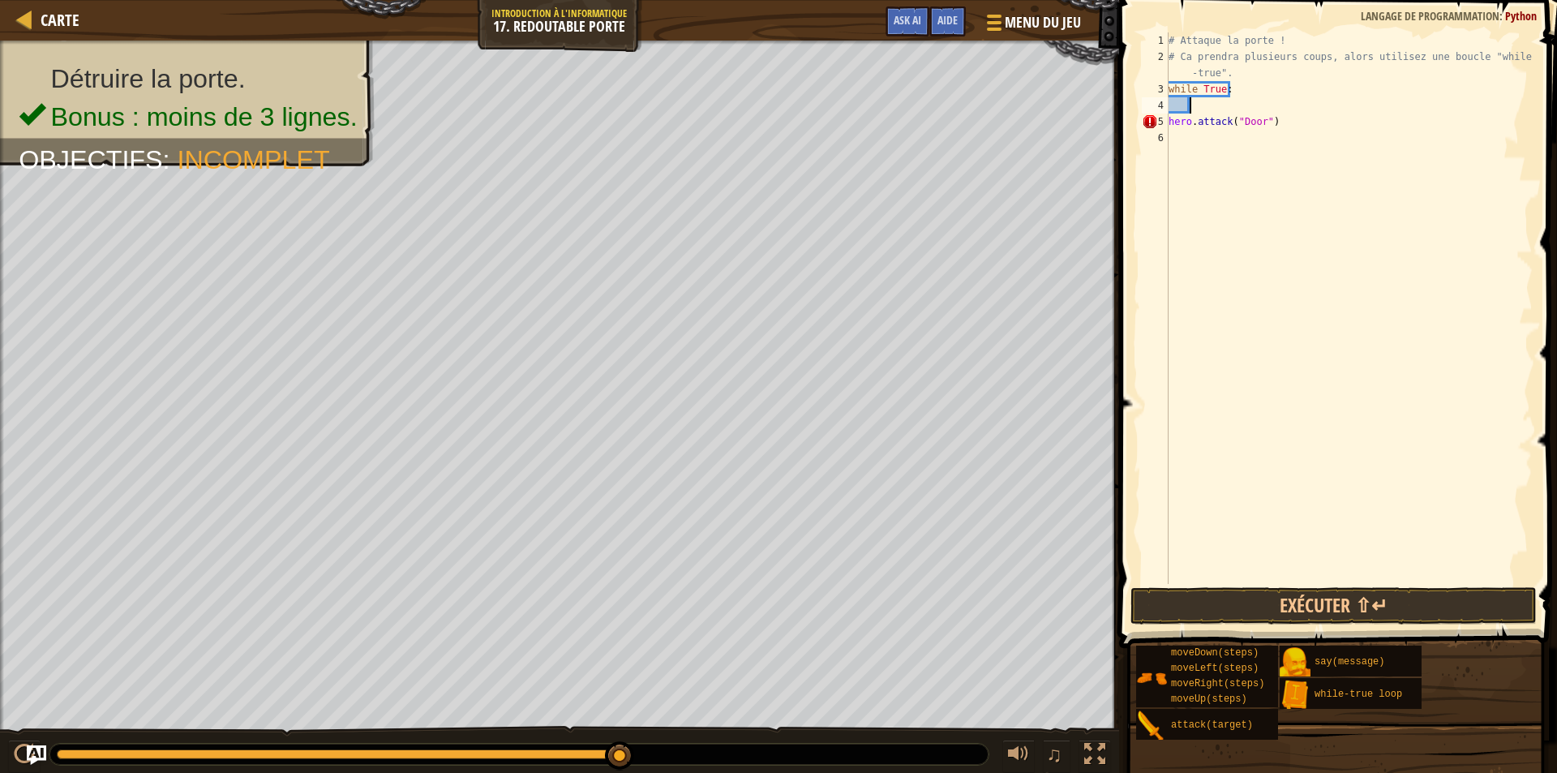
click at [1203, 109] on div "# Attaque la porte ! # Ca prendra plusieurs coups, alors utilisez une boucle "w…" at bounding box center [1349, 324] width 367 height 584
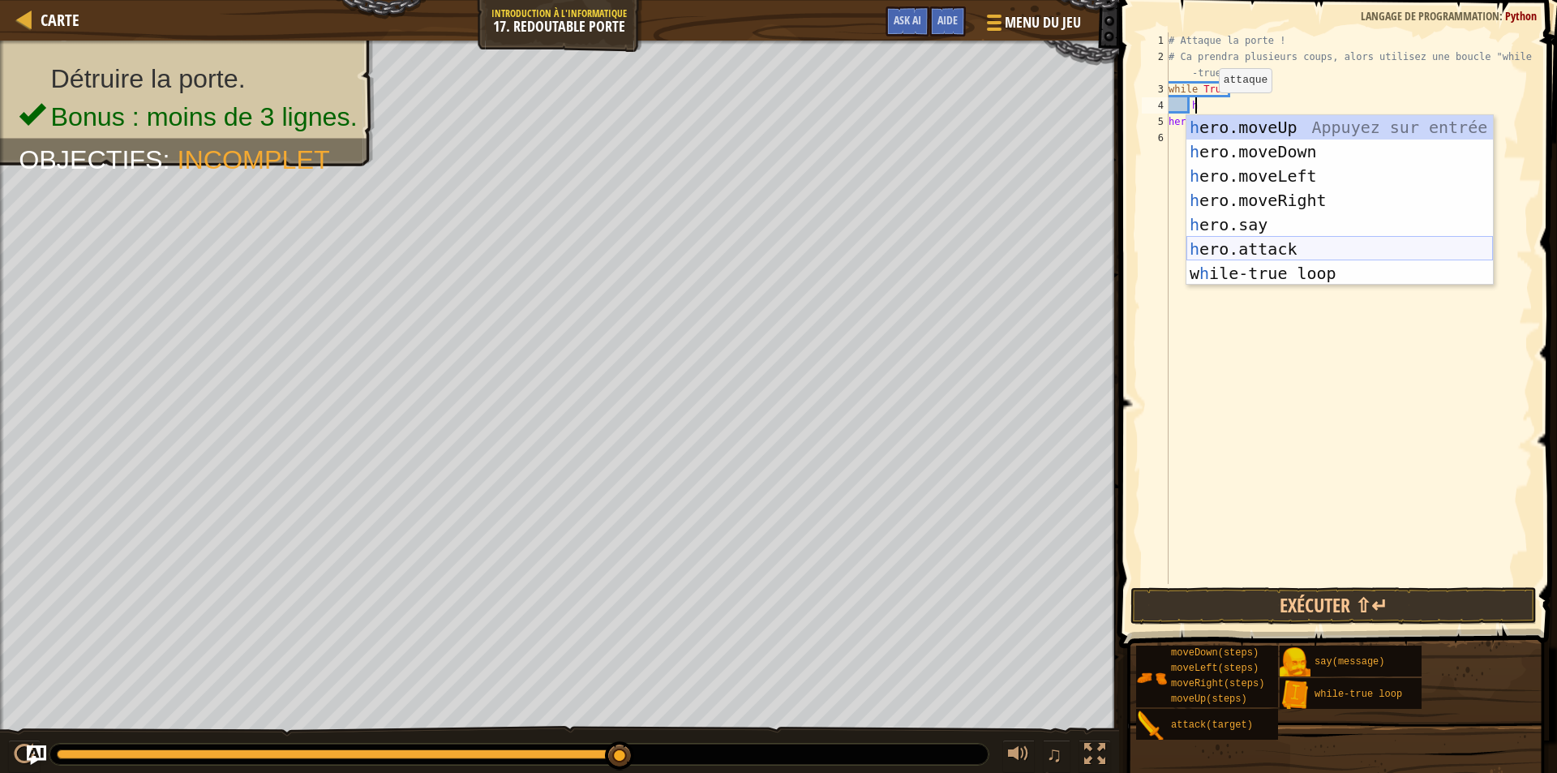
click at [1273, 253] on div "h ero.moveUp Appuyez sur entrée h ero.moveDown Appuyez sur entrée h ero.moveLef…" at bounding box center [1340, 224] width 307 height 219
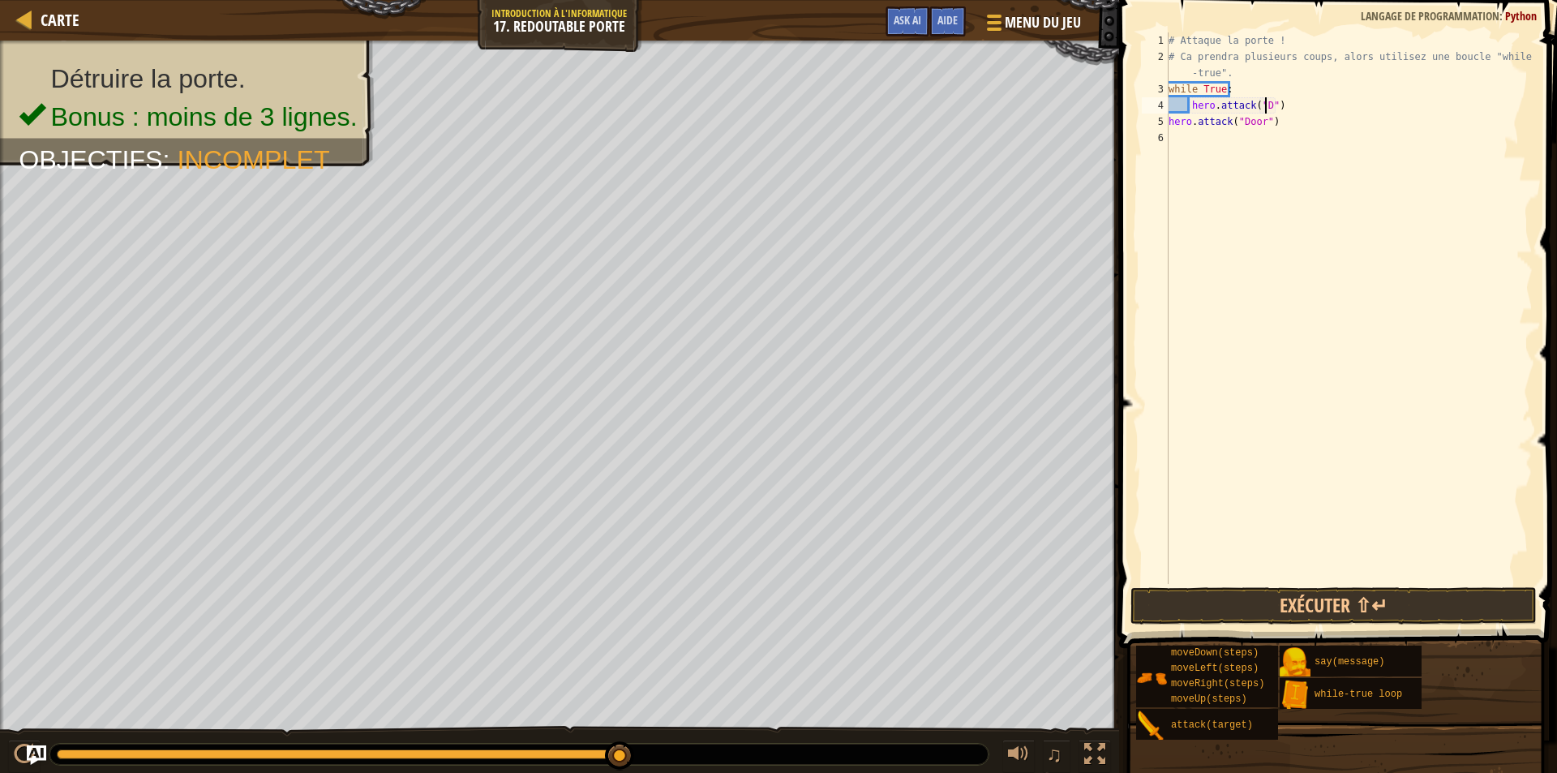
scroll to position [7, 9]
type textarea "hero.attack("Door")"
click at [1304, 134] on div "# Attaque la porte ! # Ca prendra plusieurs coups, alors utilisez une boucle "w…" at bounding box center [1349, 324] width 367 height 584
click at [1305, 133] on div "# Attaque la porte ! # Ca prendra plusieurs coups, alors utilisez une boucle "w…" at bounding box center [1349, 324] width 367 height 584
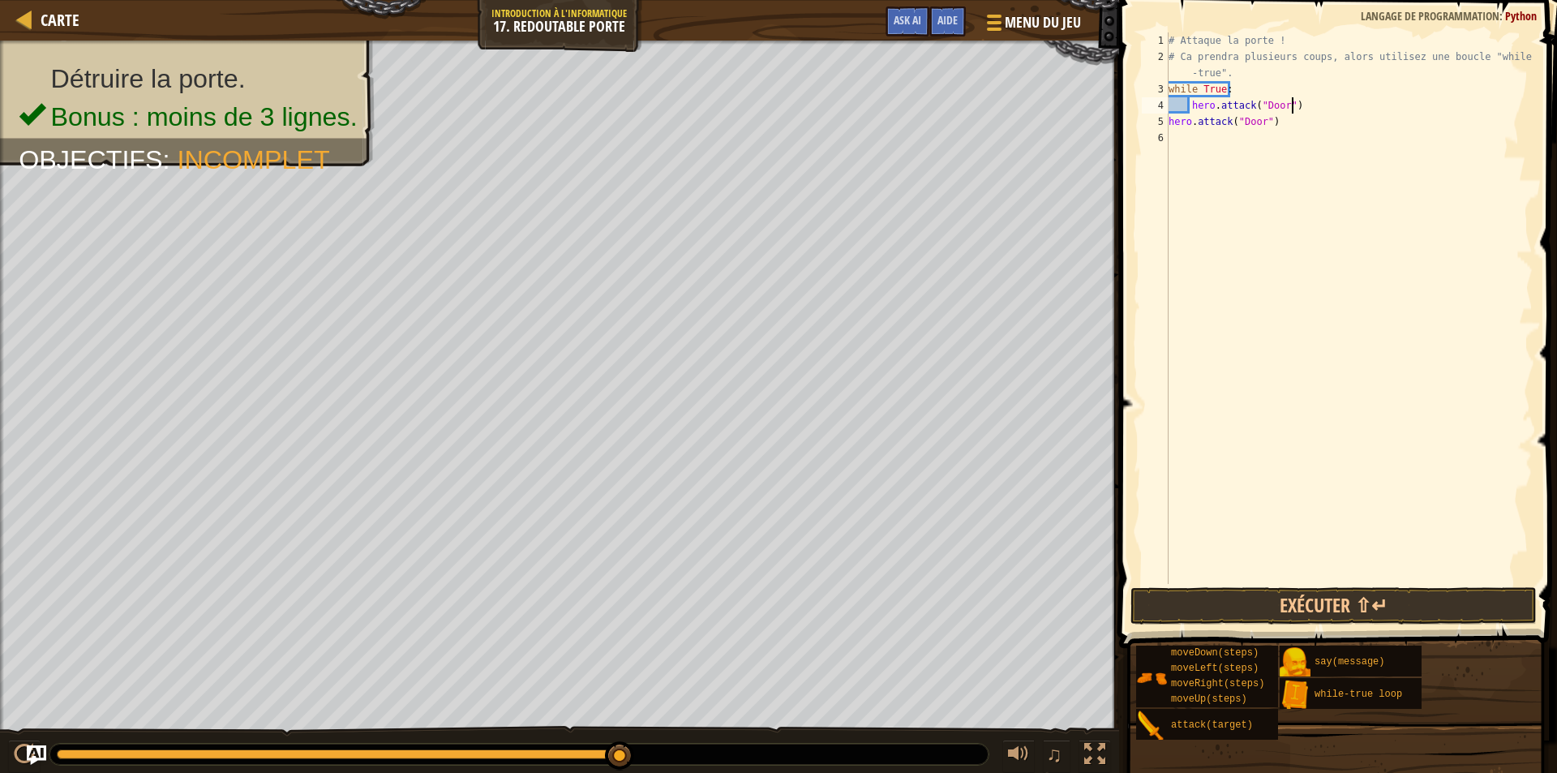
click at [1299, 112] on div "# Attaque la porte ! # Ca prendra plusieurs coups, alors utilisez une boucle "w…" at bounding box center [1349, 324] width 367 height 584
click at [1280, 124] on div "# Attaque la porte ! # Ca prendra plusieurs coups, alors utilisez une boucle "w…" at bounding box center [1349, 324] width 367 height 584
type textarea "h"
click at [1352, 609] on button "Exécuter ⇧↵" at bounding box center [1334, 605] width 406 height 37
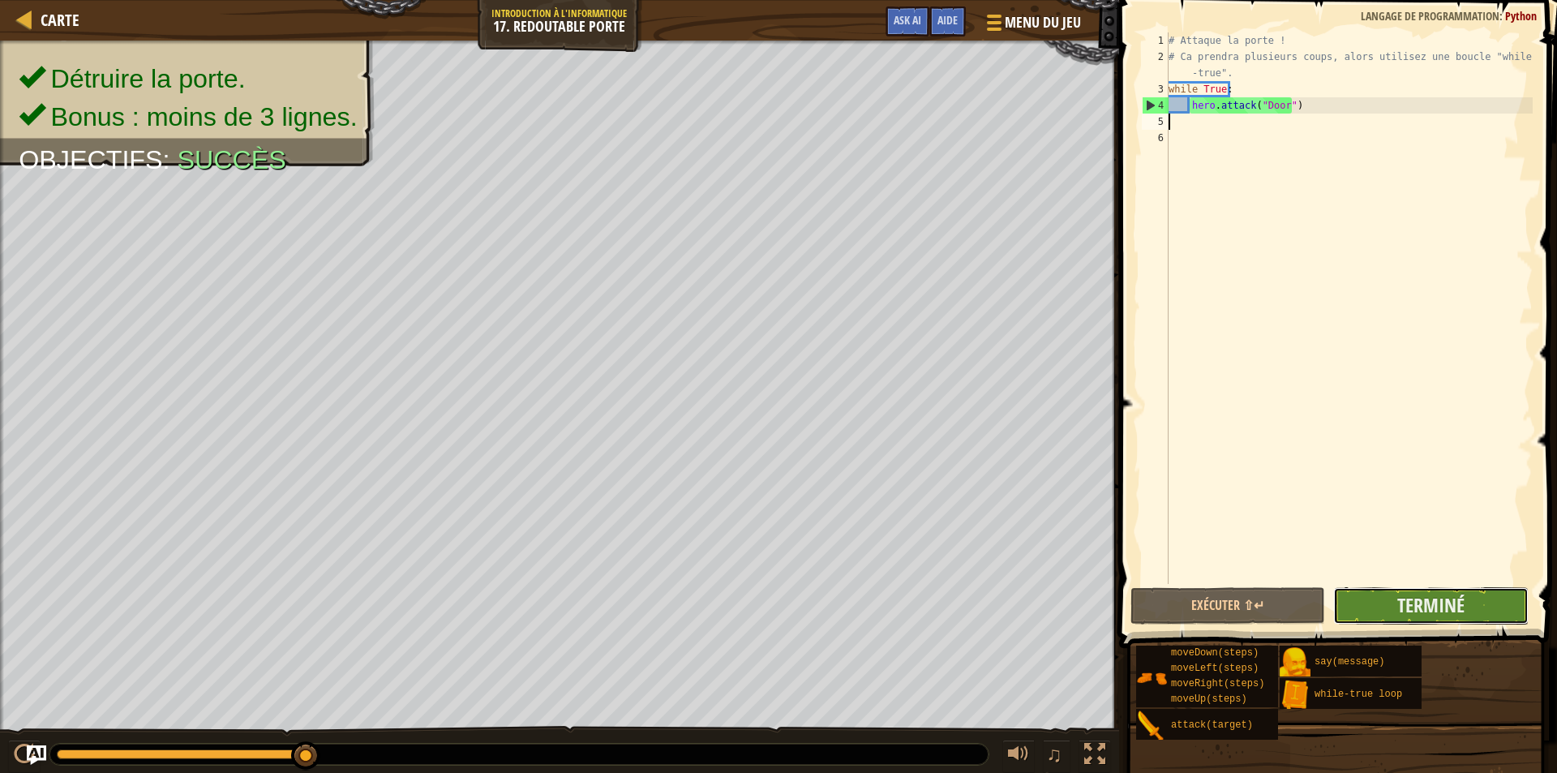
click at [1471, 609] on button "Terminé" at bounding box center [1430, 605] width 195 height 37
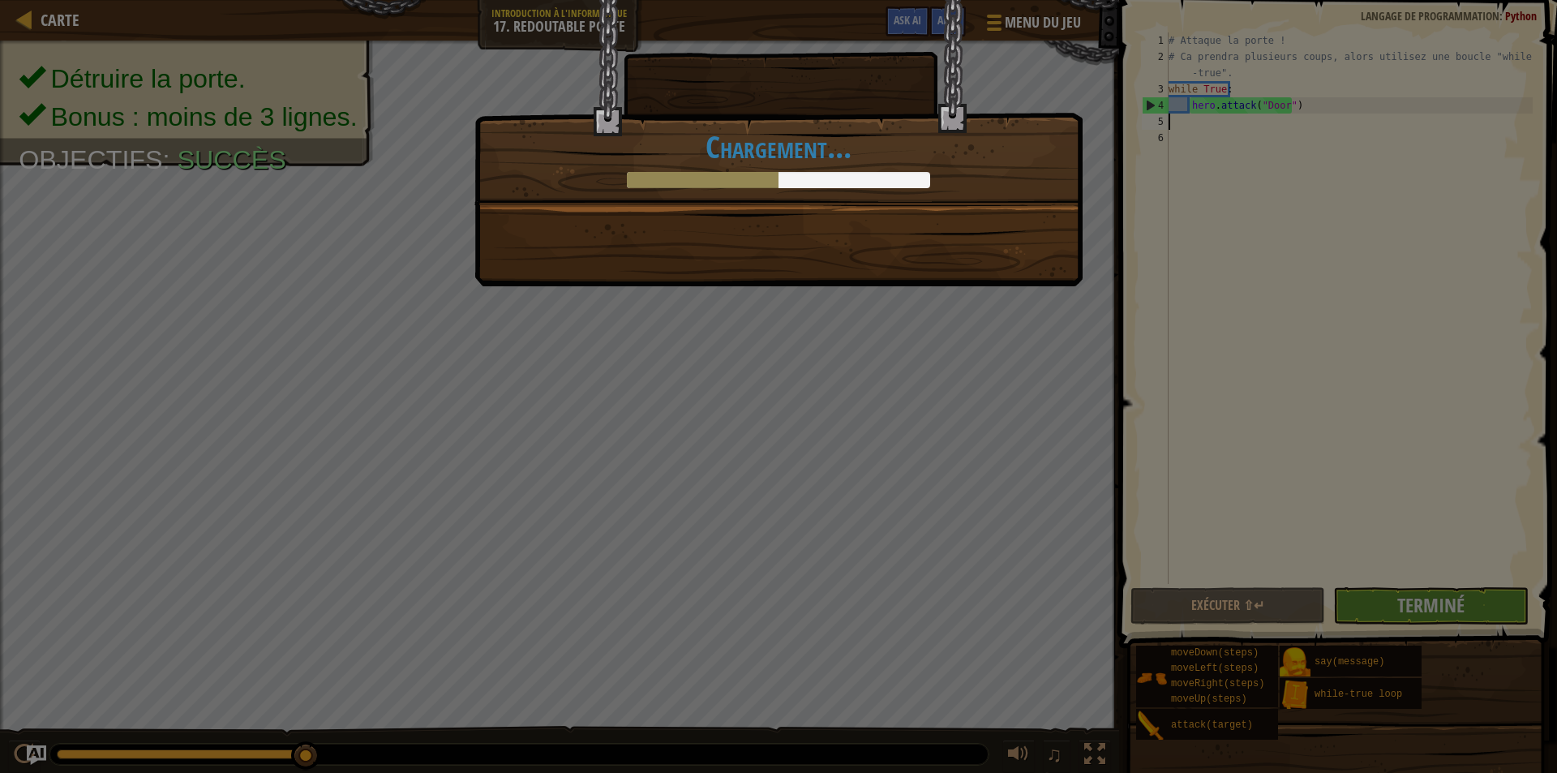
click at [1437, 603] on div "Enfonce ta première porte. +14 +20 Nouvel item Code propre : pas d'erreur de co…" at bounding box center [778, 386] width 1557 height 773
click at [1256, 454] on div "Enfonce ta première porte. +14 +20 Nouvel item Code propre : pas d'erreur de co…" at bounding box center [778, 386] width 1557 height 773
click at [548, 129] on div "Enfonce ta première porte. +14 +20 Nouvel item Code propre : pas d'erreur de co…" at bounding box center [779, 102] width 608 height 206
click at [721, 214] on div "Enfonce ta première porte. +14 +20 Nouvel item Code propre : pas d'erreur de co…" at bounding box center [779, 143] width 608 height 286
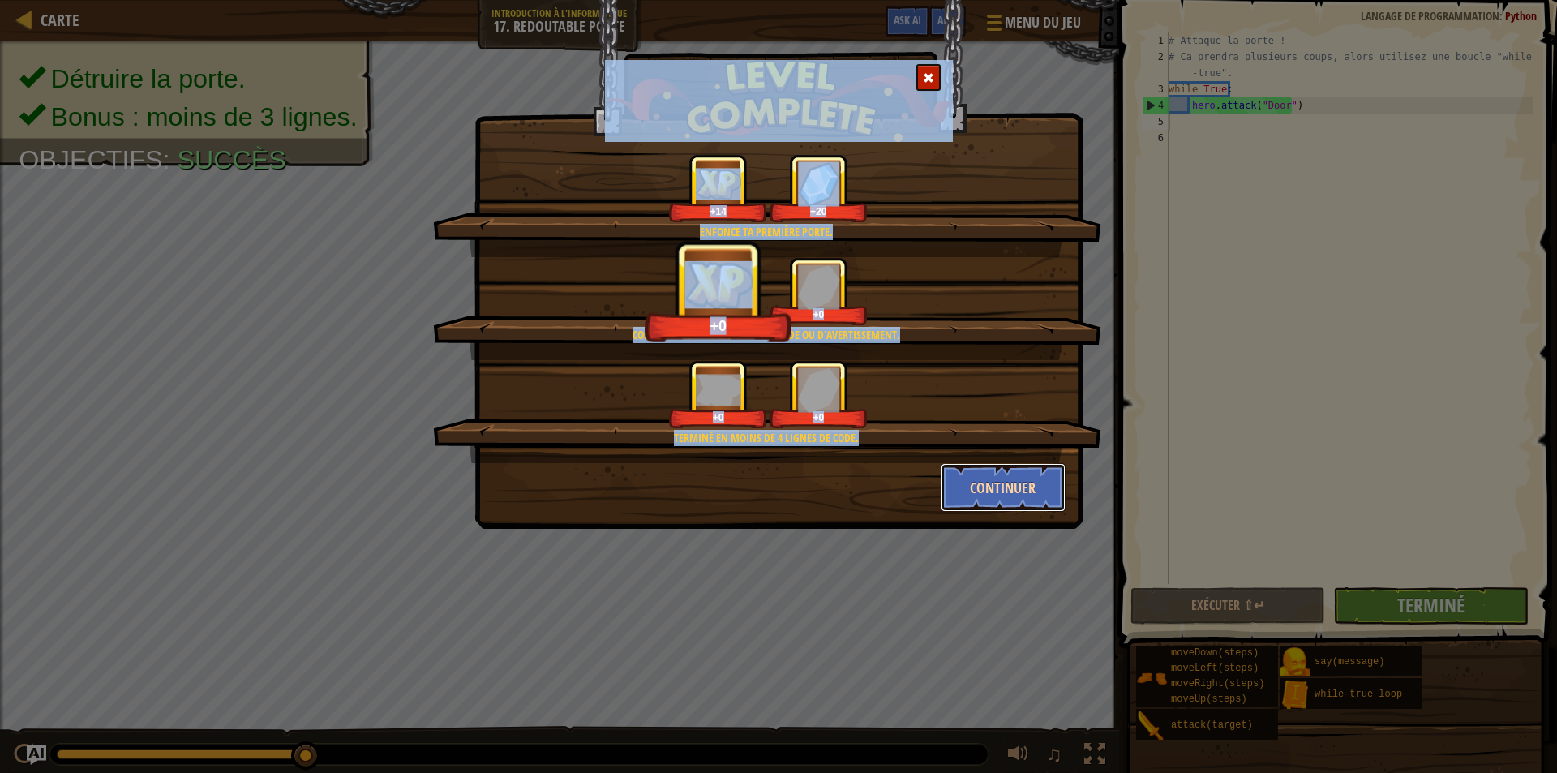
click at [1003, 488] on button "Continuer" at bounding box center [1004, 487] width 126 height 49
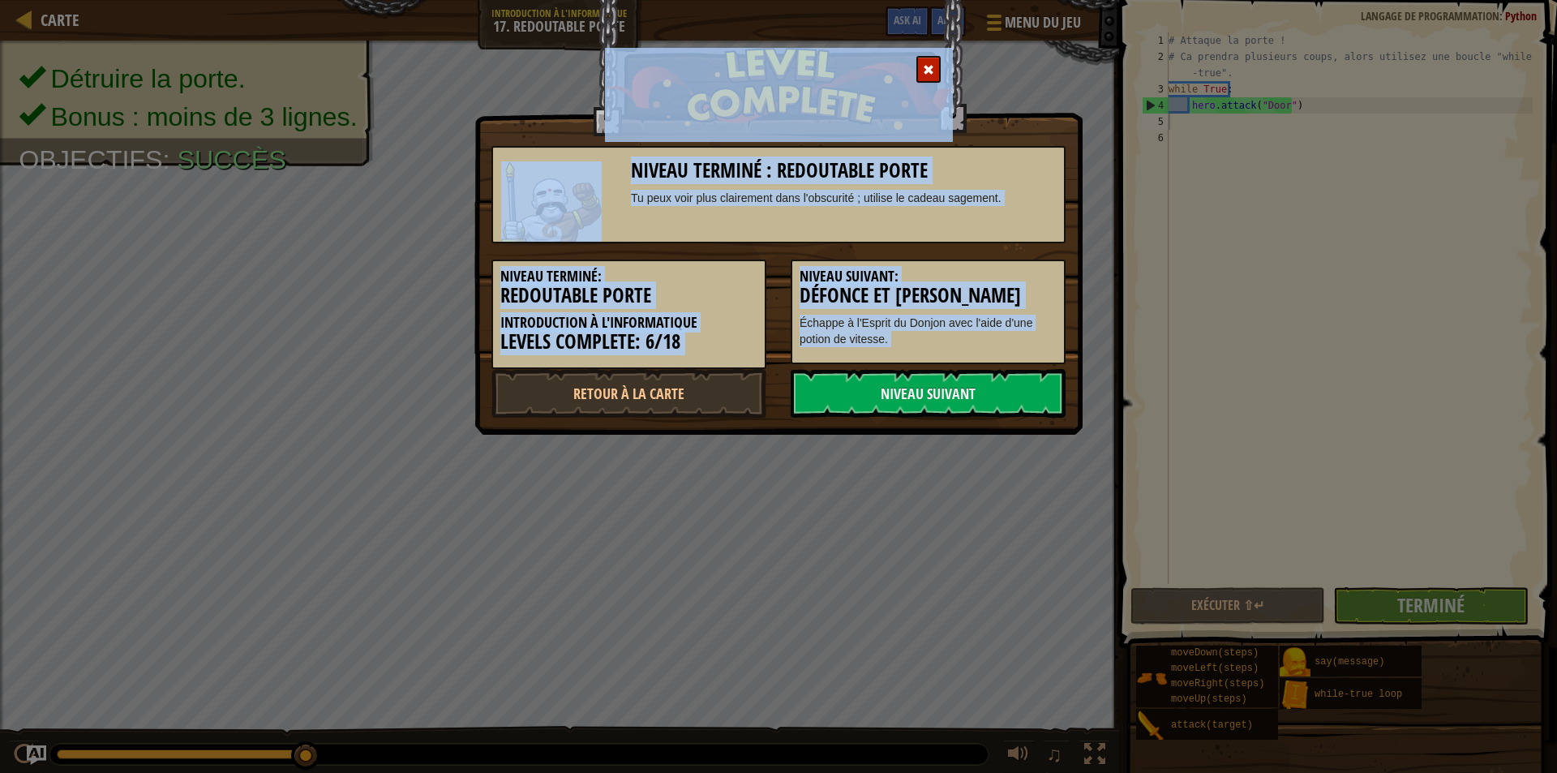
click at [1003, 488] on div "Niveau terminé : Redoutable Porte Tu peux voir plus clairement dans l'obscurité…" at bounding box center [778, 386] width 1557 height 773
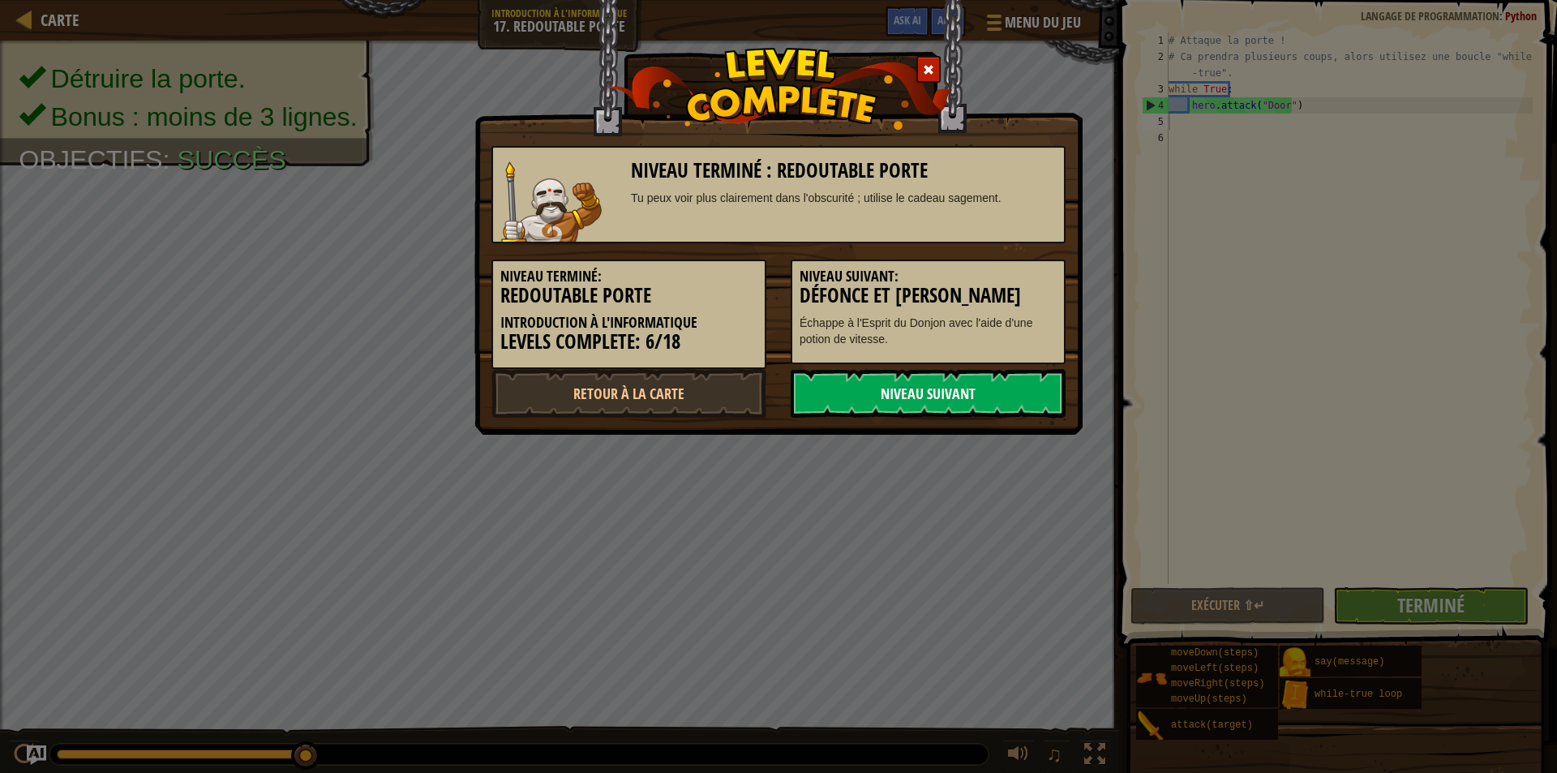
click at [928, 381] on link "Niveau Suivant" at bounding box center [928, 393] width 275 height 49
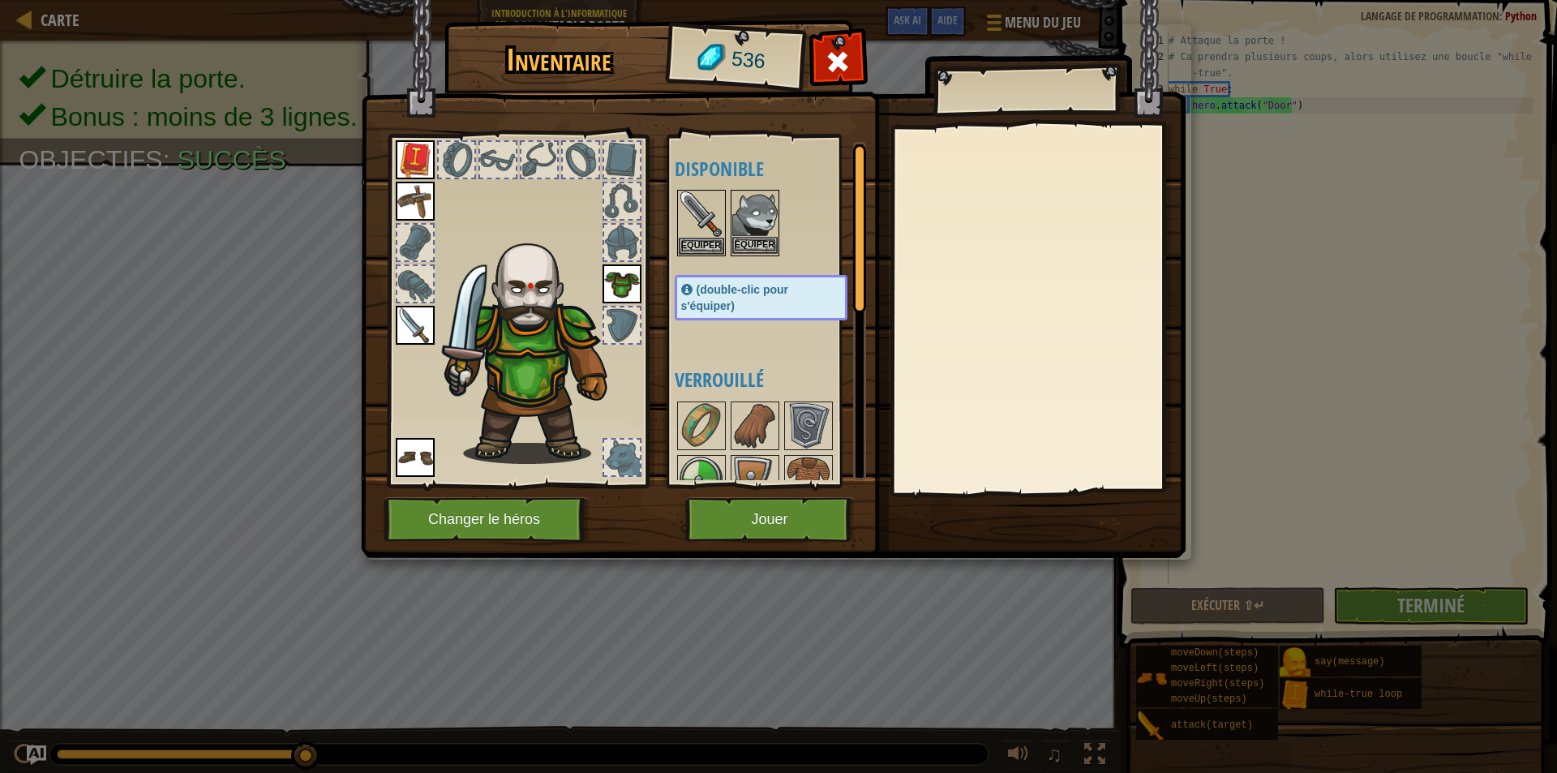
click at [762, 228] on img at bounding box center [754, 213] width 45 height 45
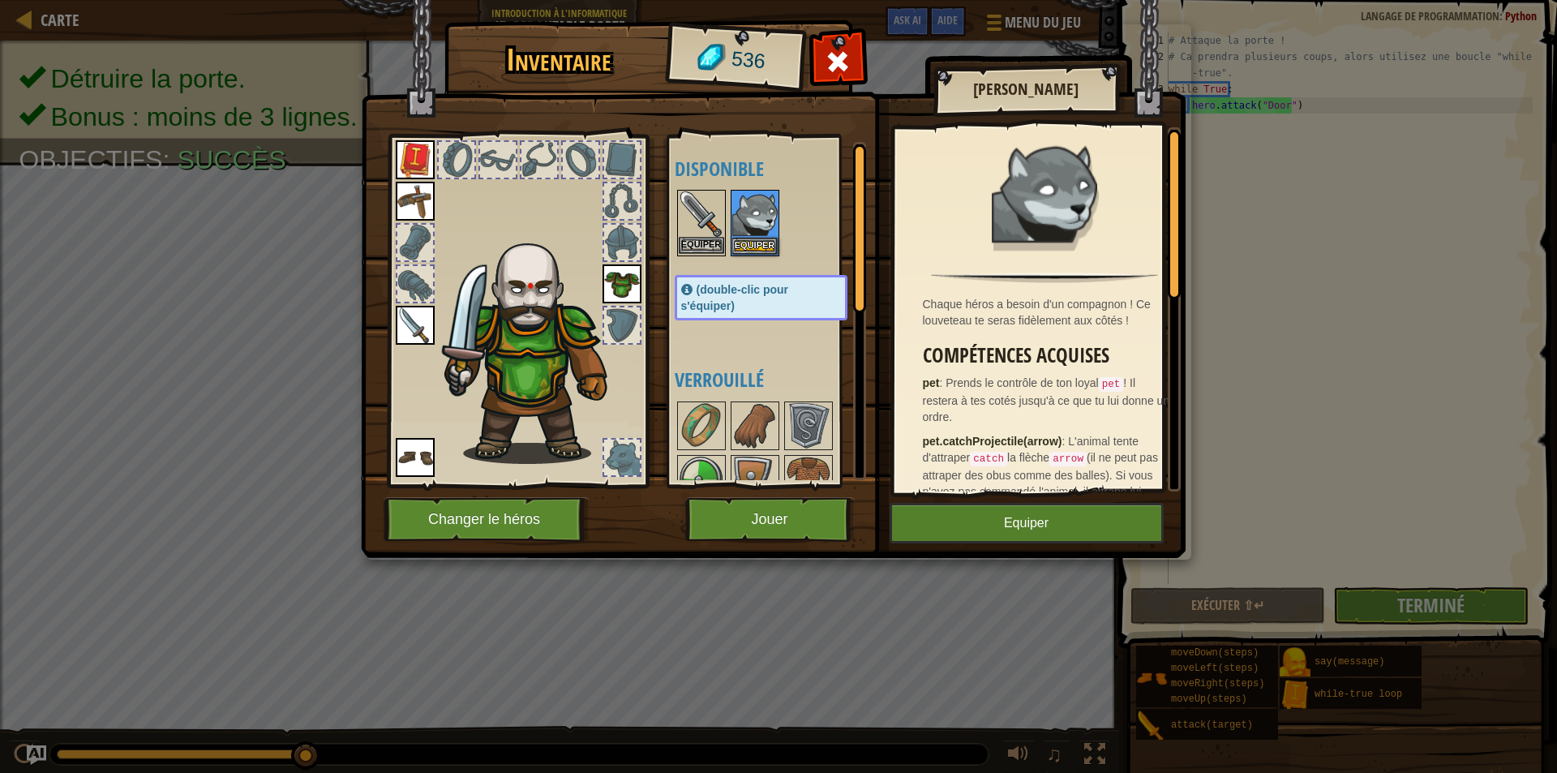
click at [721, 220] on img at bounding box center [701, 213] width 45 height 45
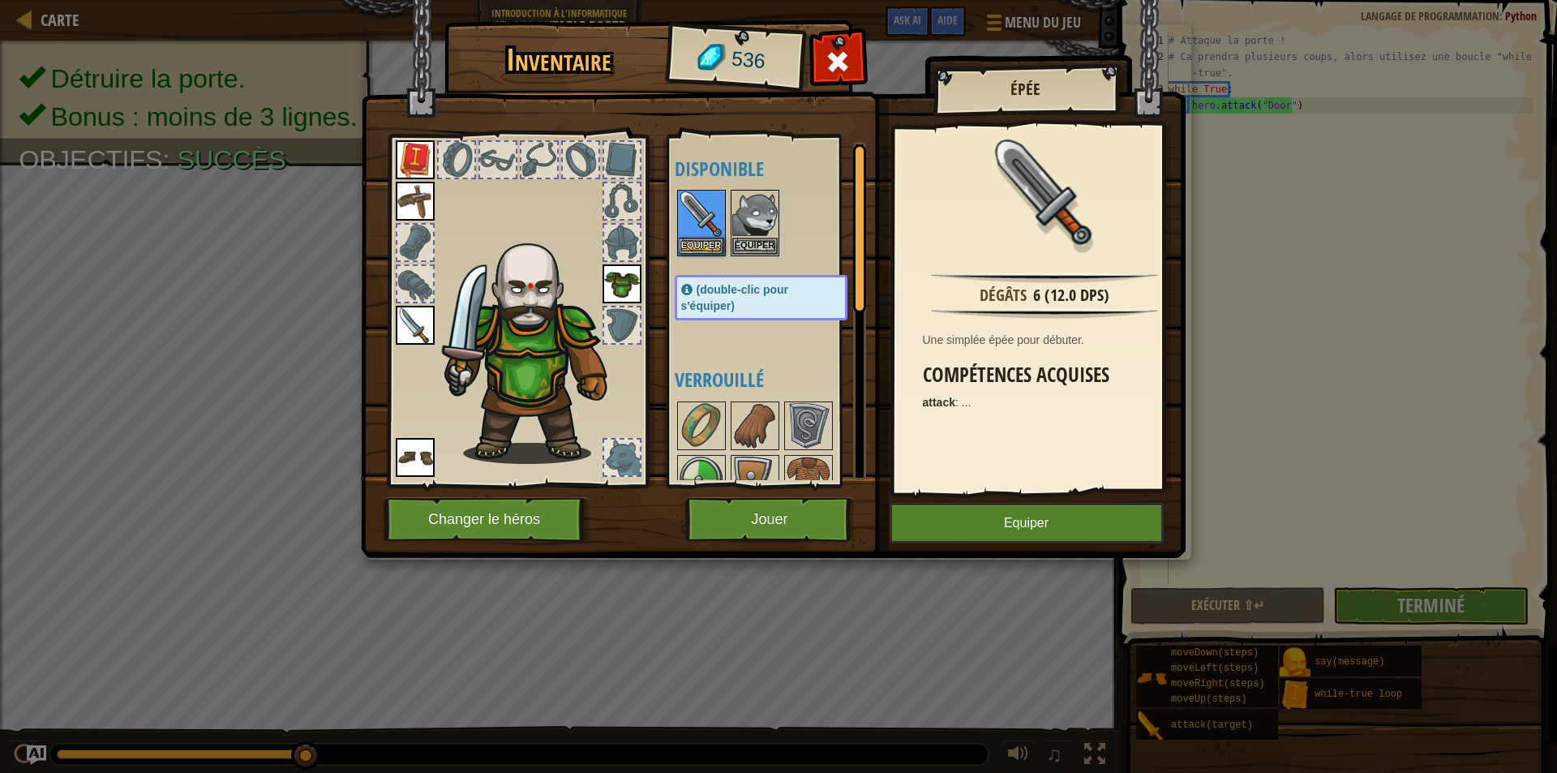
click at [729, 220] on div at bounding box center [777, 222] width 205 height 71
click at [747, 226] on img at bounding box center [754, 213] width 45 height 45
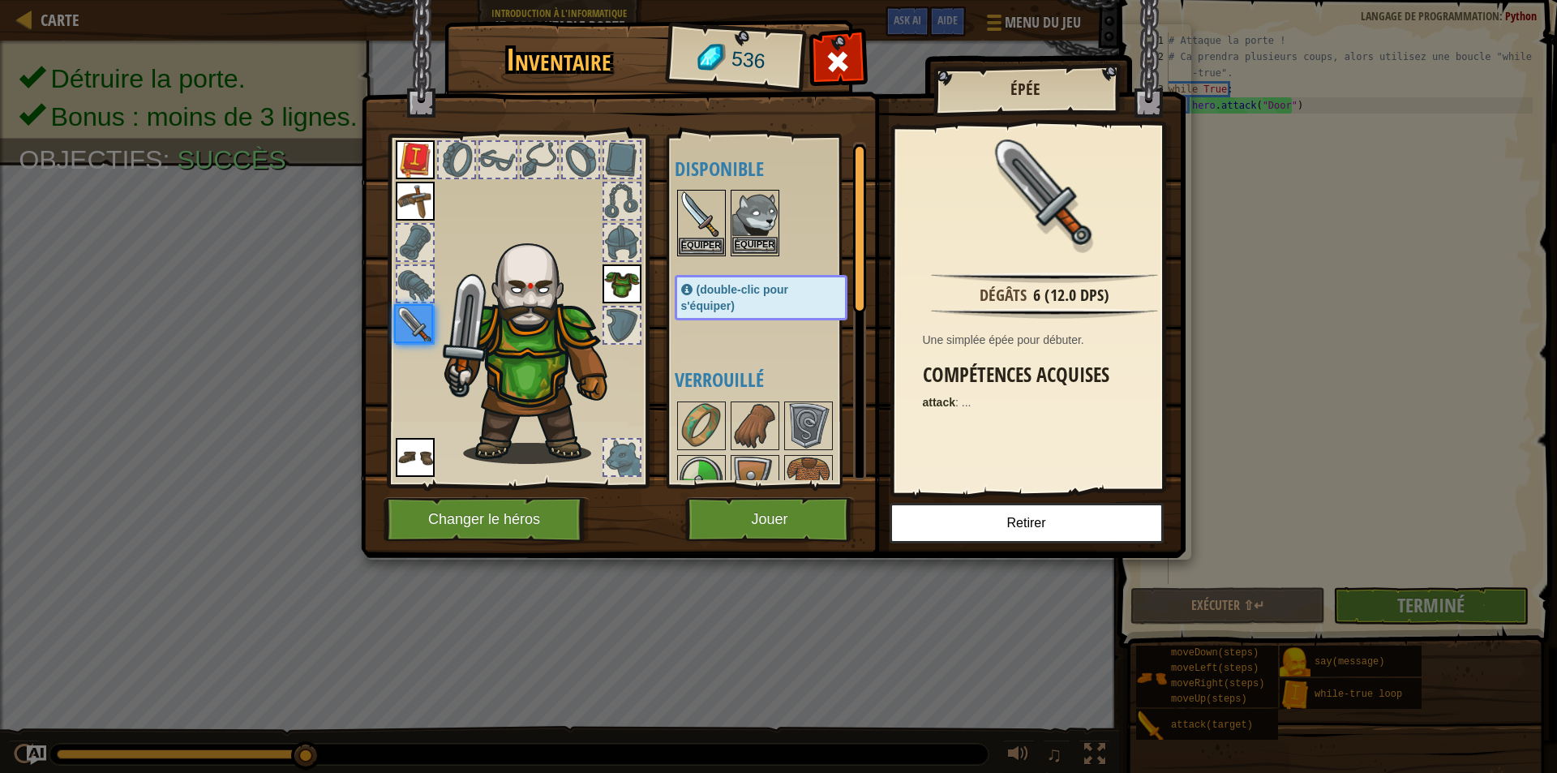
click at [752, 217] on img at bounding box center [754, 213] width 45 height 45
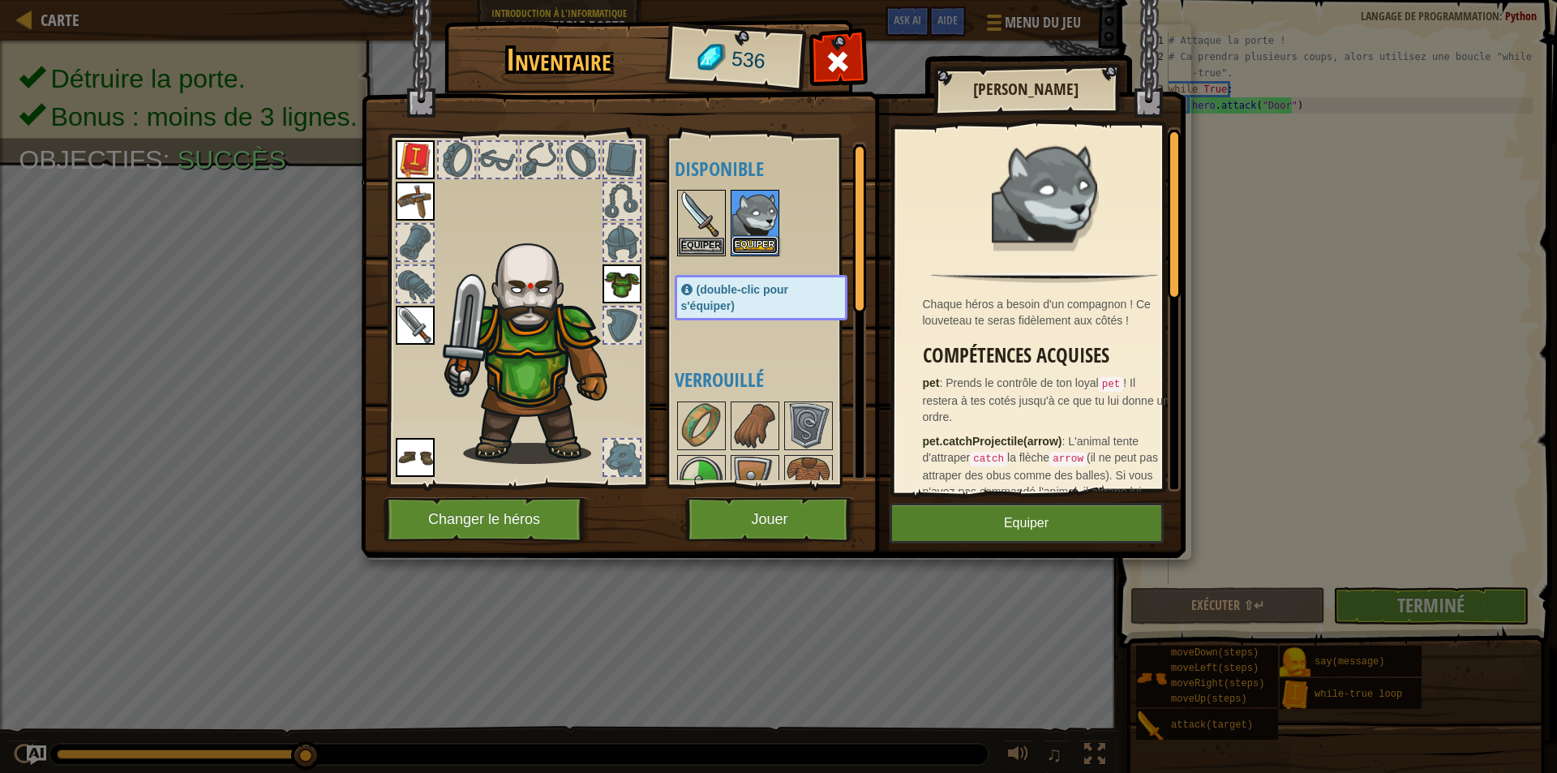
click at [756, 243] on button "Equiper" at bounding box center [754, 245] width 45 height 17
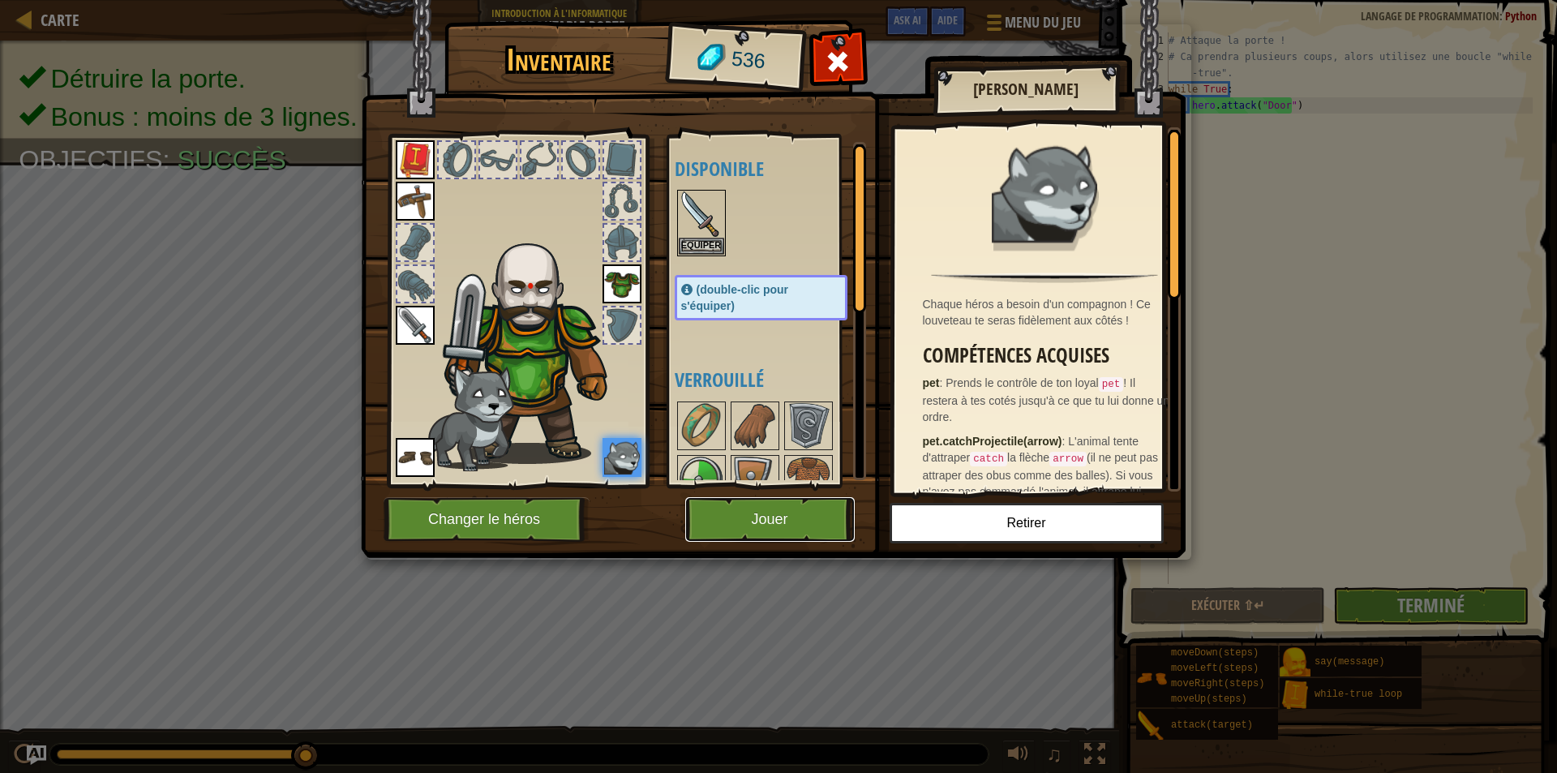
click at [745, 508] on button "Jouer" at bounding box center [770, 519] width 170 height 45
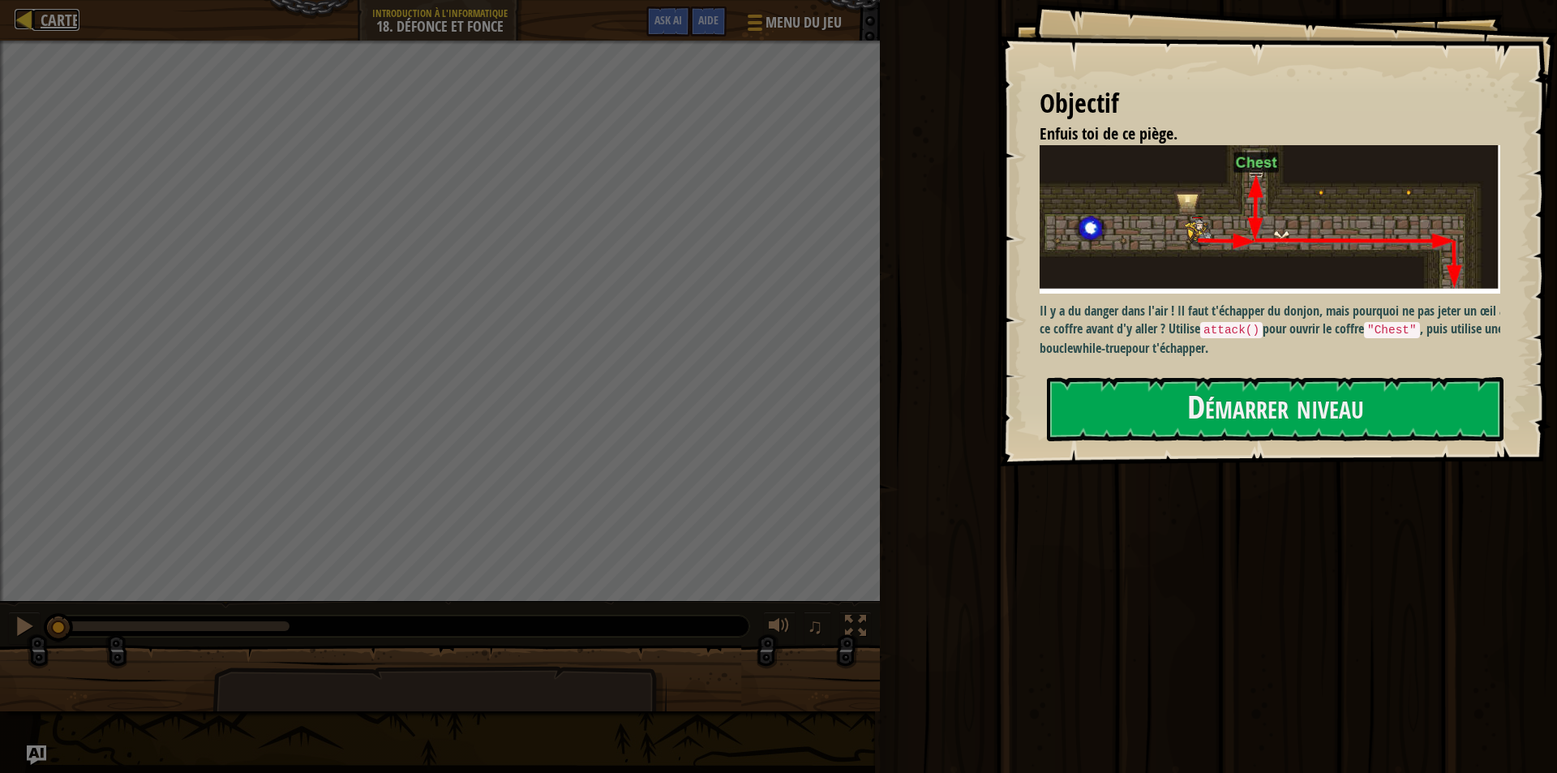
click at [48, 16] on span "Carte" at bounding box center [60, 20] width 39 height 22
select select "fr"
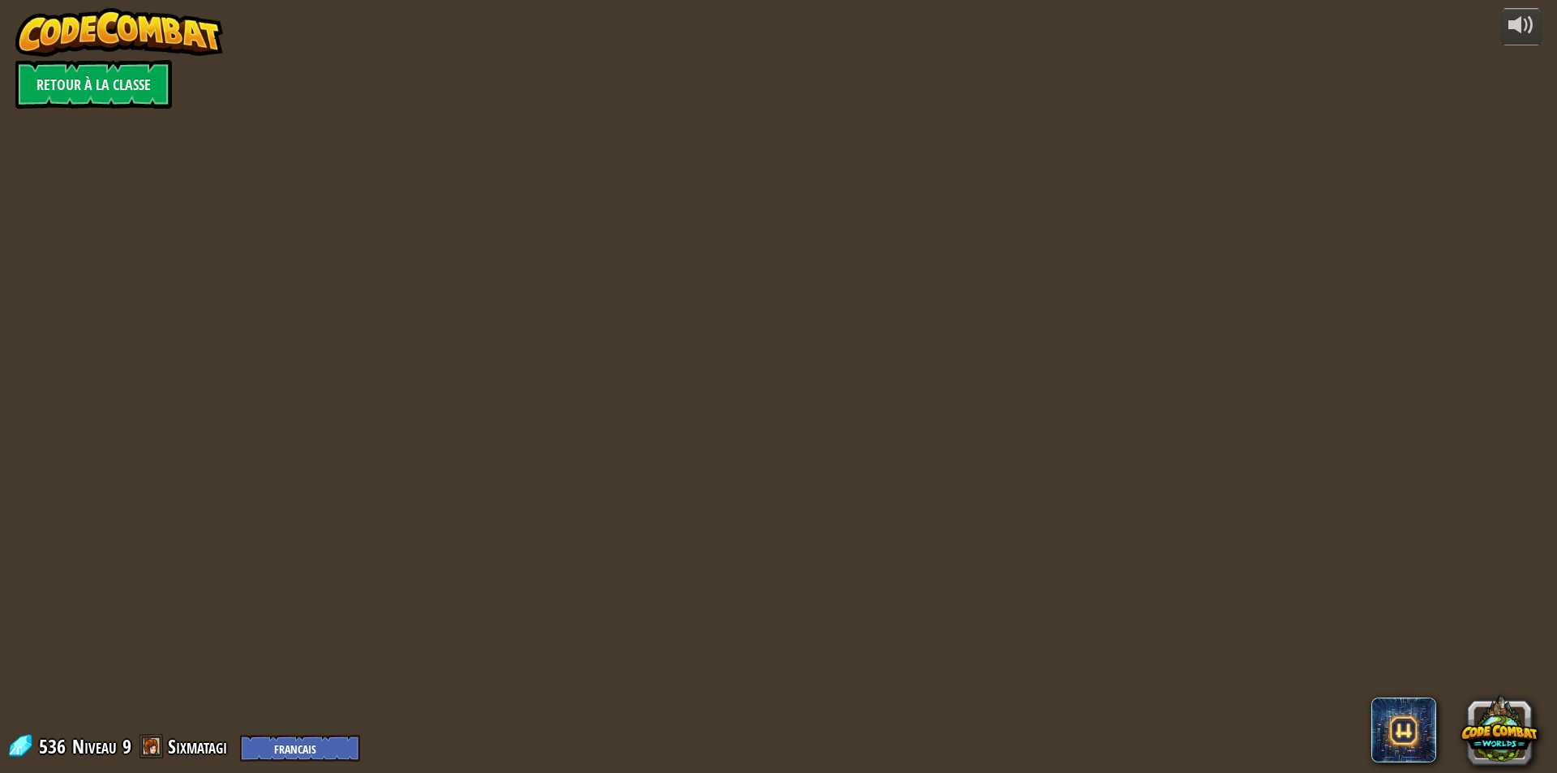
select select "fr"
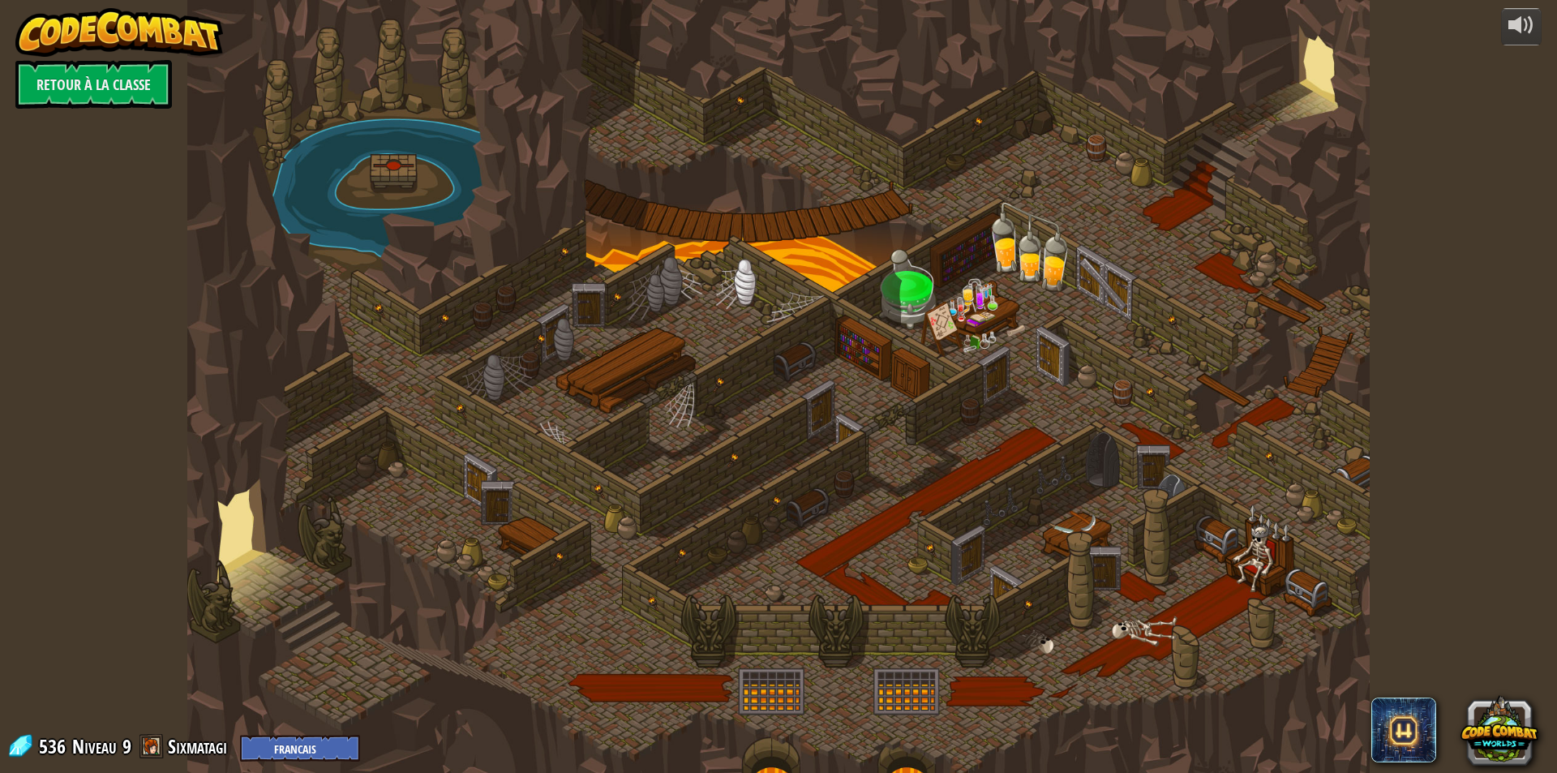
select select "fr"
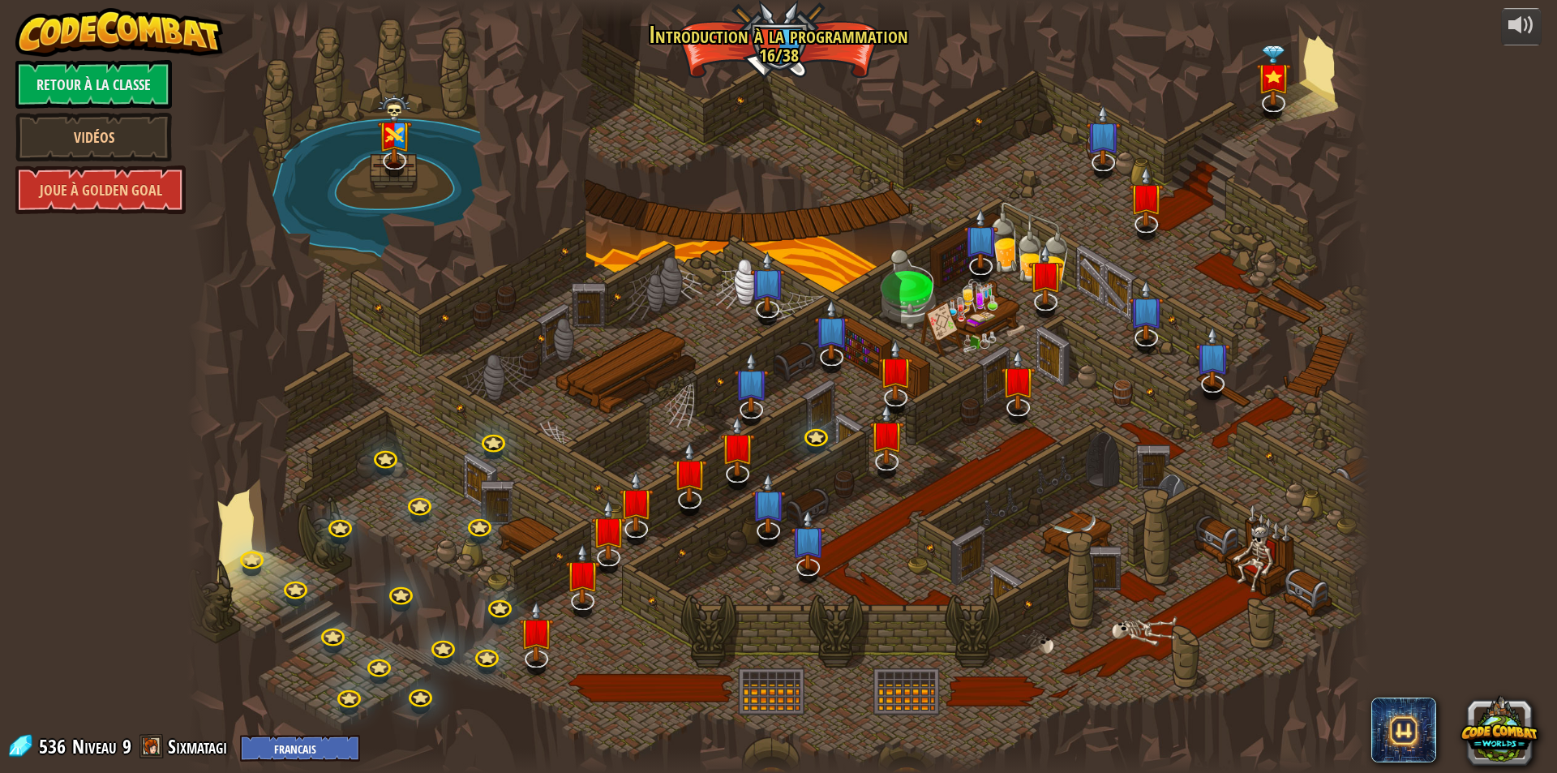
select select "fr"
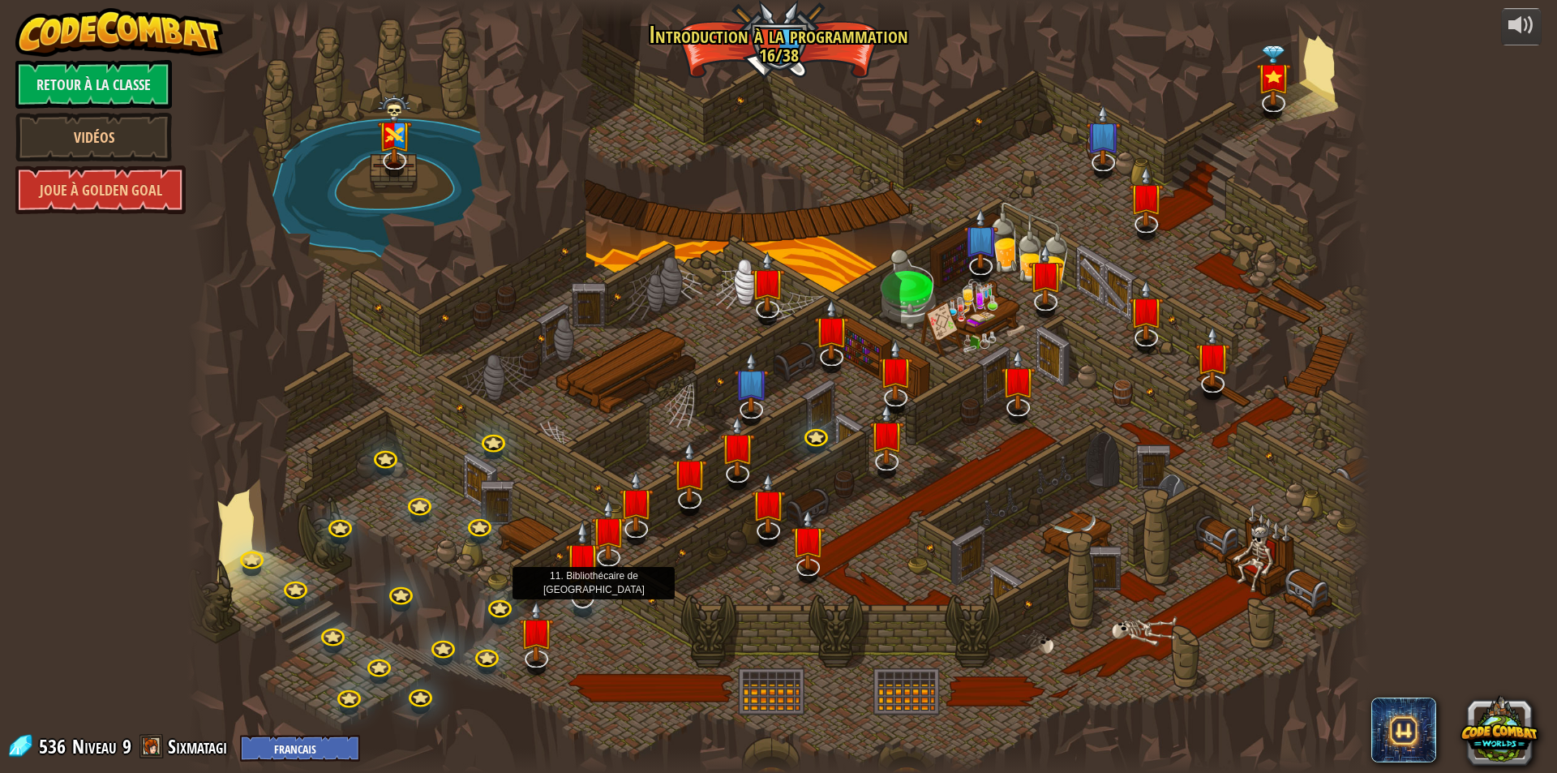
click at [579, 595] on img at bounding box center [582, 559] width 35 height 79
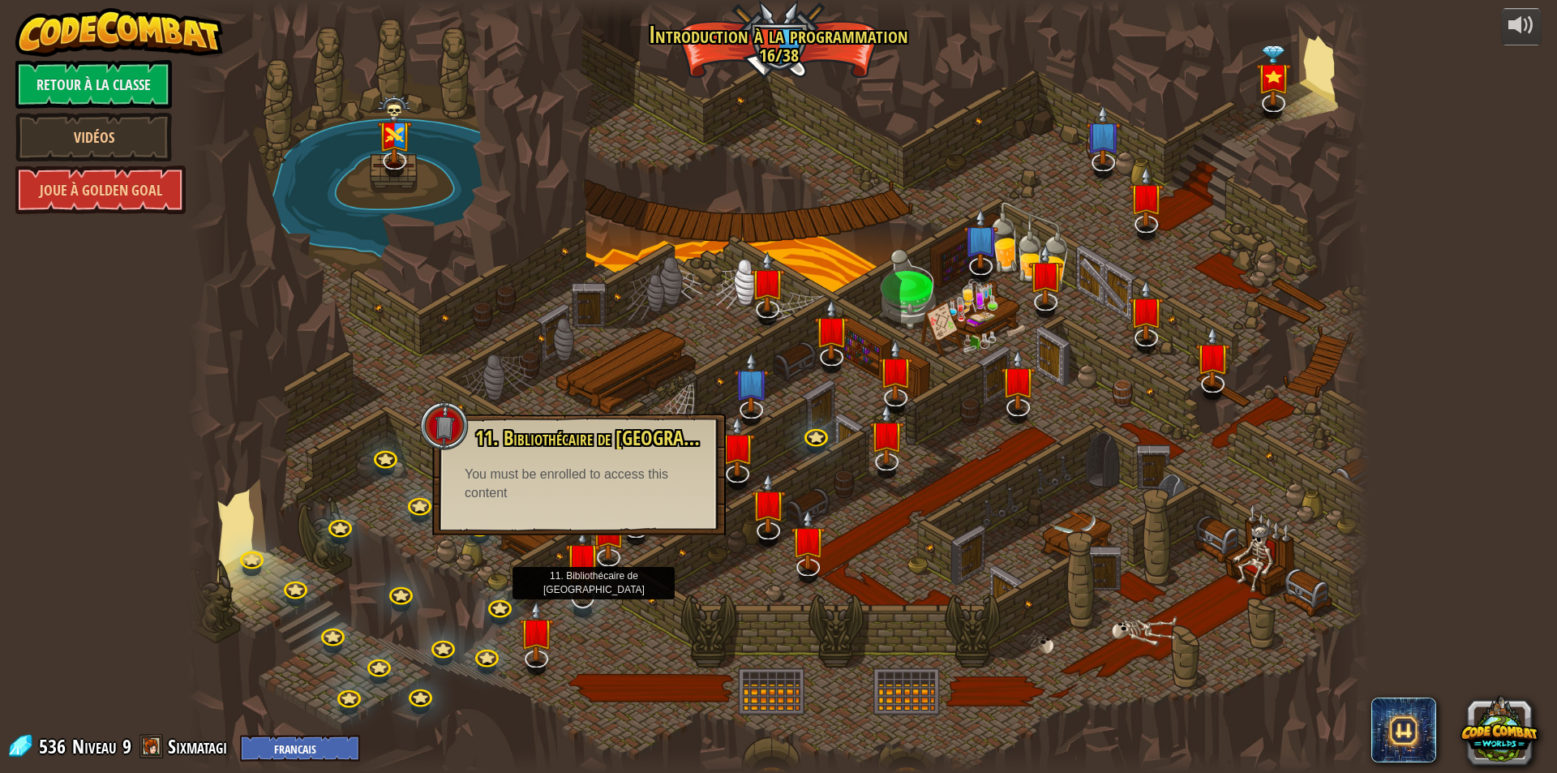
click at [579, 595] on img at bounding box center [582, 559] width 35 height 79
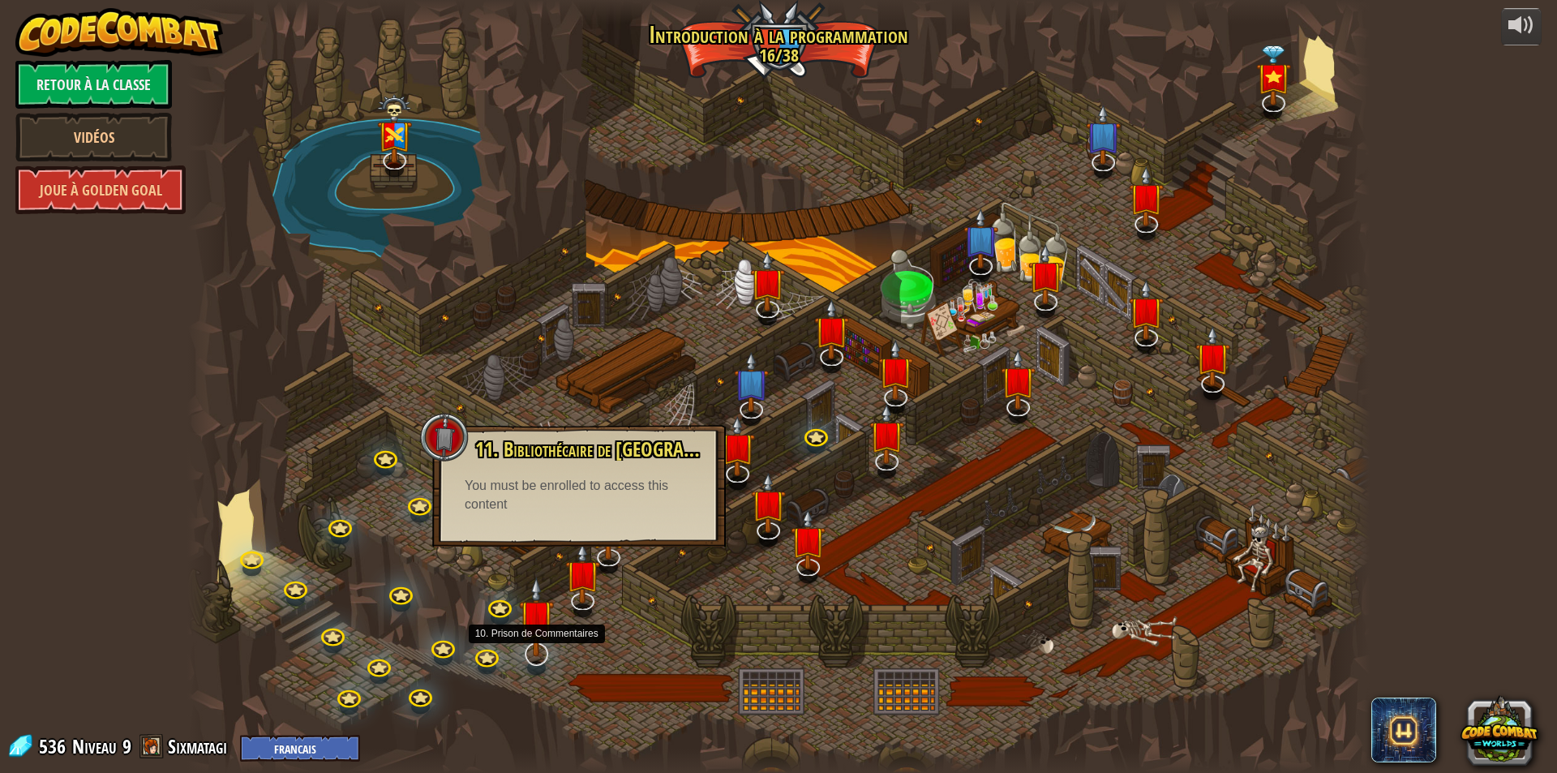
click at [537, 646] on img at bounding box center [536, 616] width 35 height 79
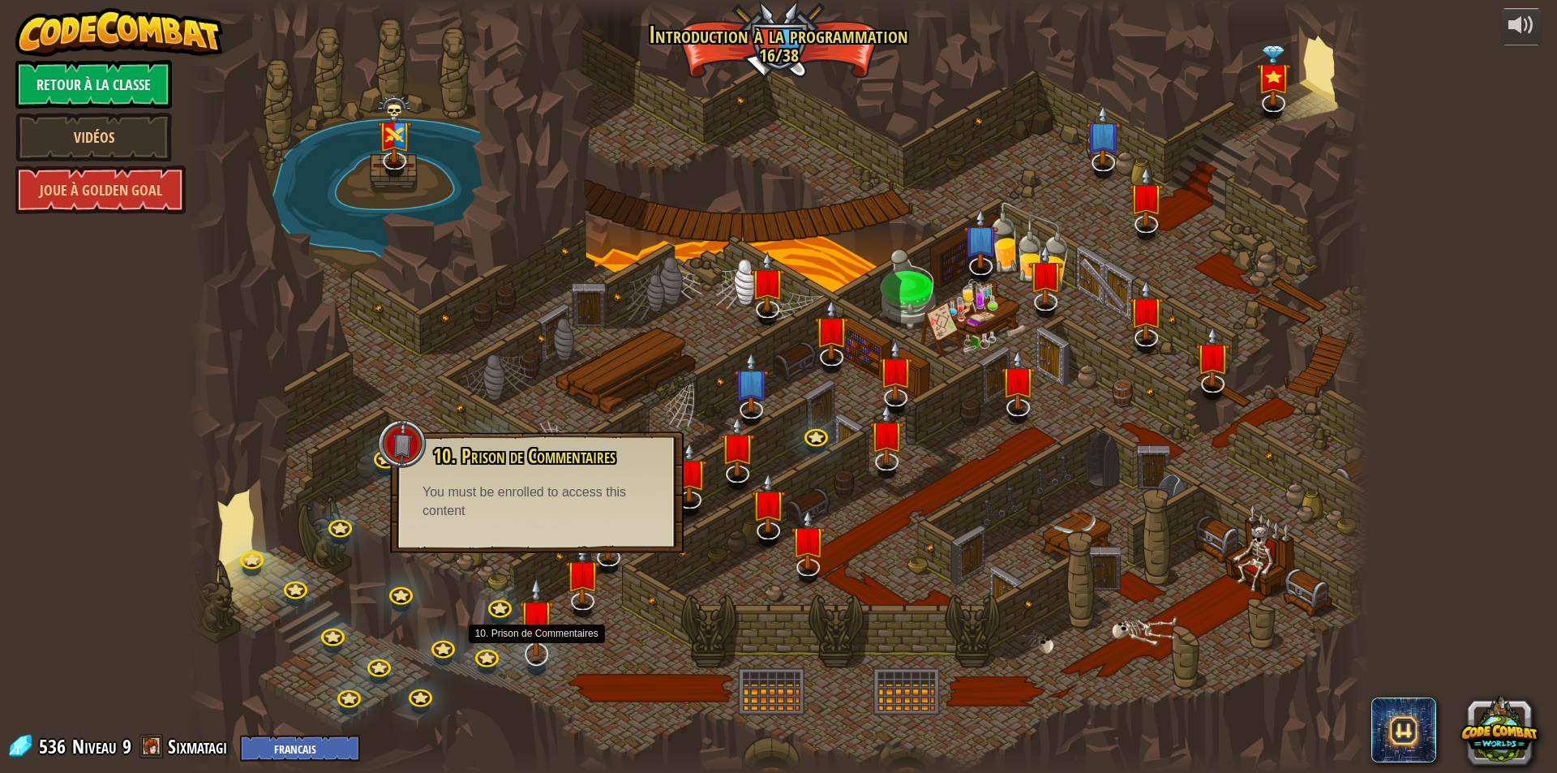
click at [534, 638] on img at bounding box center [536, 616] width 35 height 79
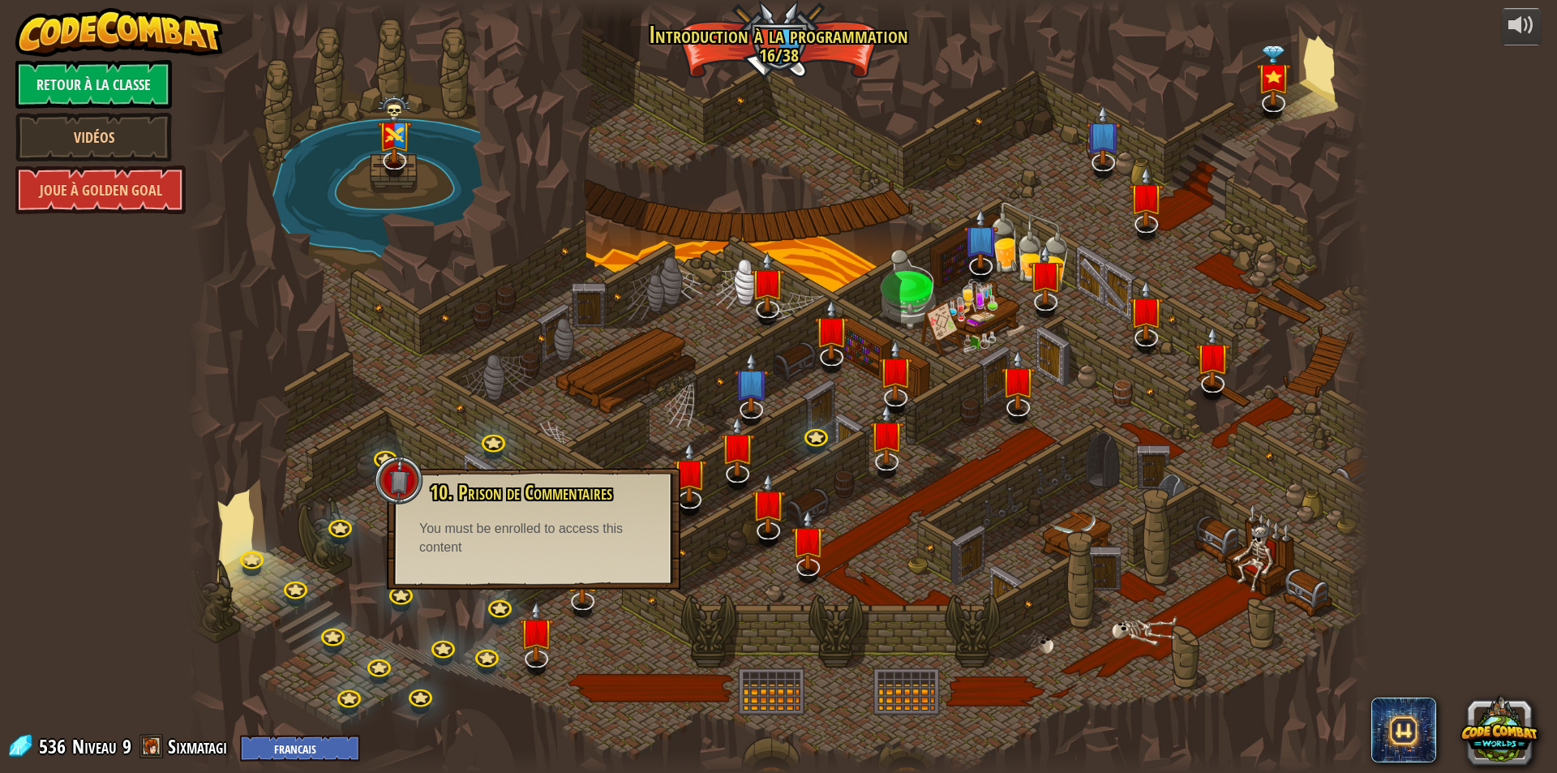
click at [518, 562] on div "10. Prison de Commentaires Vous êtes enfermé en prison avec le célèbre sorcier …" at bounding box center [534, 529] width 294 height 122
click at [589, 592] on img at bounding box center [582, 559] width 35 height 79
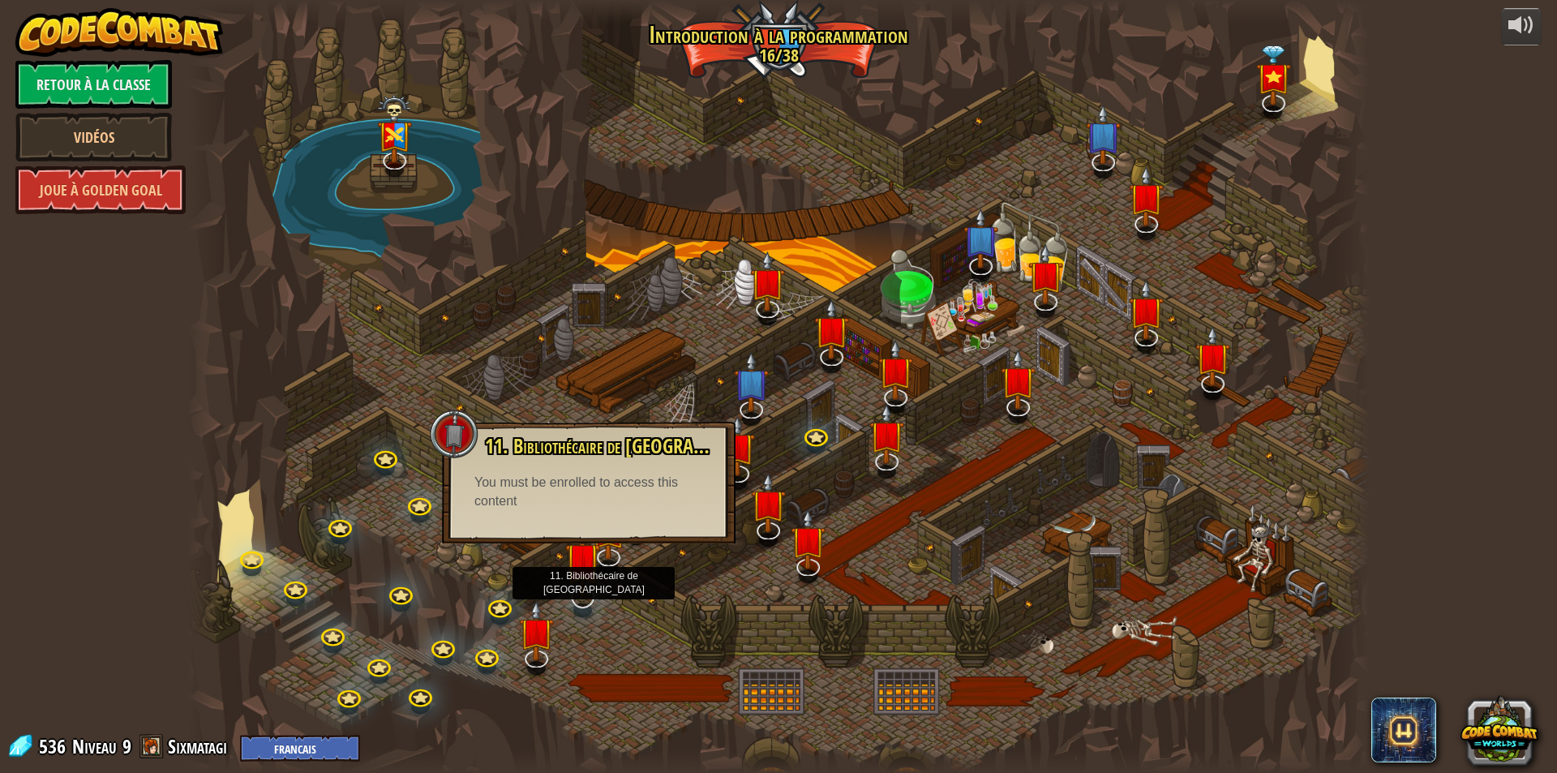
click at [579, 551] on img at bounding box center [582, 559] width 35 height 79
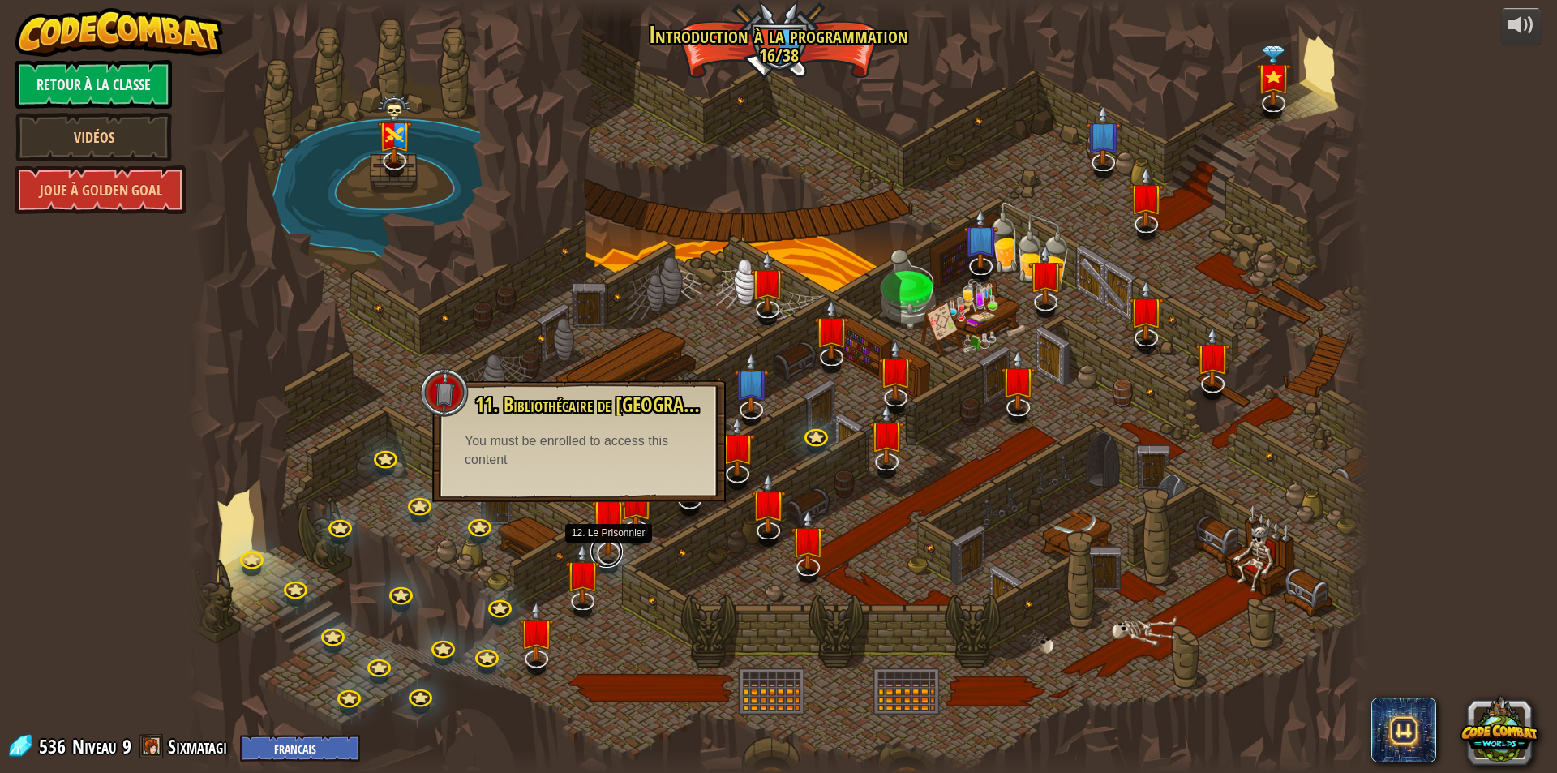
click at [607, 558] on link at bounding box center [606, 551] width 32 height 32
select select "fr"
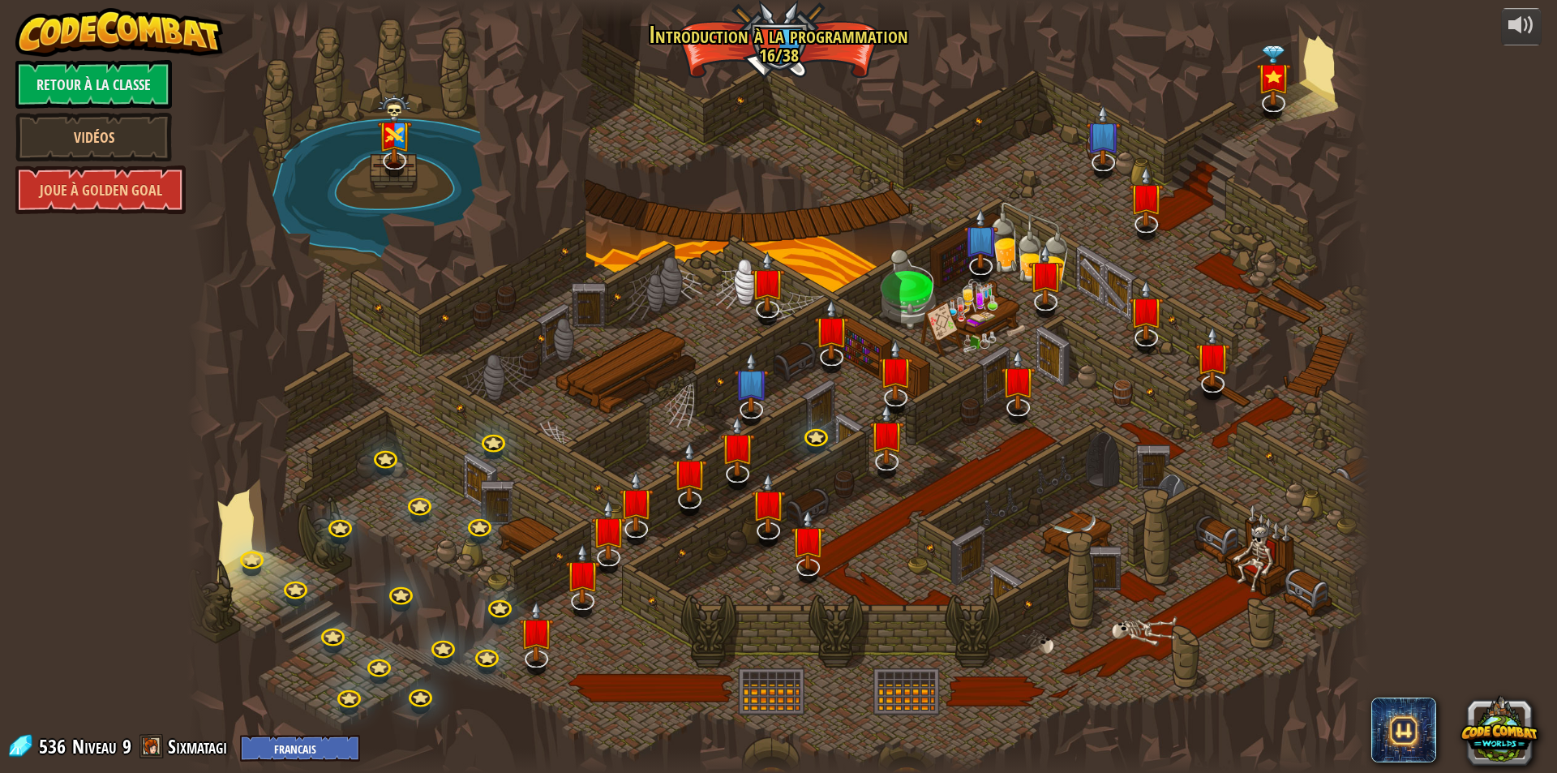
click at [592, 477] on div at bounding box center [778, 386] width 1183 height 773
click at [635, 521] on img at bounding box center [637, 487] width 35 height 79
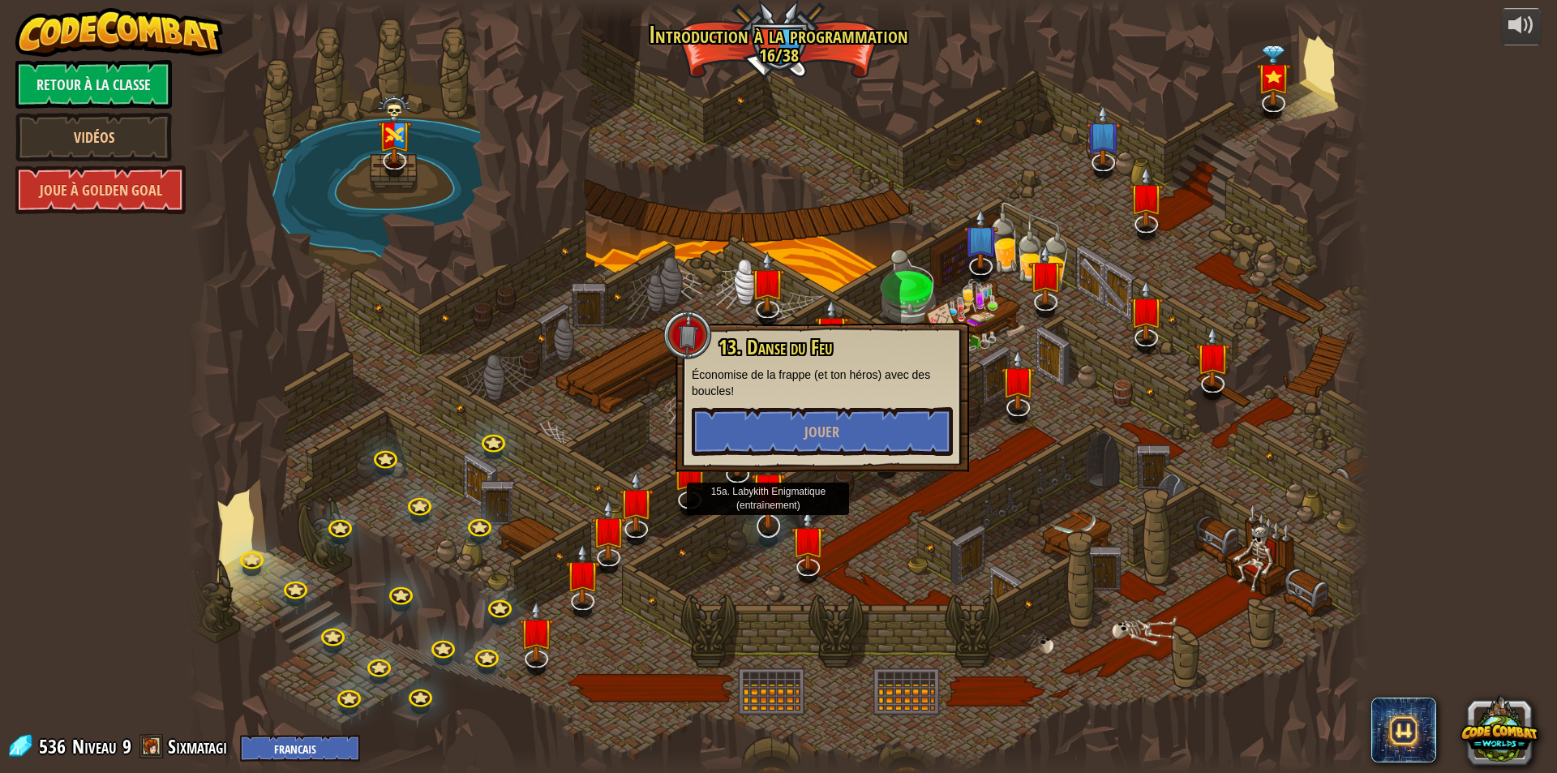
select select "fr"
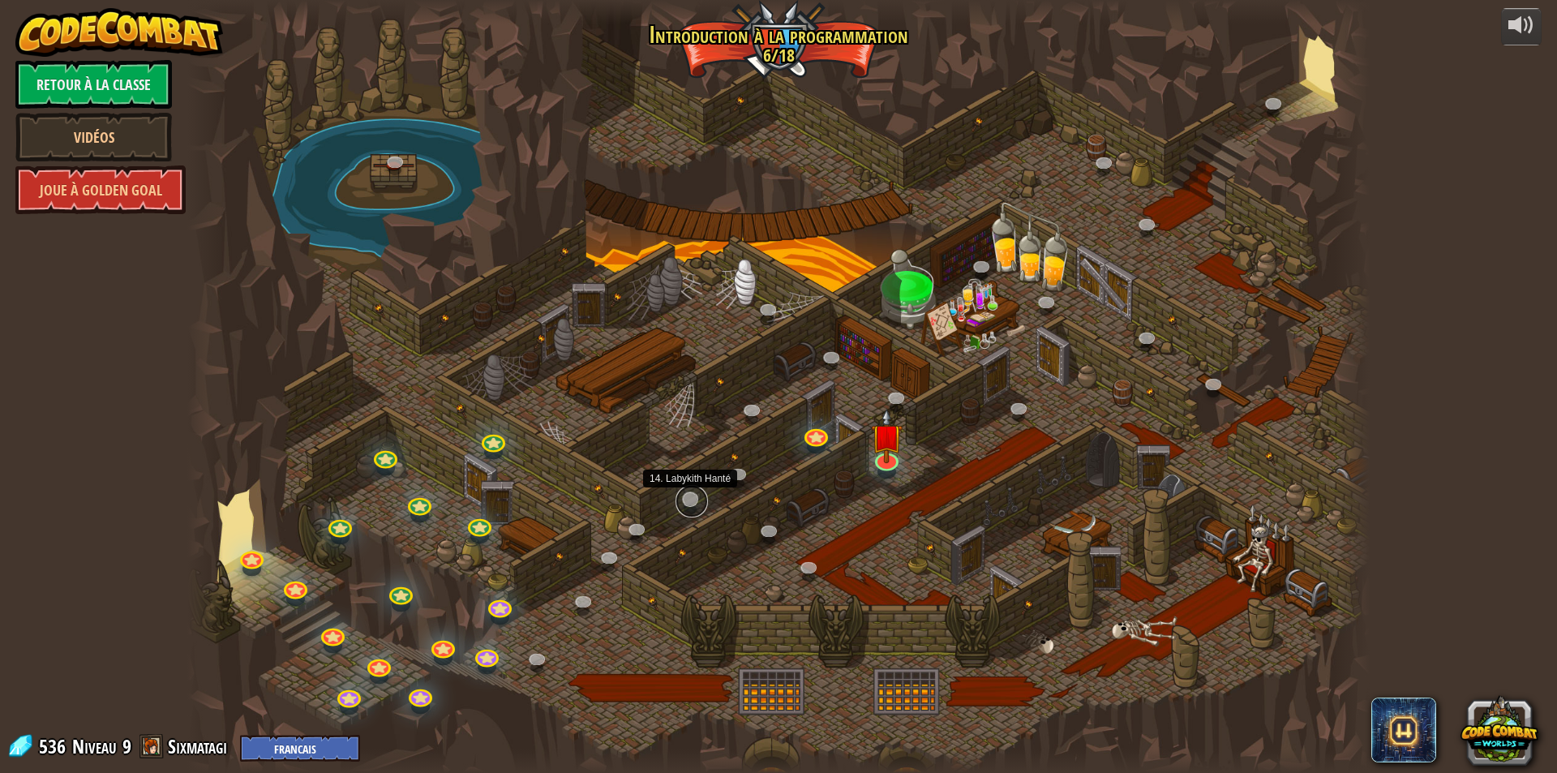
click at [693, 502] on link at bounding box center [692, 501] width 32 height 32
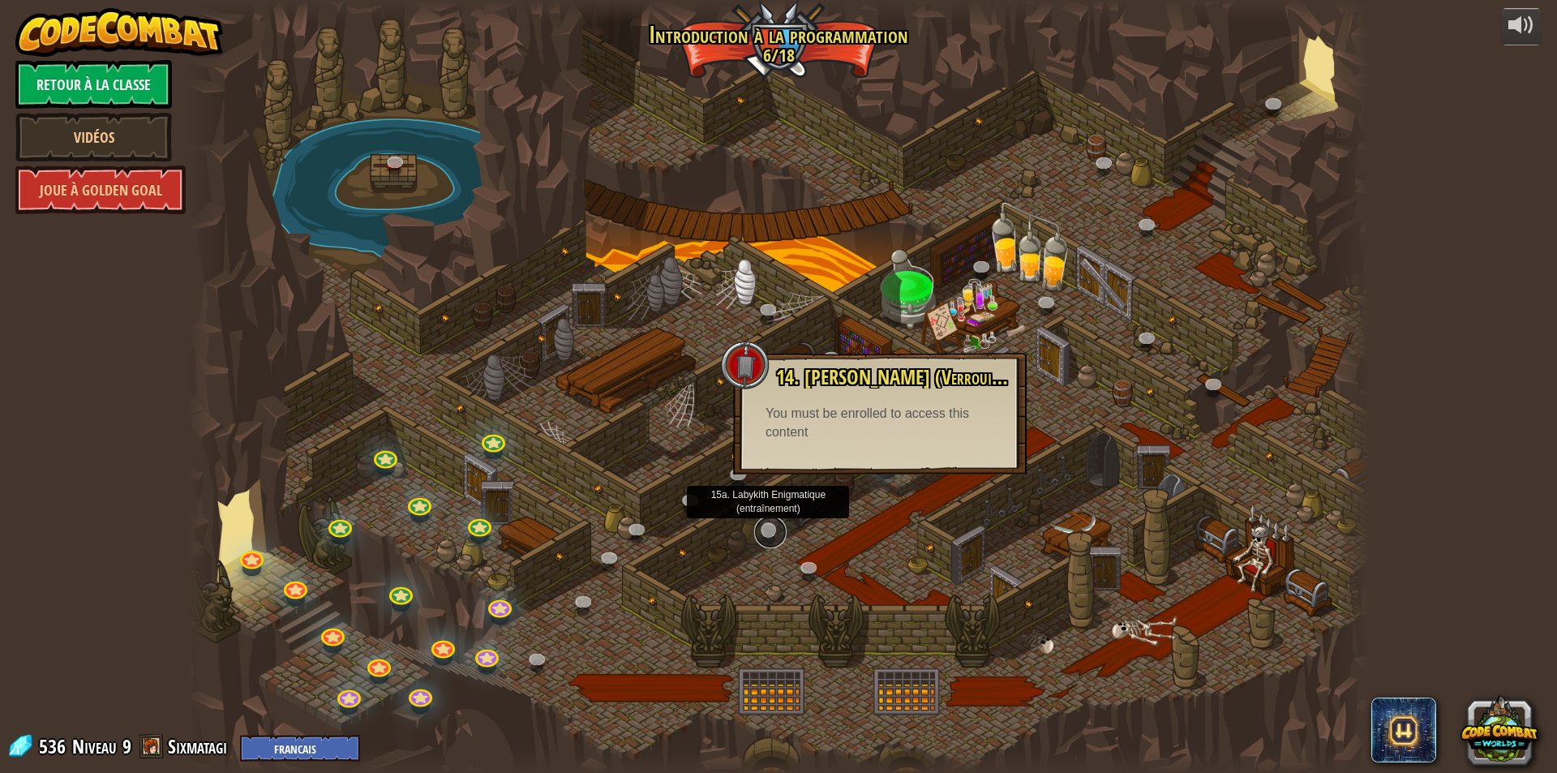
click at [768, 535] on link at bounding box center [770, 532] width 32 height 32
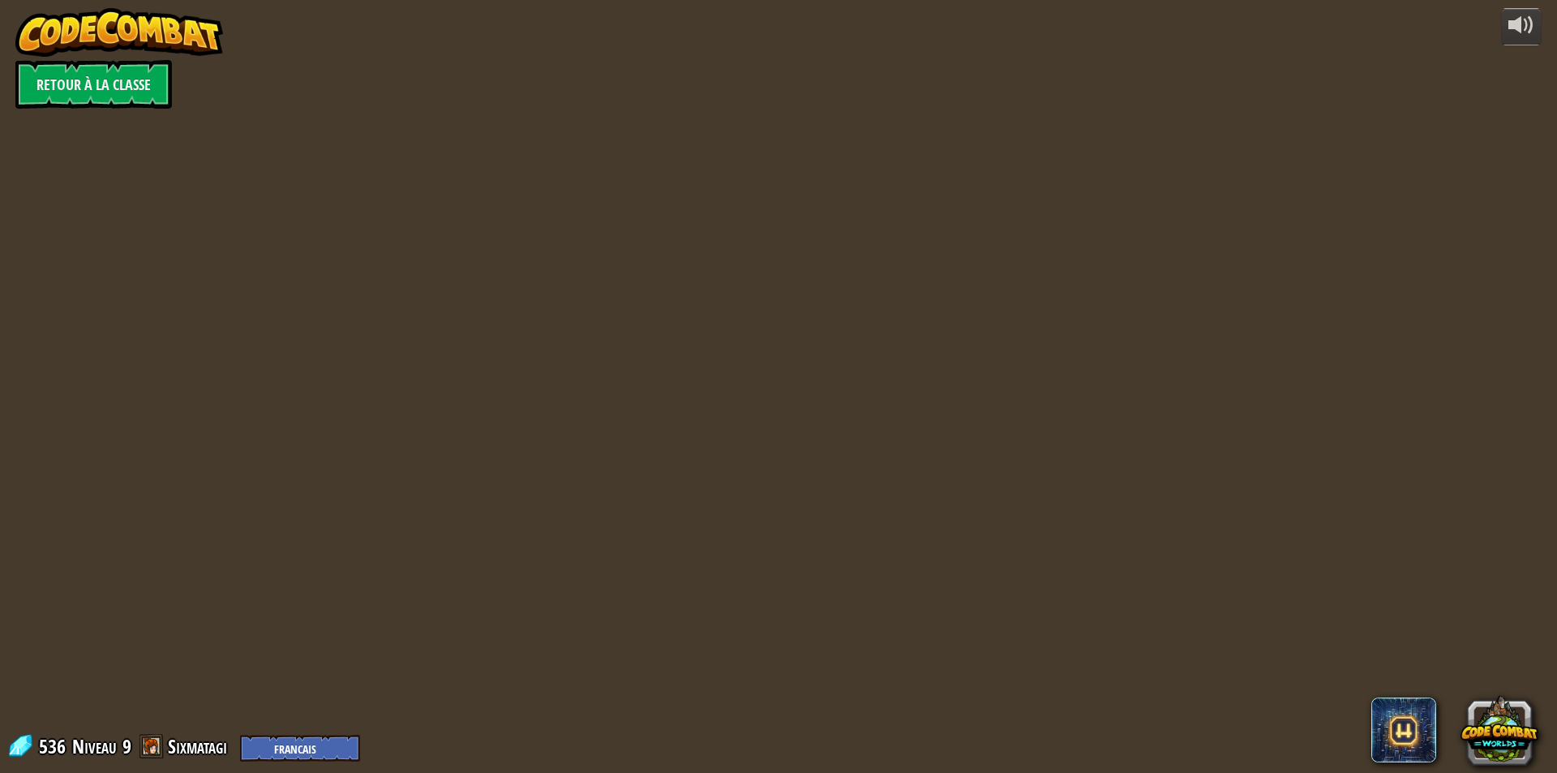
select select "fr"
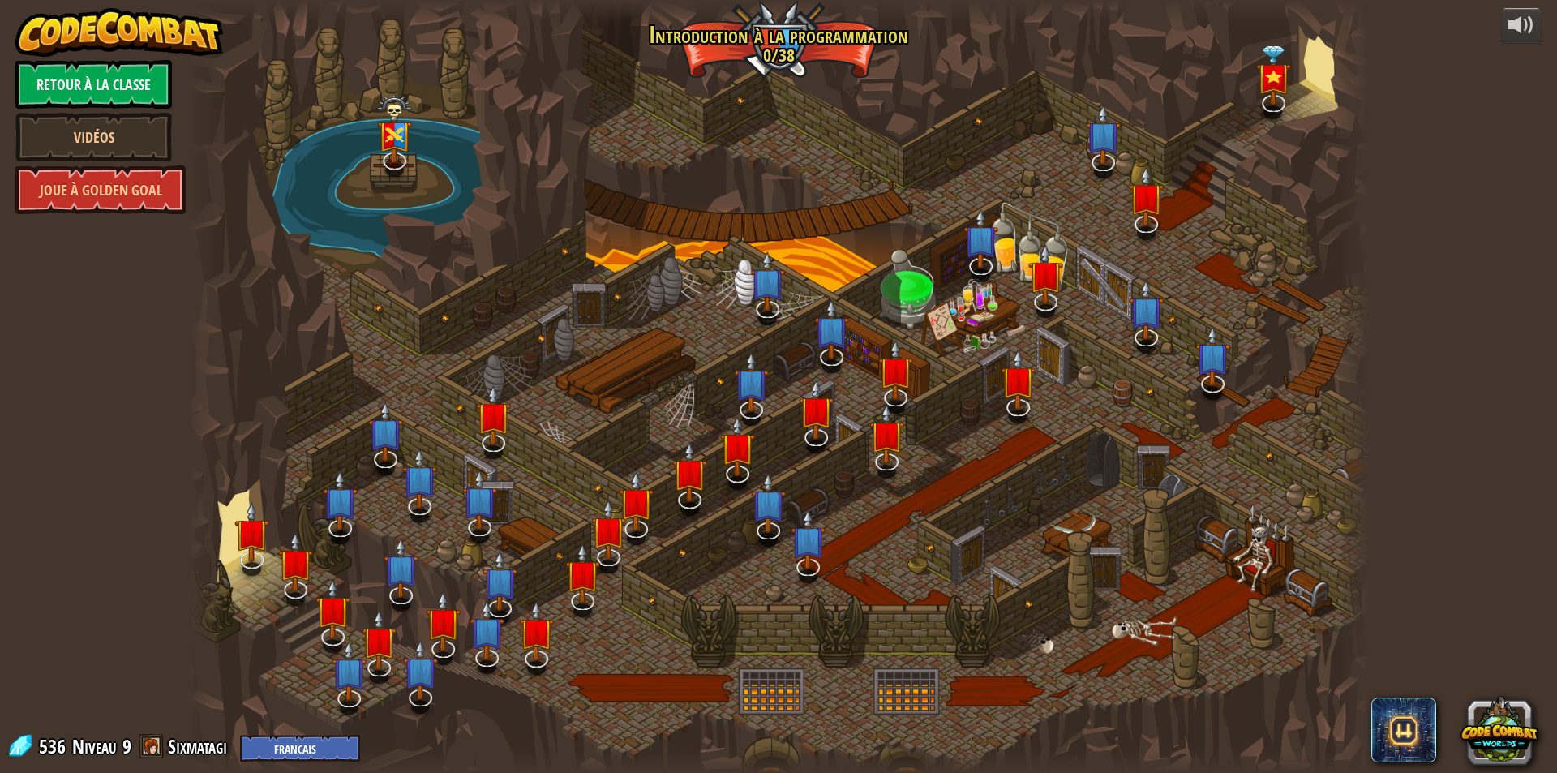
select select "fr"
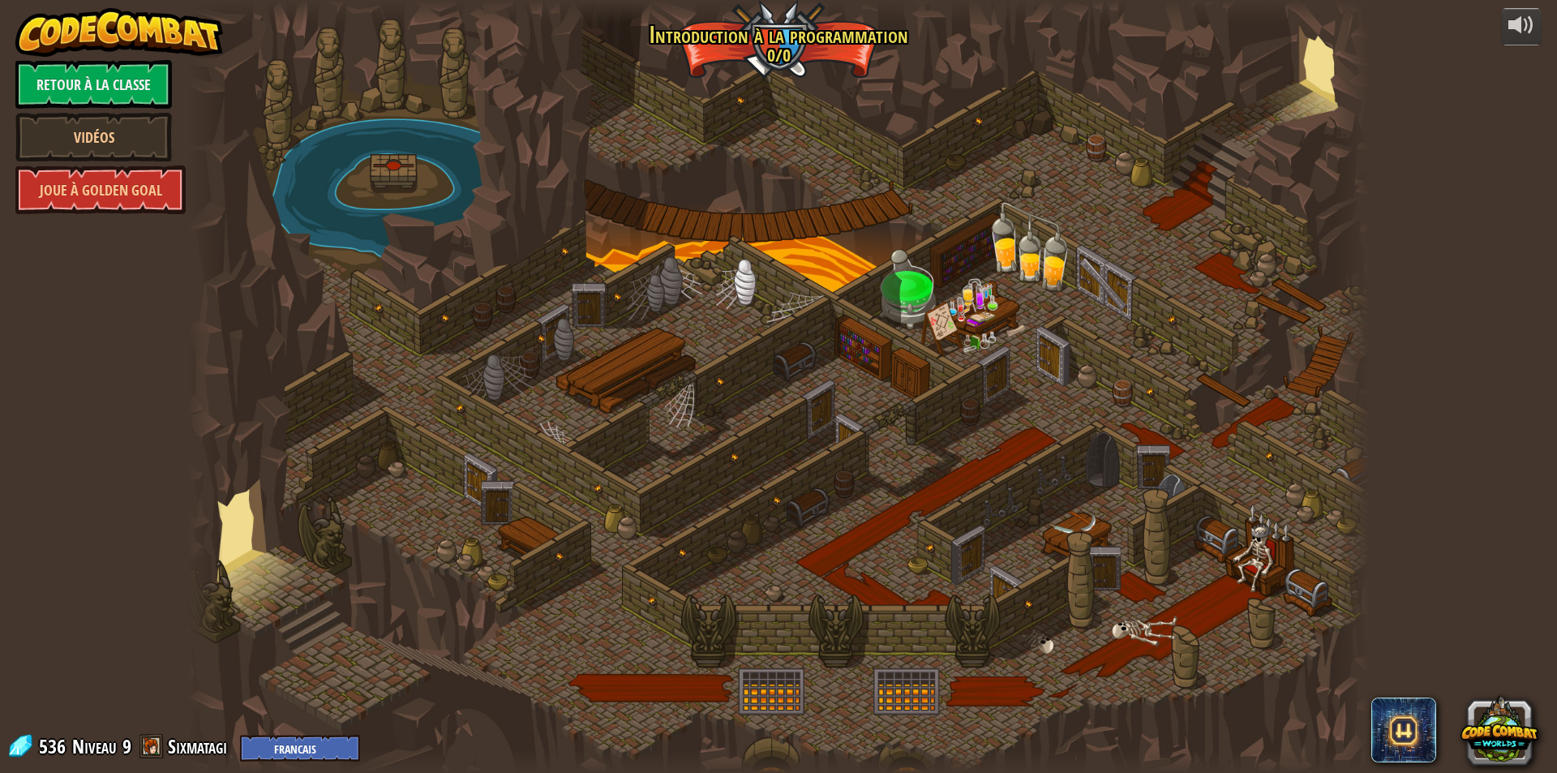
select select "fr"
